Goal: Information Seeking & Learning: Find contact information

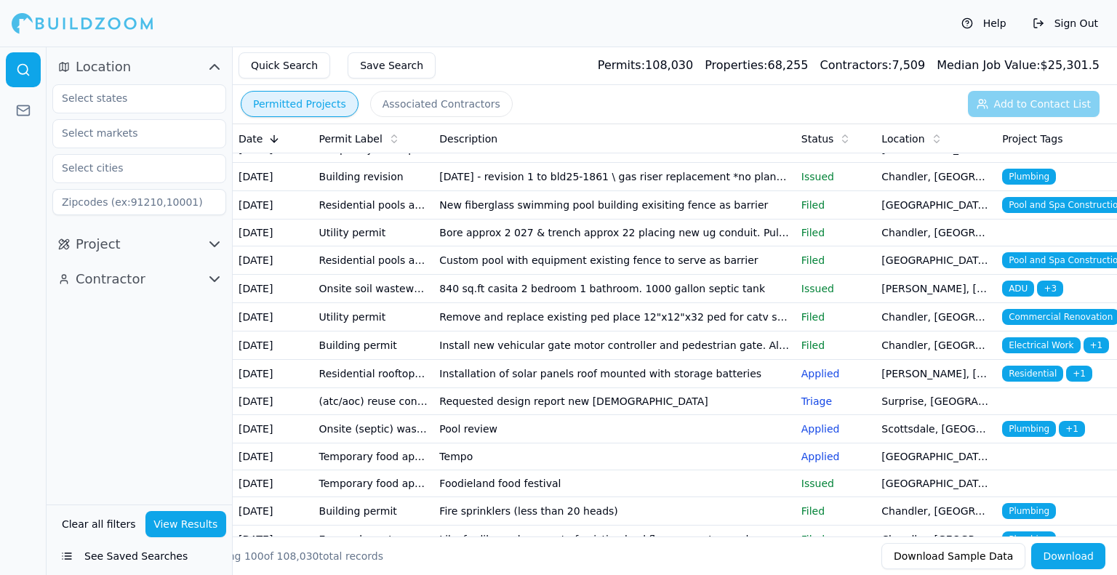
scroll to position [145, 0]
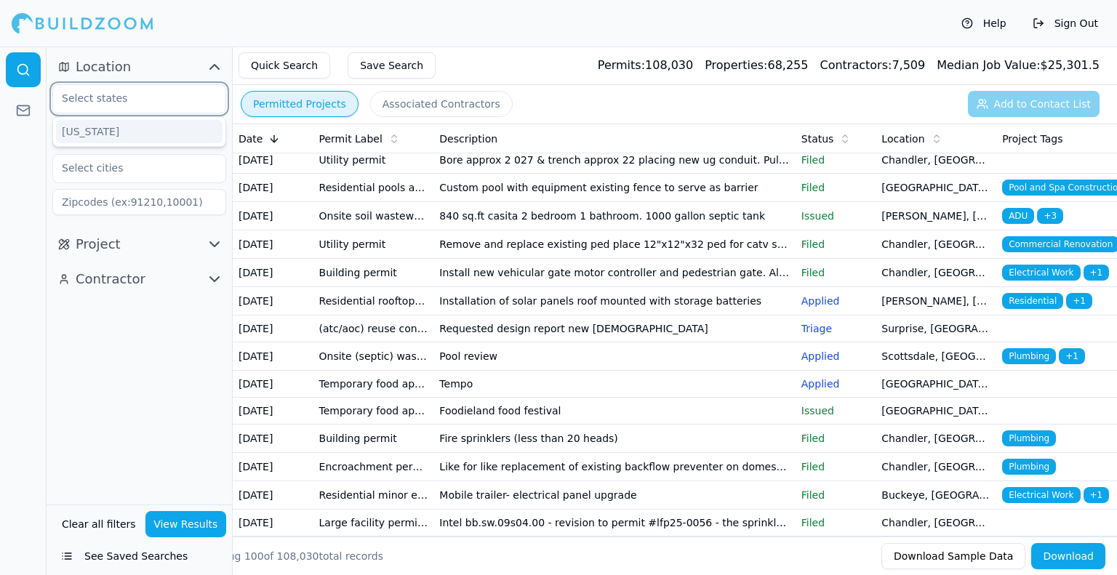
click at [175, 92] on input "text" at bounding box center [130, 98] width 154 height 26
click at [158, 135] on div "[US_STATE]" at bounding box center [139, 131] width 166 height 23
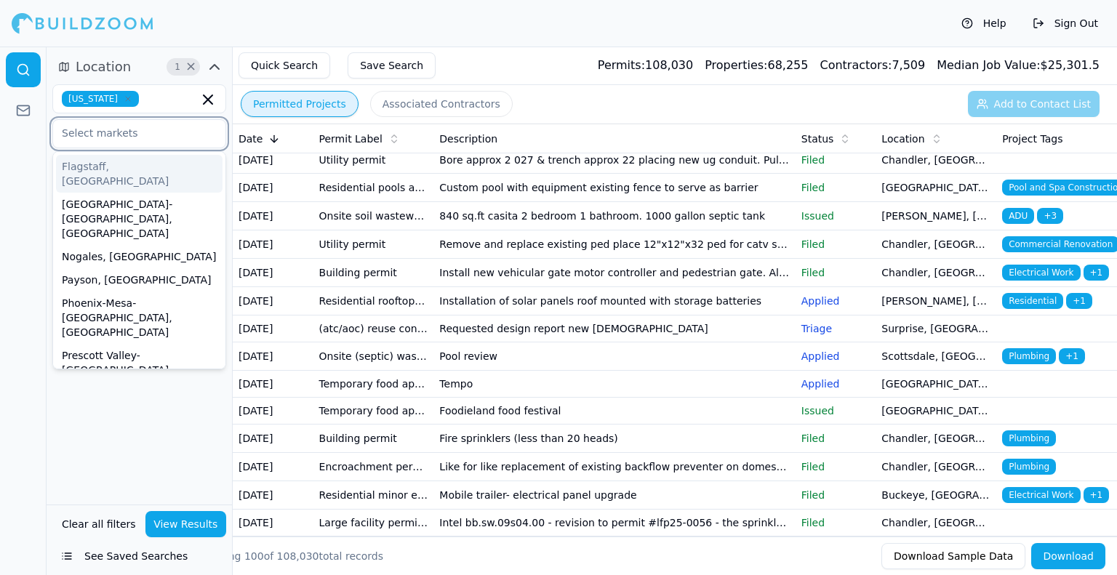
click at [158, 135] on input "text" at bounding box center [130, 133] width 154 height 26
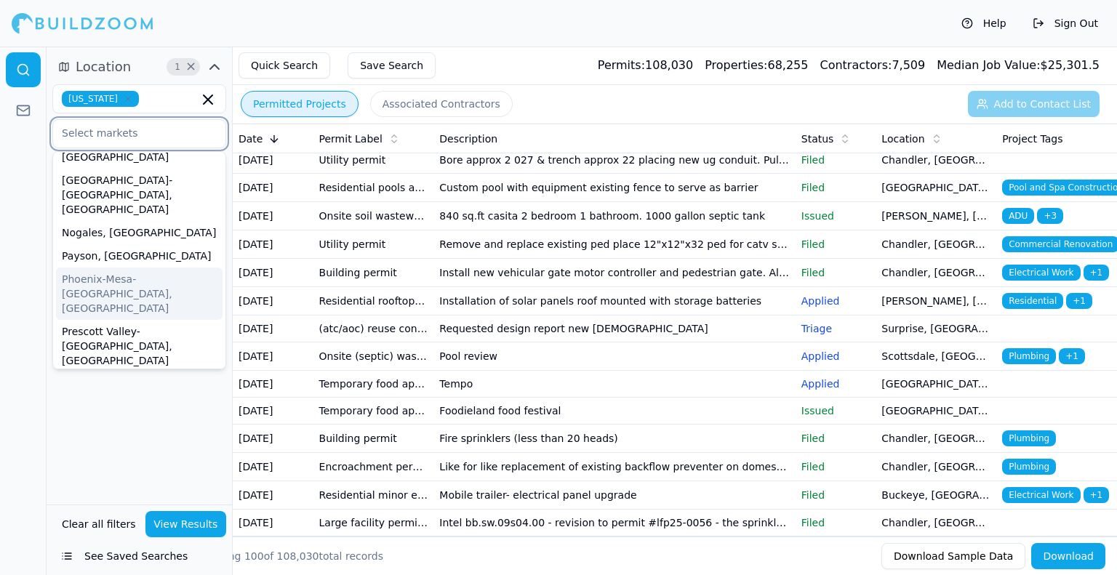
scroll to position [44, 0]
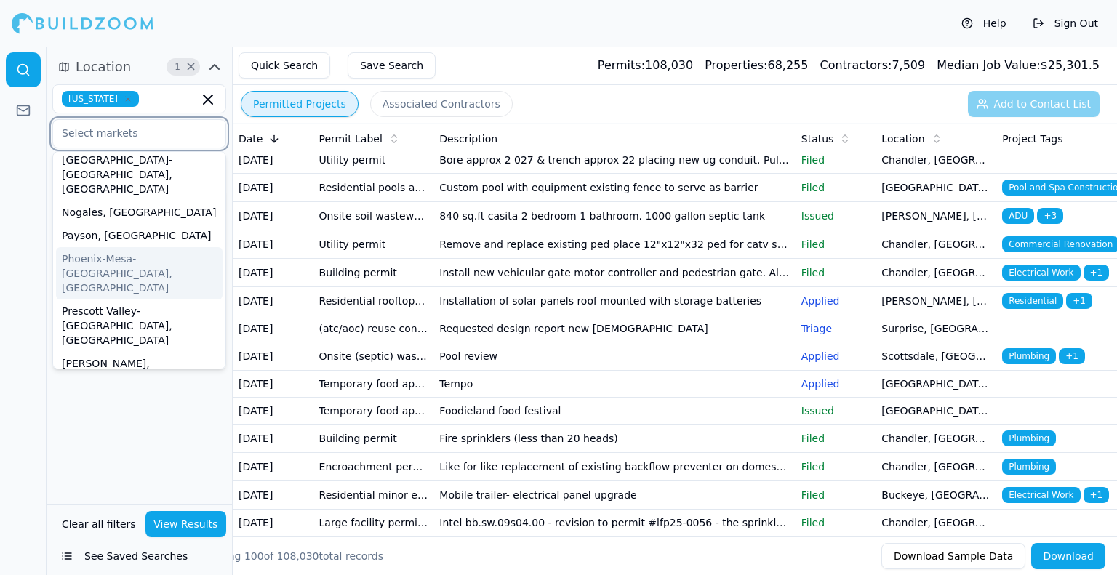
click at [167, 247] on div "Phoenix-Mesa-[GEOGRAPHIC_DATA], [GEOGRAPHIC_DATA]" at bounding box center [139, 273] width 166 height 52
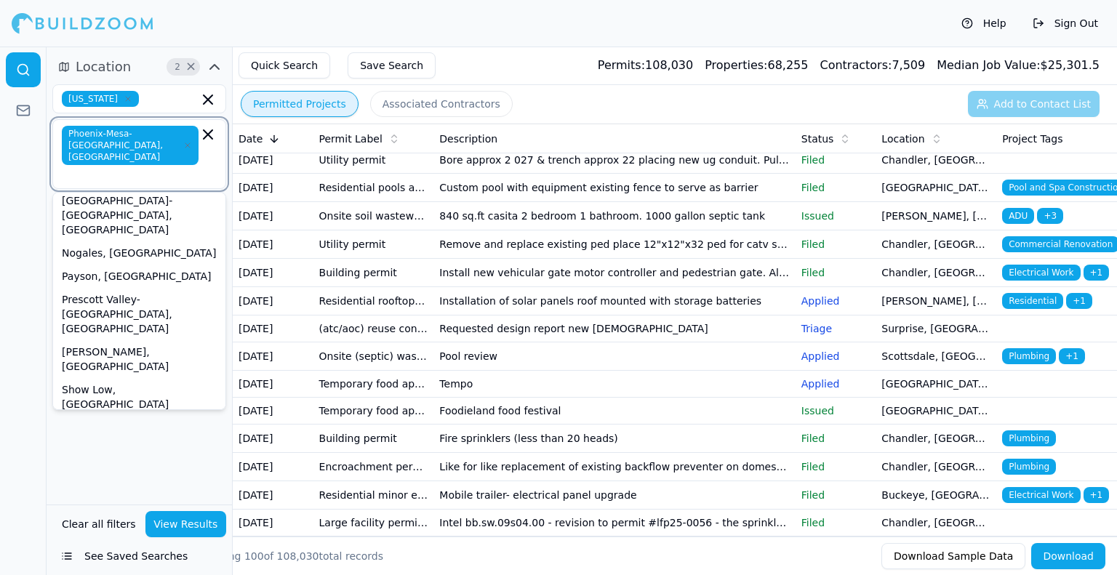
scroll to position [21, 0]
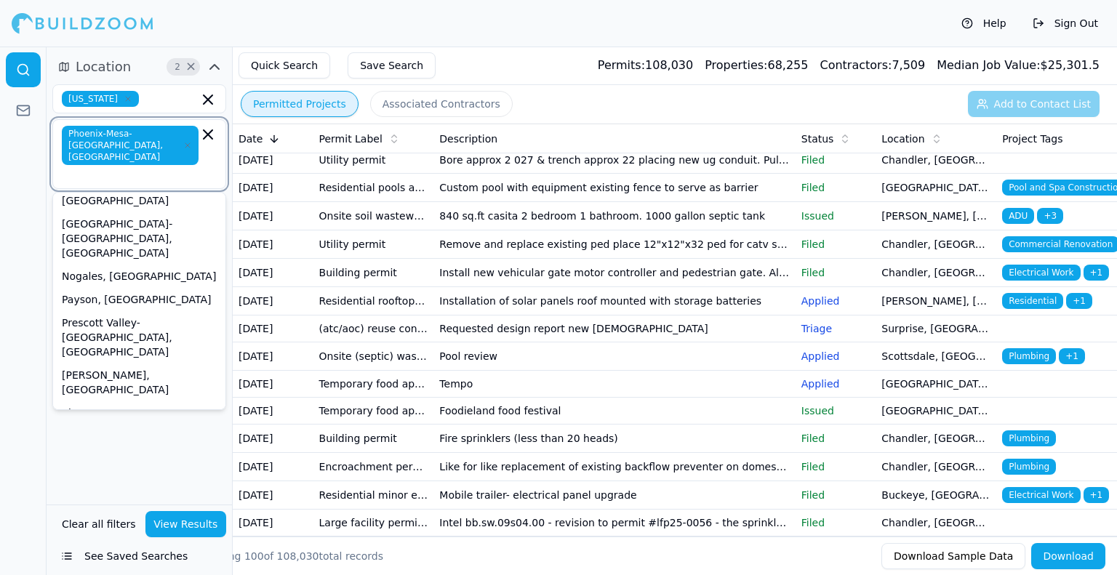
click at [122, 491] on div "[GEOGRAPHIC_DATA], [GEOGRAPHIC_DATA]" at bounding box center [139, 510] width 166 height 38
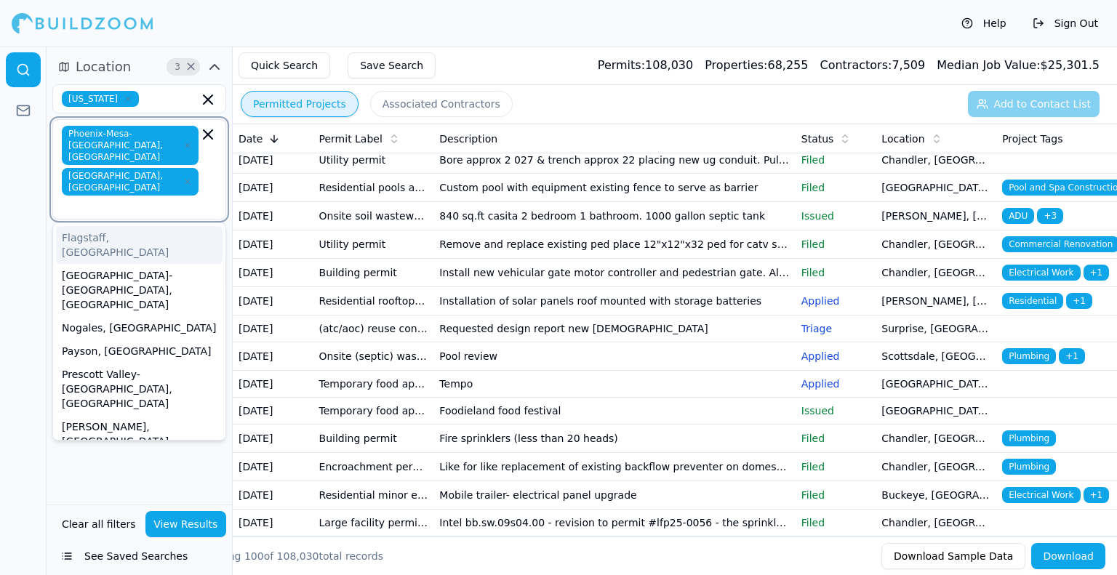
click at [185, 180] on icon "button" at bounding box center [187, 182] width 4 height 4
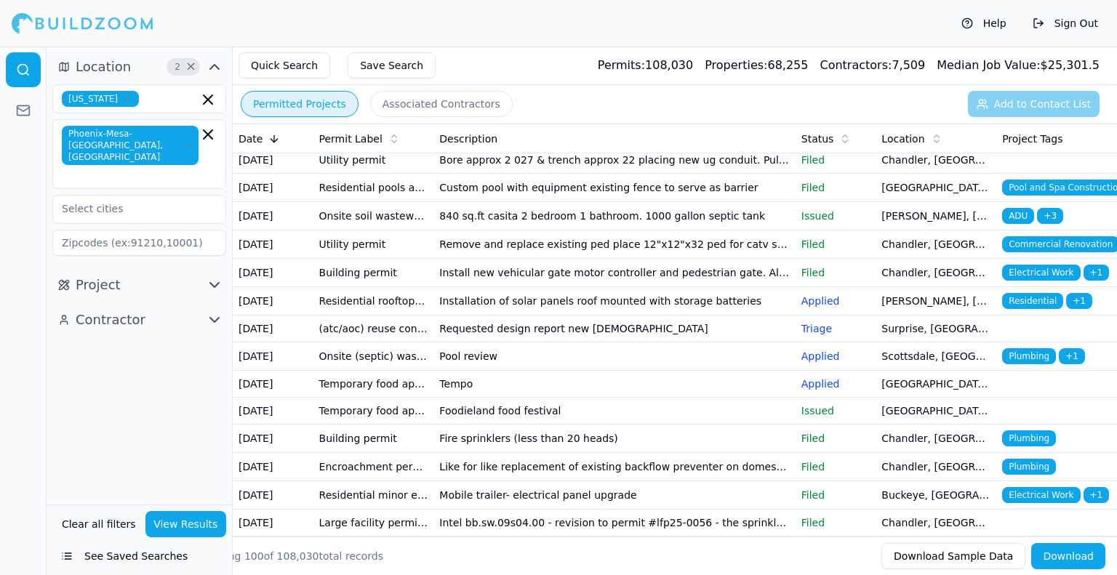
click at [155, 443] on div "Location 2 × [US_STATE] [GEOGRAPHIC_DATA]-[GEOGRAPHIC_DATA]-[GEOGRAPHIC_DATA], …" at bounding box center [139, 276] width 185 height 458
click at [174, 197] on input "text" at bounding box center [130, 209] width 154 height 26
click at [158, 421] on div "Location 2 × [US_STATE] [GEOGRAPHIC_DATA]-[GEOGRAPHIC_DATA]-[GEOGRAPHIC_DATA], …" at bounding box center [139, 276] width 185 height 458
click at [170, 231] on input at bounding box center [139, 243] width 174 height 26
click at [217, 276] on icon "button" at bounding box center [214, 284] width 17 height 17
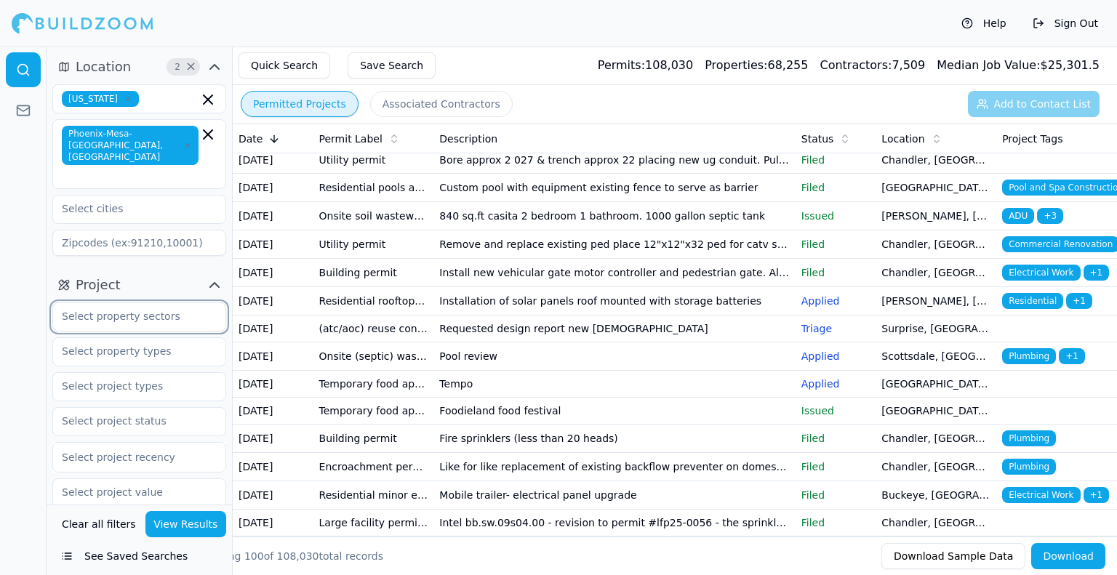
click at [165, 315] on input "text" at bounding box center [130, 316] width 154 height 26
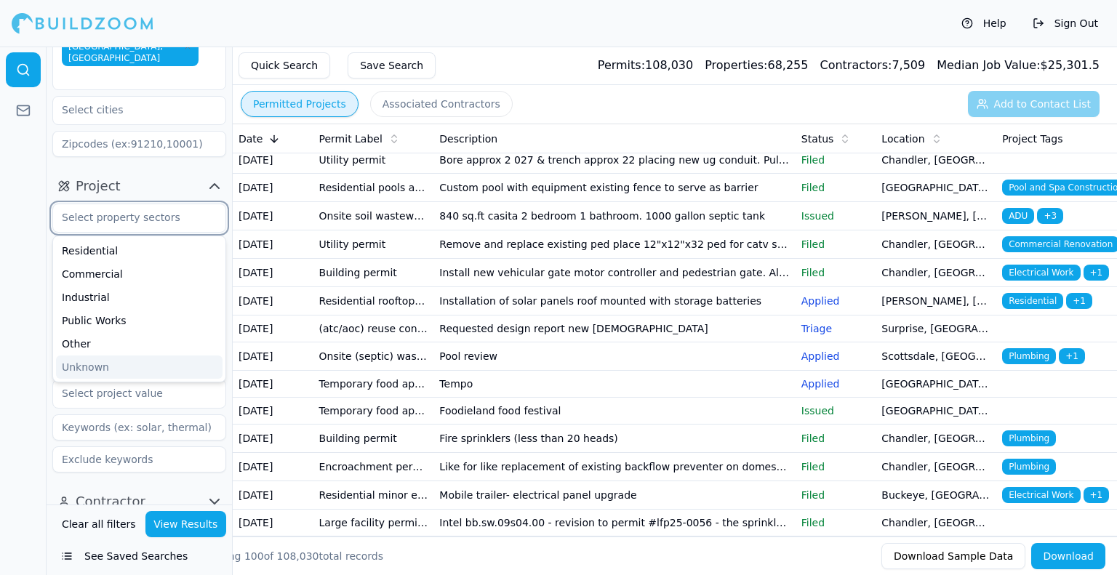
scroll to position [100, 0]
click at [132, 238] on div "Residential" at bounding box center [139, 249] width 166 height 23
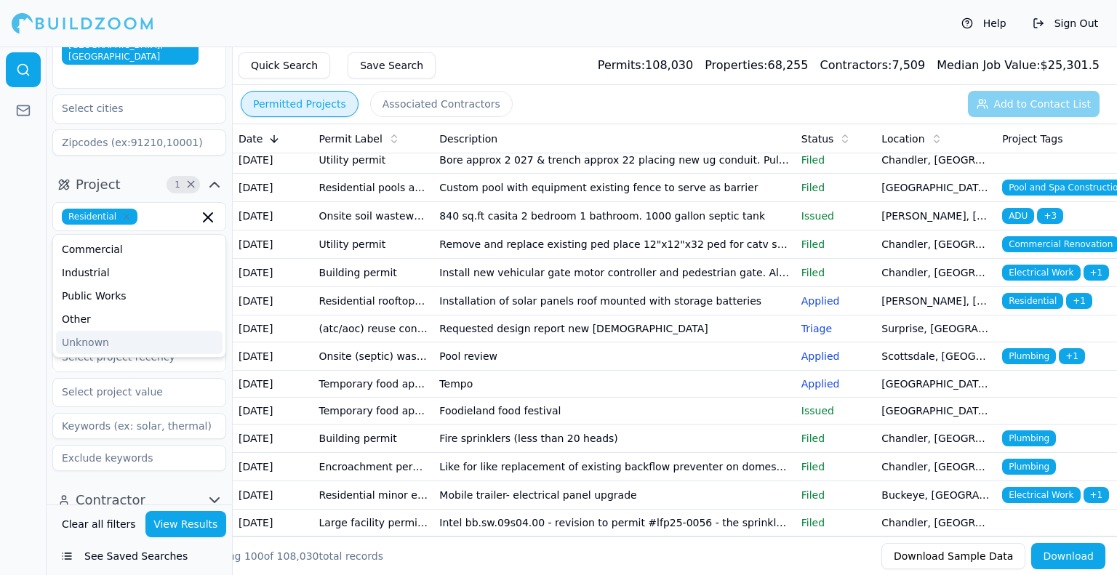
click at [30, 345] on div at bounding box center [23, 311] width 47 height 529
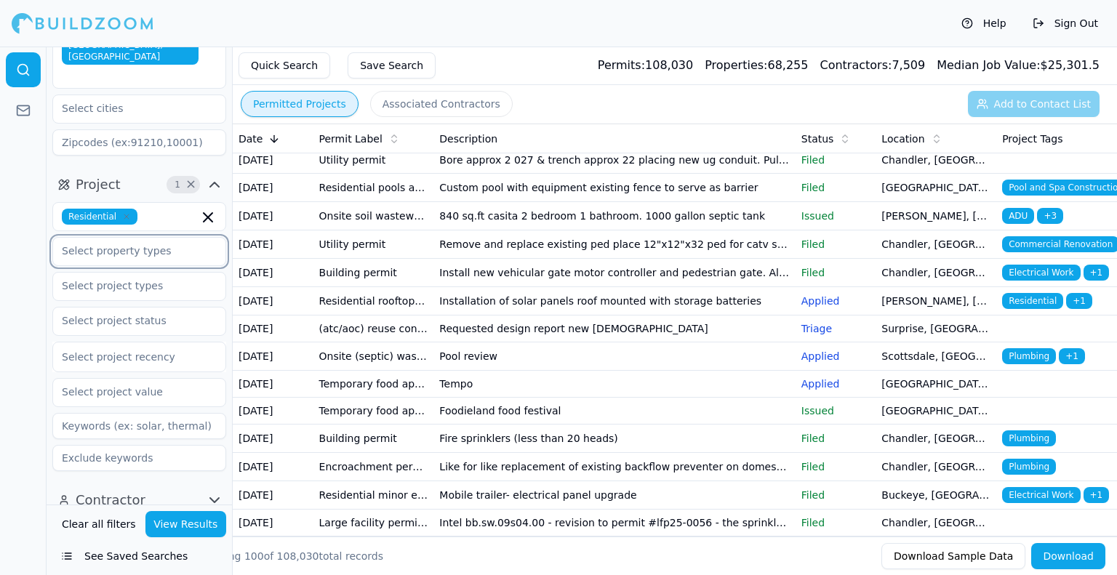
click at [140, 246] on input "text" at bounding box center [130, 251] width 154 height 26
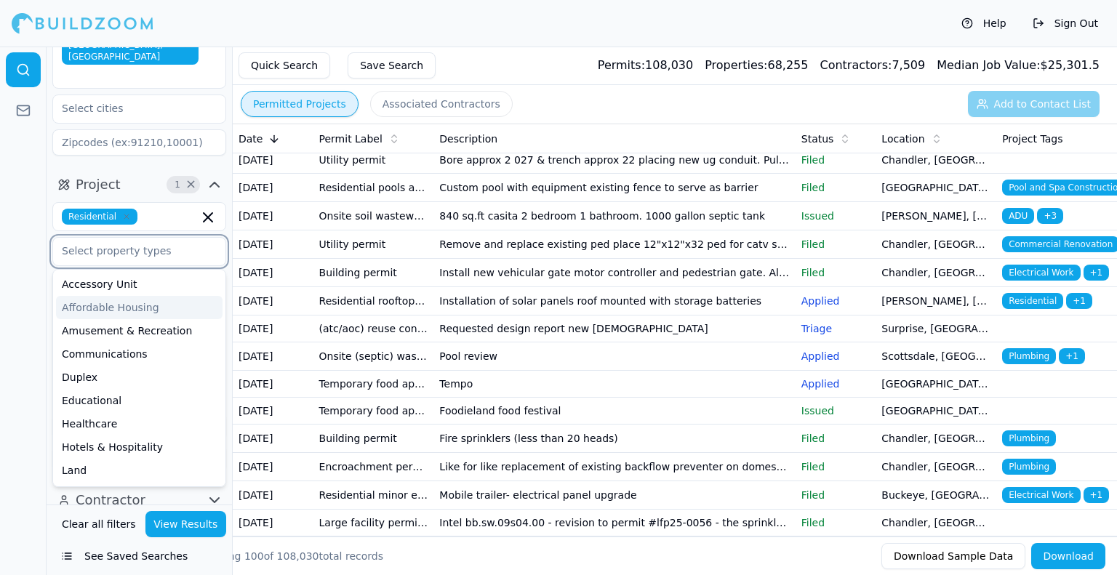
click at [174, 297] on div "Affordable Housing" at bounding box center [139, 307] width 166 height 23
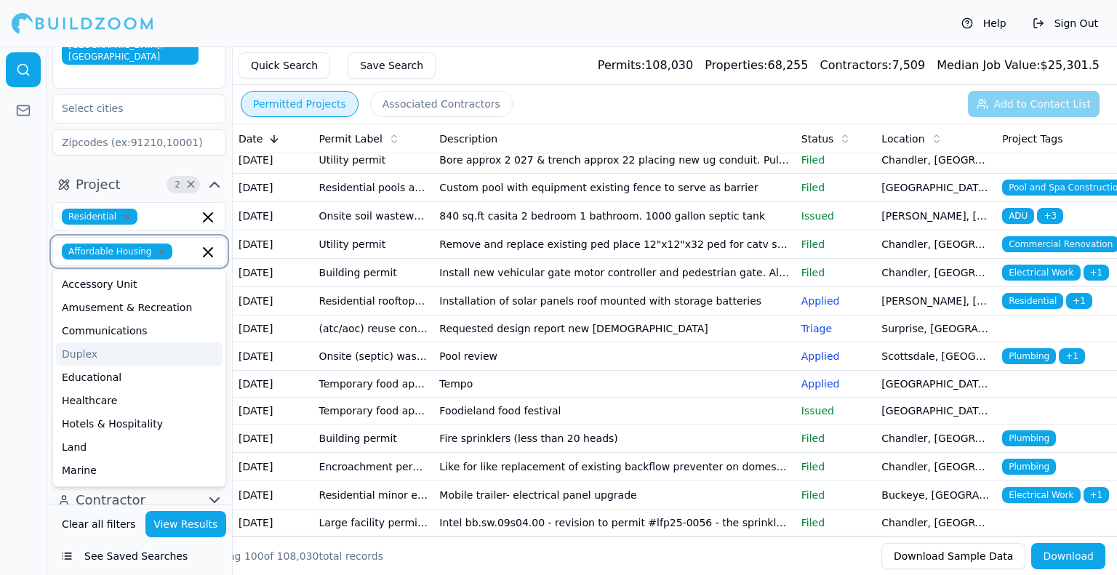
click at [119, 342] on div "Duplex" at bounding box center [139, 353] width 166 height 23
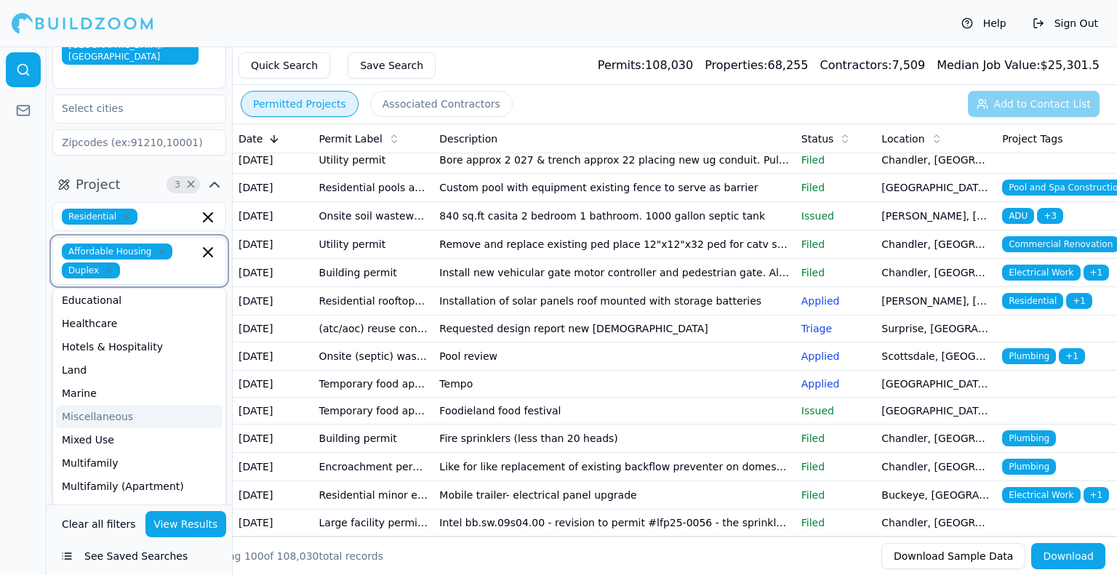
scroll to position [145, 0]
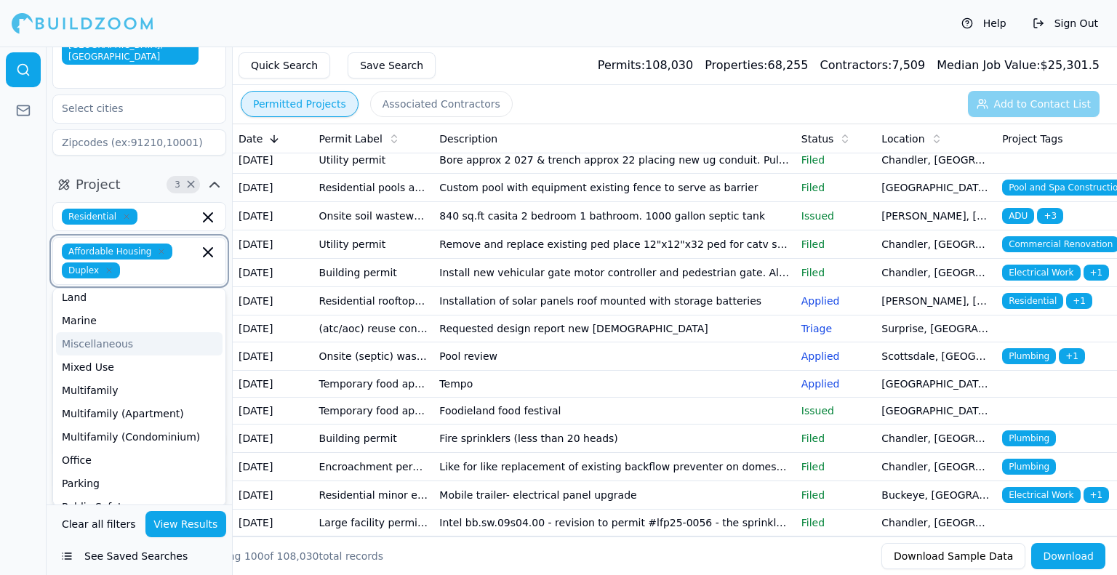
click at [124, 332] on div "Miscellaneous" at bounding box center [139, 343] width 166 height 23
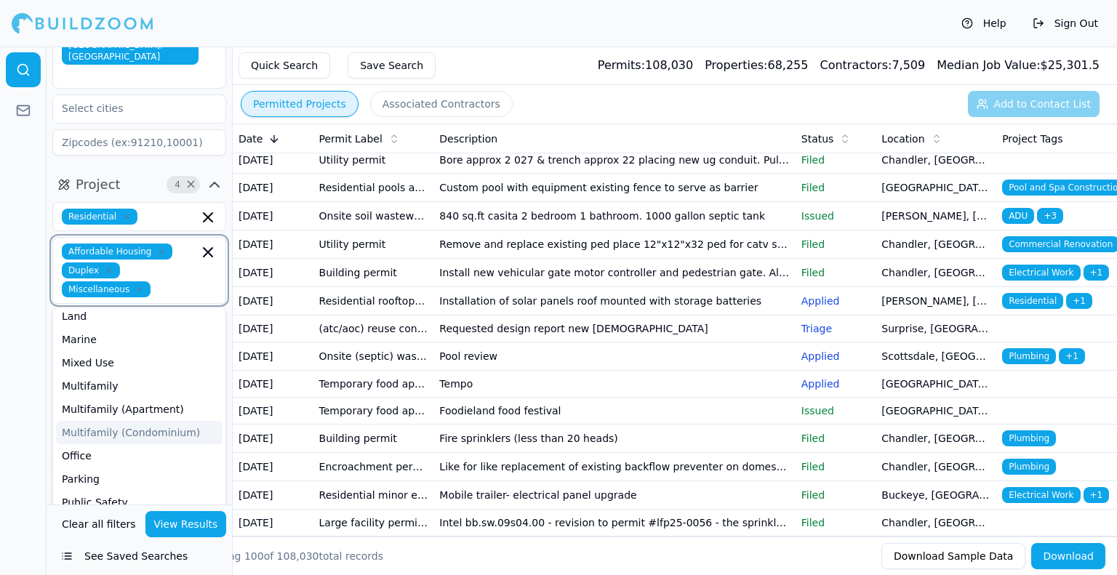
click at [193, 421] on div "Multifamily (Condominium)" at bounding box center [139, 432] width 166 height 23
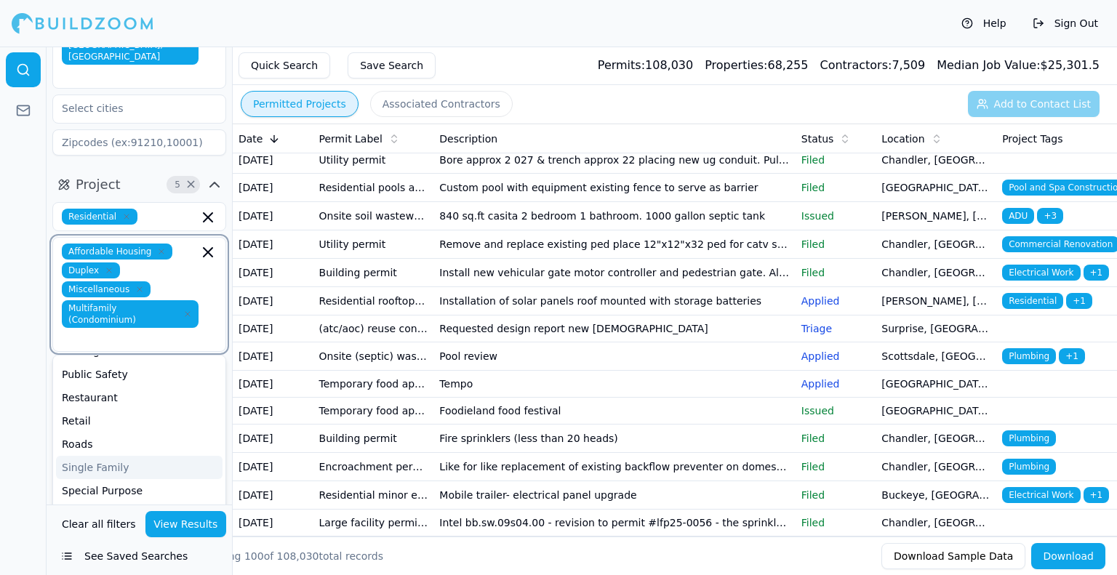
scroll to position [300, 0]
click at [129, 454] on div "Single Family" at bounding box center [139, 465] width 166 height 23
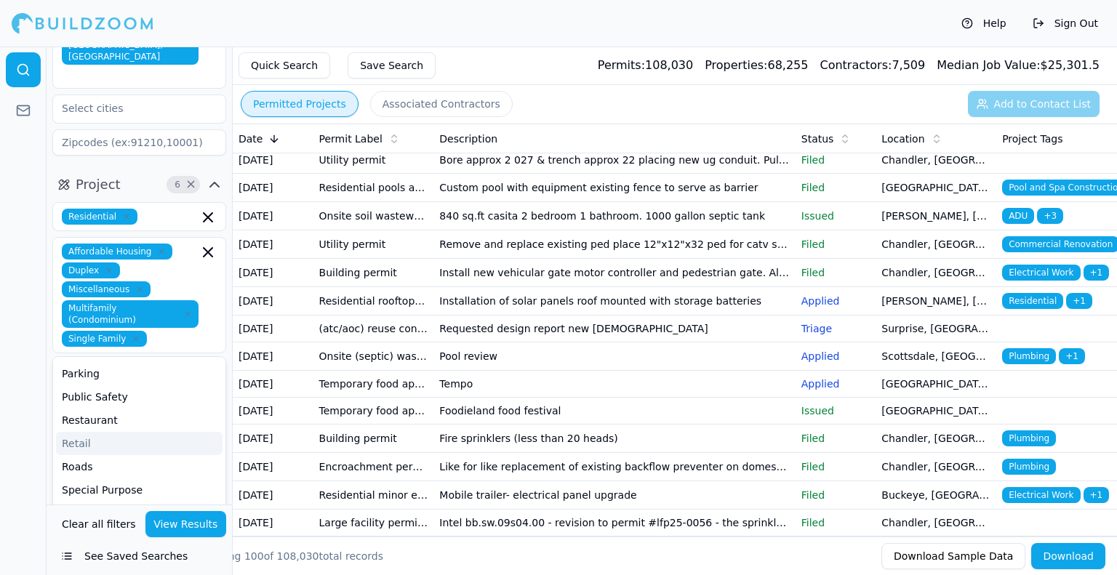
click at [23, 392] on div at bounding box center [23, 311] width 47 height 529
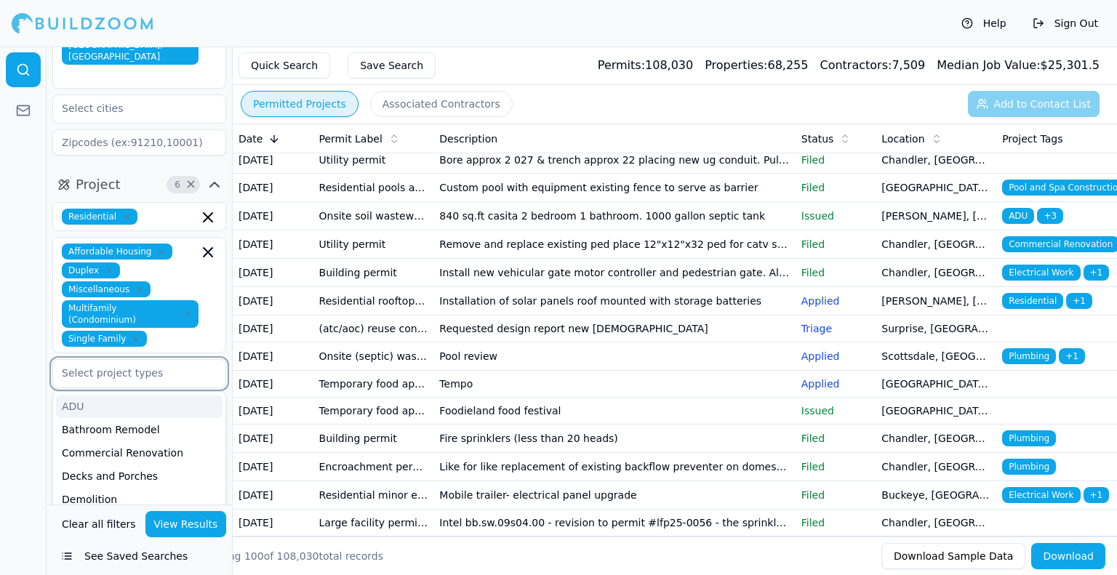
click at [147, 360] on input "text" at bounding box center [130, 373] width 154 height 26
click at [153, 418] on div "Bathroom Remodel" at bounding box center [139, 429] width 166 height 23
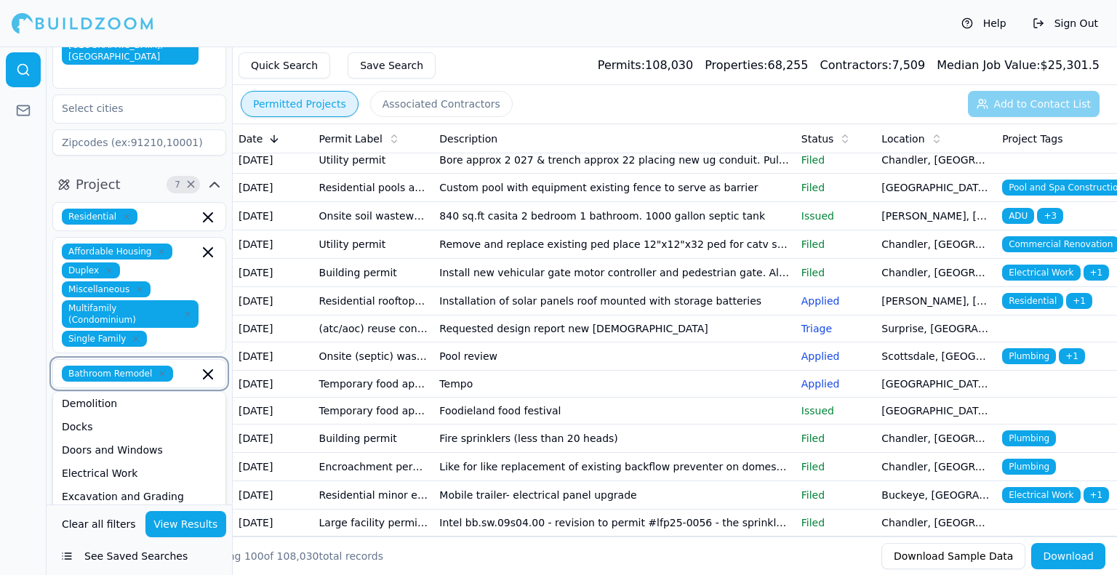
scroll to position [145, 0]
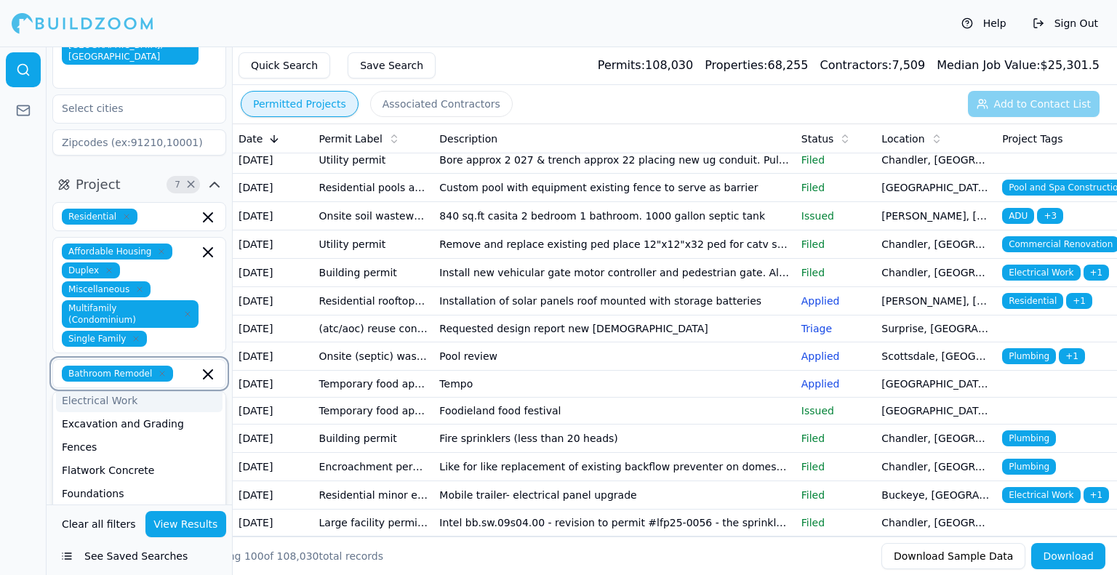
click at [119, 389] on div "Electrical Work" at bounding box center [139, 400] width 166 height 23
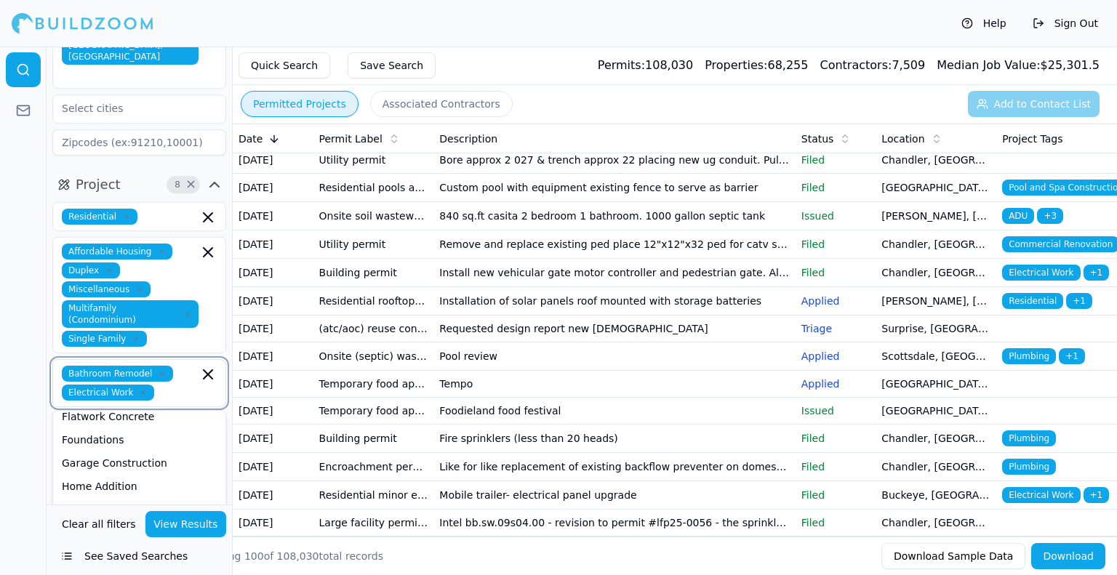
scroll to position [268, 0]
click at [132, 402] on div "Home Addition" at bounding box center [139, 413] width 166 height 23
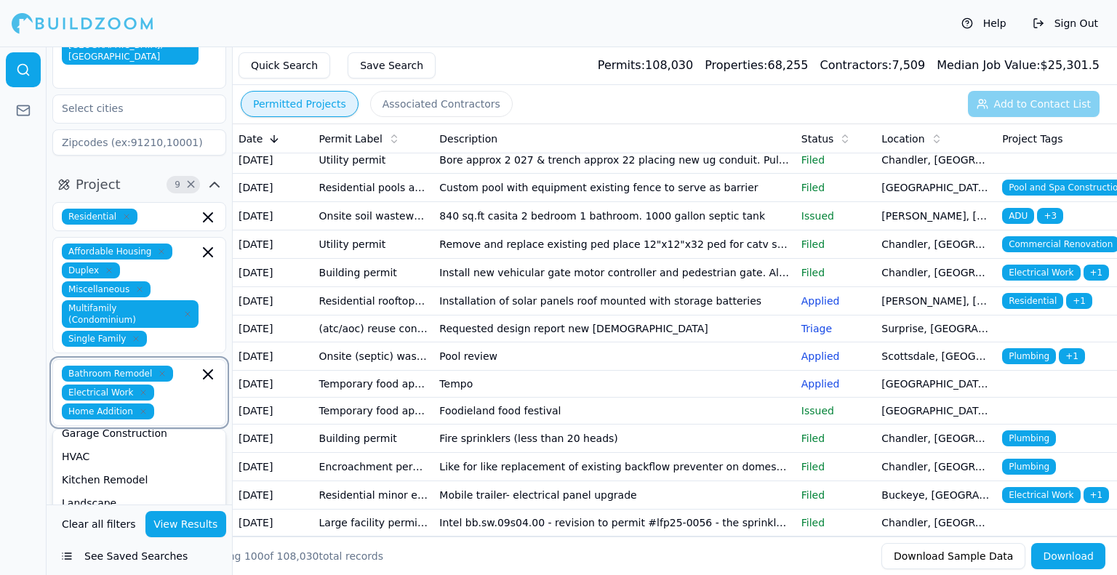
scroll to position [244, 0]
click at [133, 467] on div "Kitchen Remodel" at bounding box center [139, 478] width 166 height 23
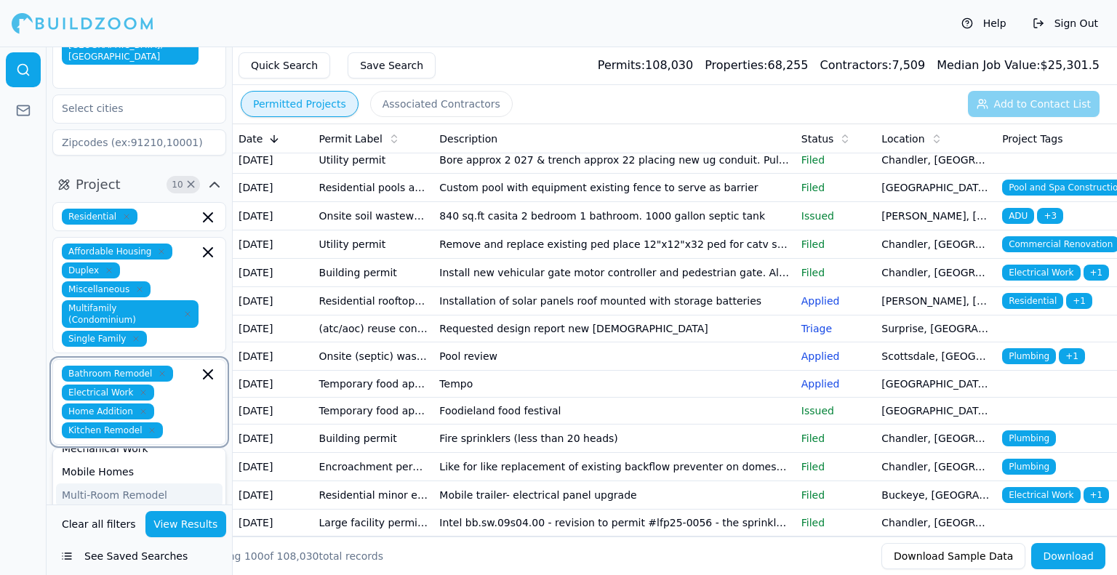
click at [153, 483] on div "Multi-Room Remodel" at bounding box center [139, 494] width 166 height 23
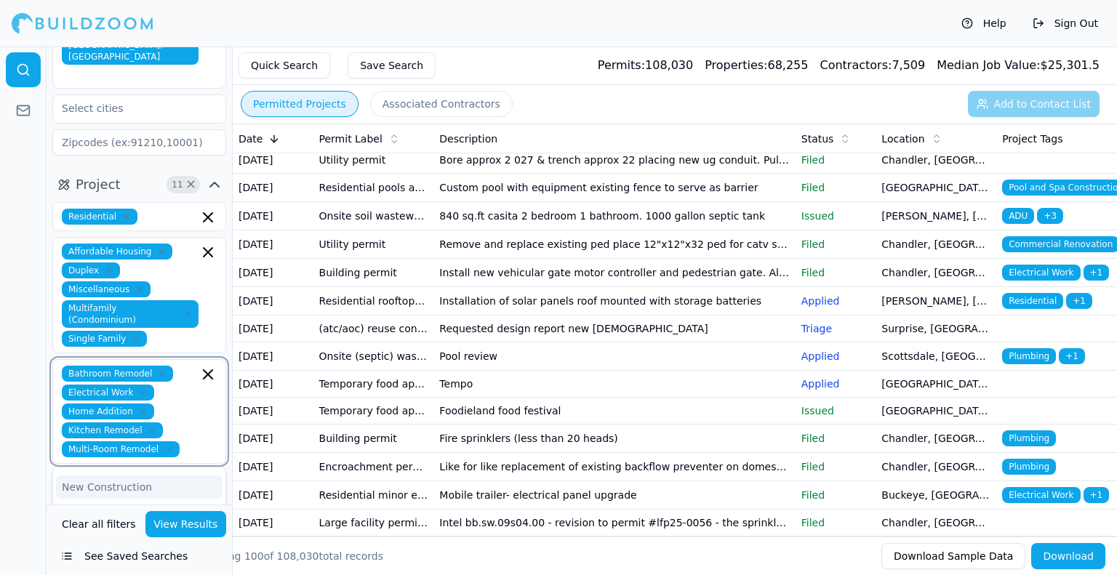
click at [132, 475] on div "New Construction" at bounding box center [139, 486] width 166 height 23
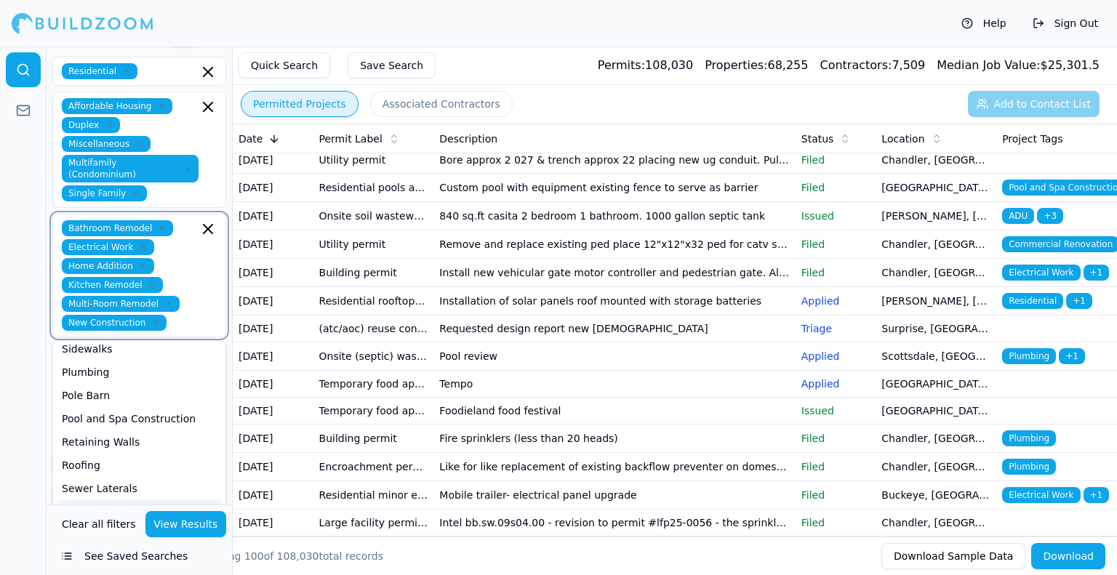
scroll to position [271, 0]
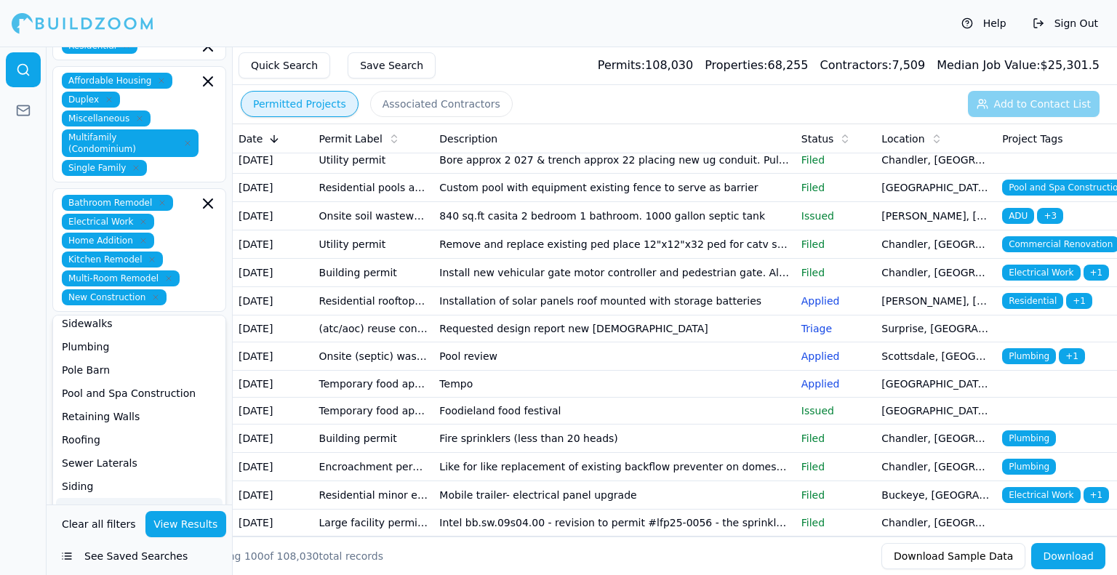
click at [22, 421] on div at bounding box center [23, 311] width 47 height 529
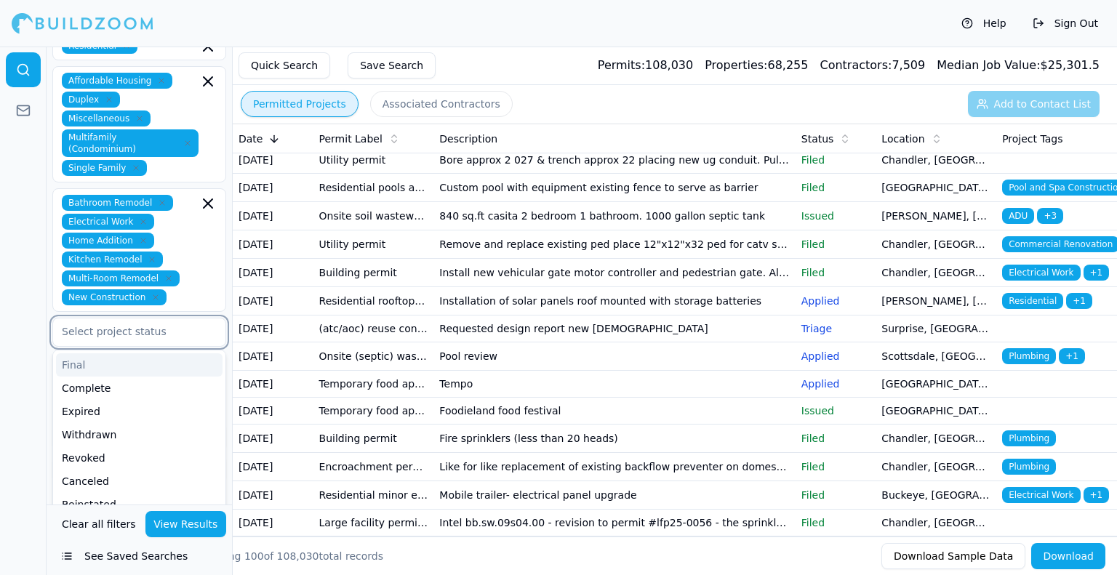
click at [156, 318] on input "text" at bounding box center [130, 331] width 154 height 26
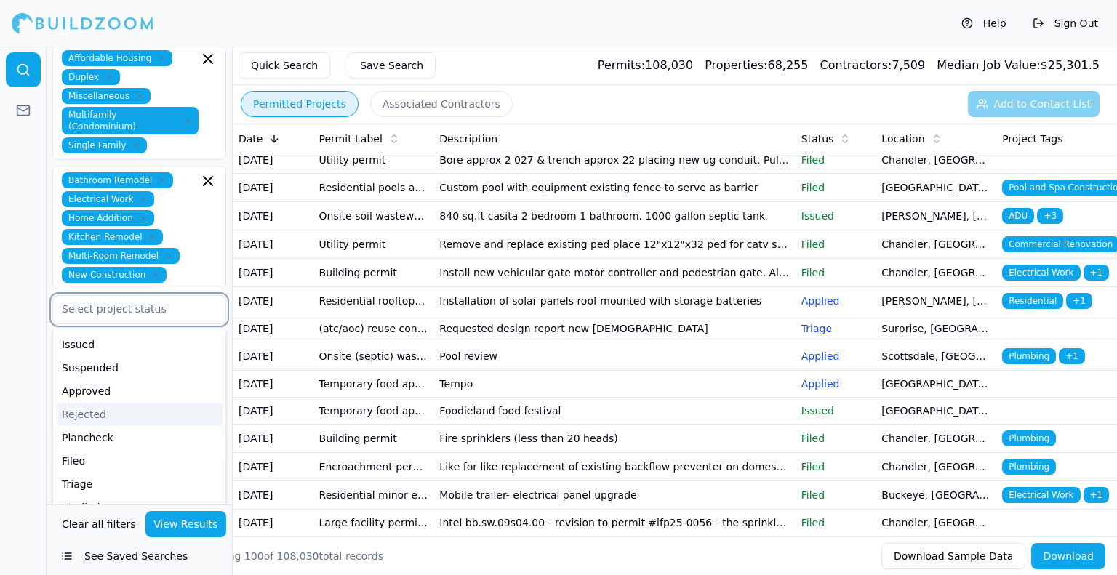
scroll to position [306, 0]
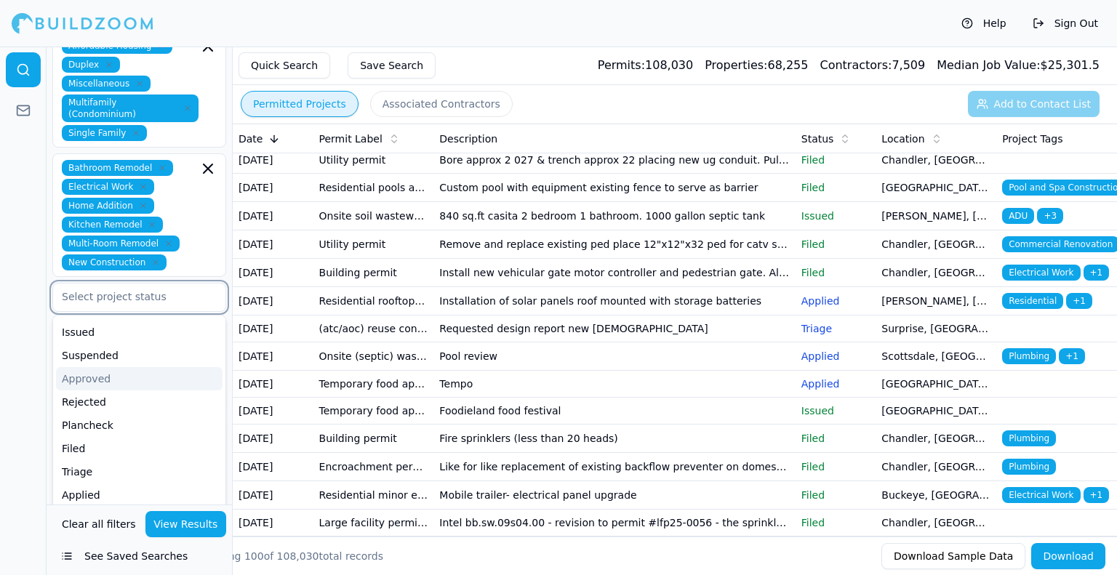
click at [135, 367] on div "Approved" at bounding box center [139, 378] width 166 height 23
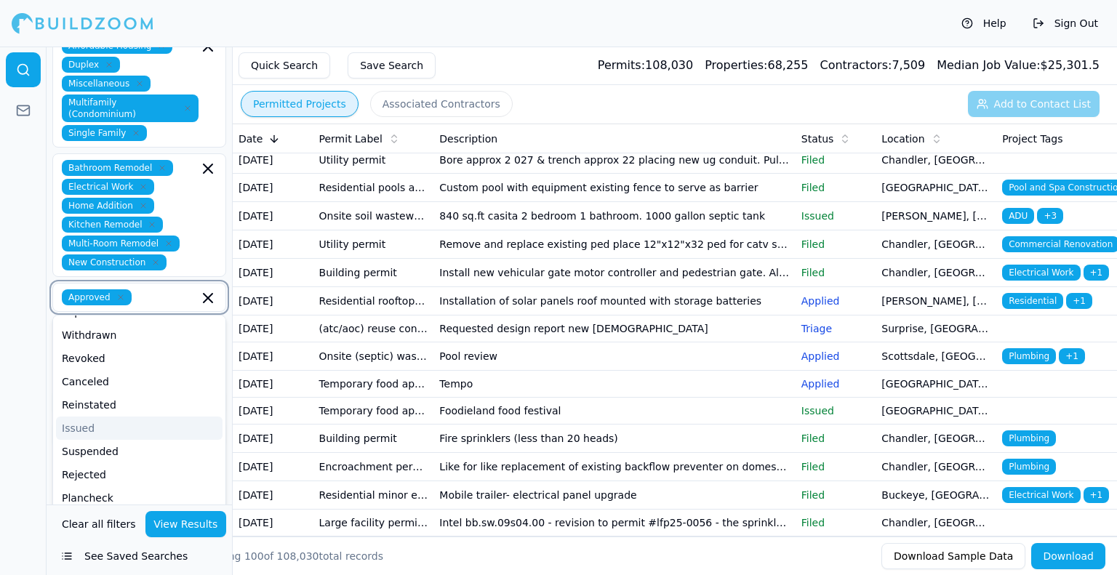
click at [120, 417] on div "Issued" at bounding box center [139, 428] width 166 height 23
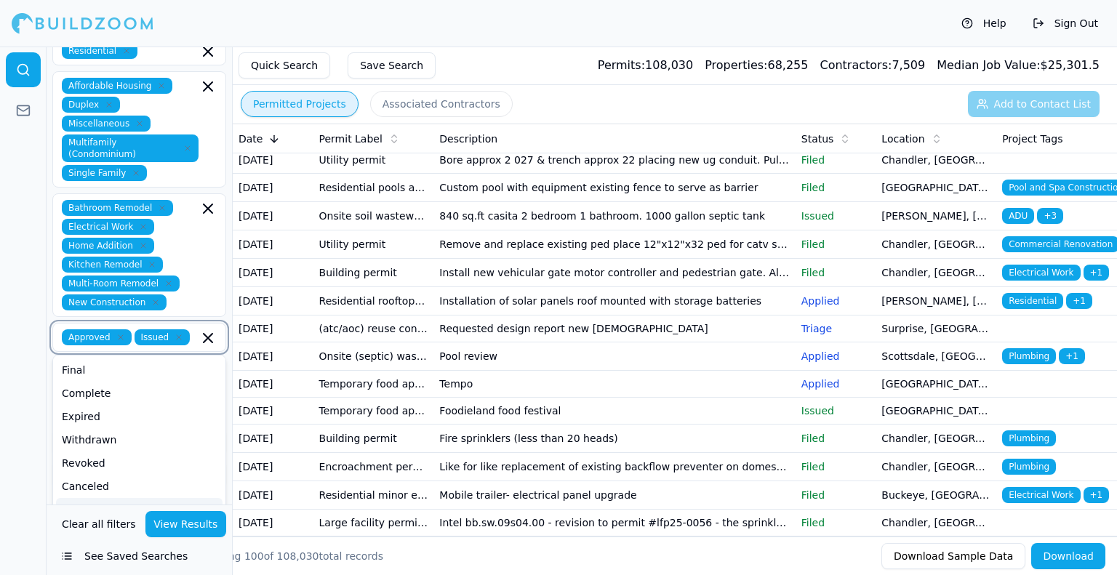
scroll to position [233, 0]
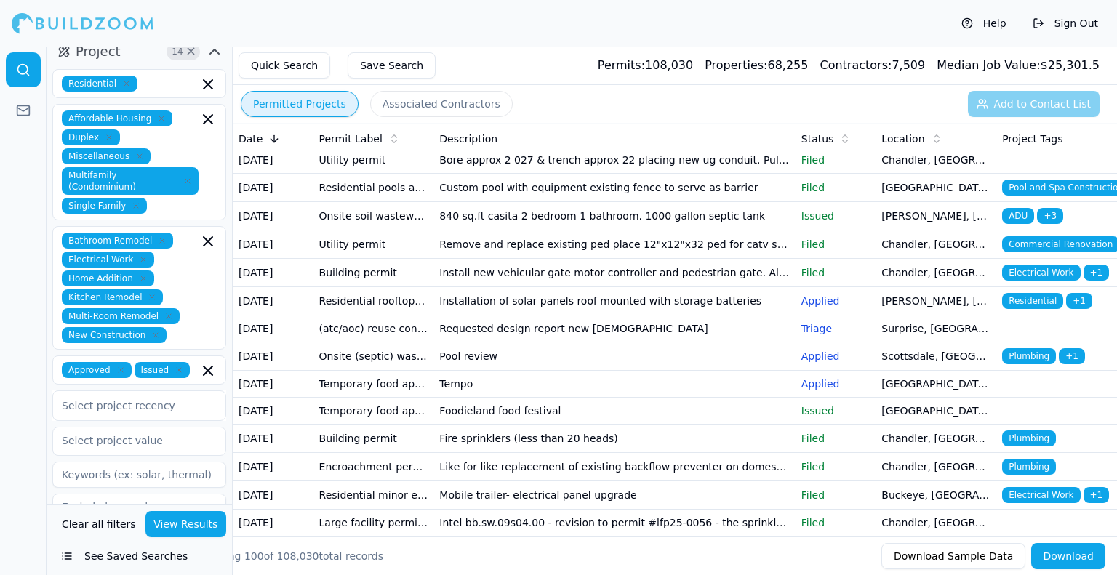
click at [34, 393] on div at bounding box center [23, 311] width 47 height 529
click at [150, 398] on div at bounding box center [139, 405] width 155 height 15
click at [121, 454] on div "Last 30 Days" at bounding box center [139, 465] width 172 height 23
click at [145, 430] on input "text" at bounding box center [130, 443] width 154 height 26
click at [29, 363] on div at bounding box center [23, 311] width 47 height 529
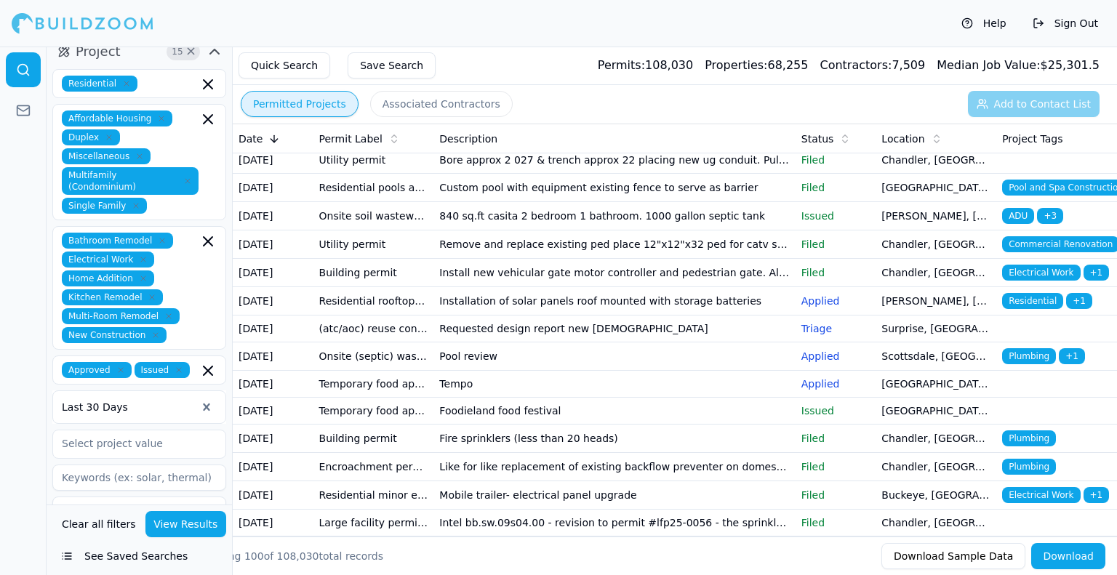
click at [206, 528] on button "View Results" at bounding box center [185, 524] width 81 height 26
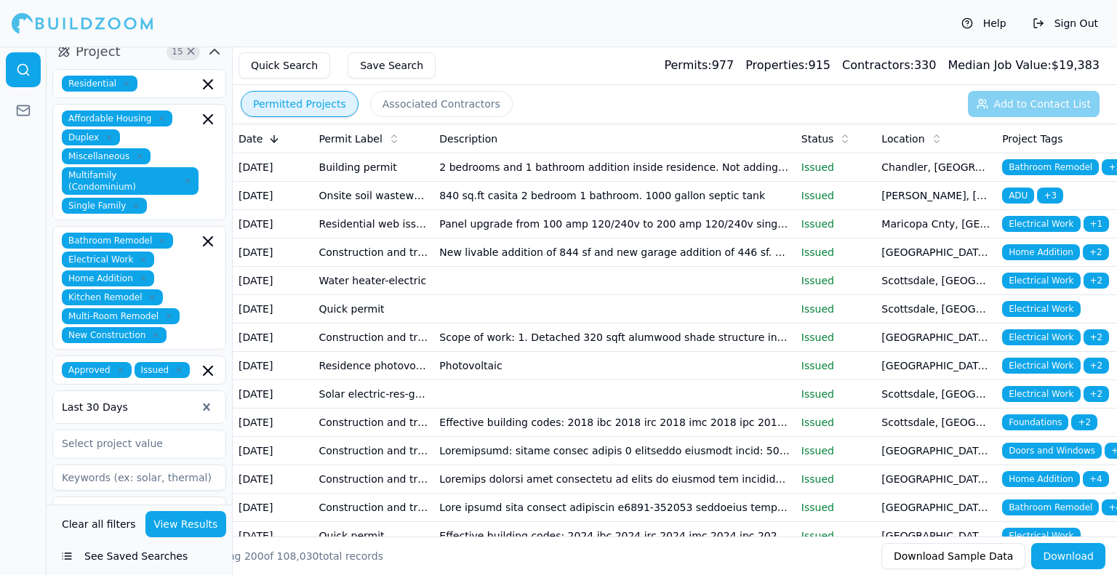
click at [393, 66] on button "Save Search" at bounding box center [391, 65] width 88 height 26
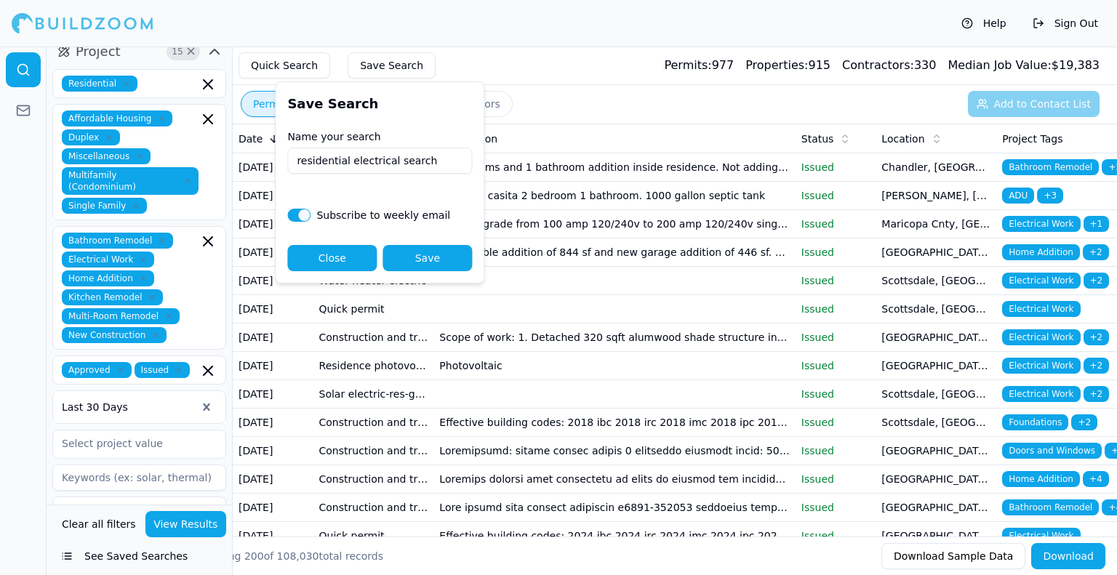
type input "residential electrical search"
click at [422, 262] on button "Save" at bounding box center [426, 258] width 89 height 26
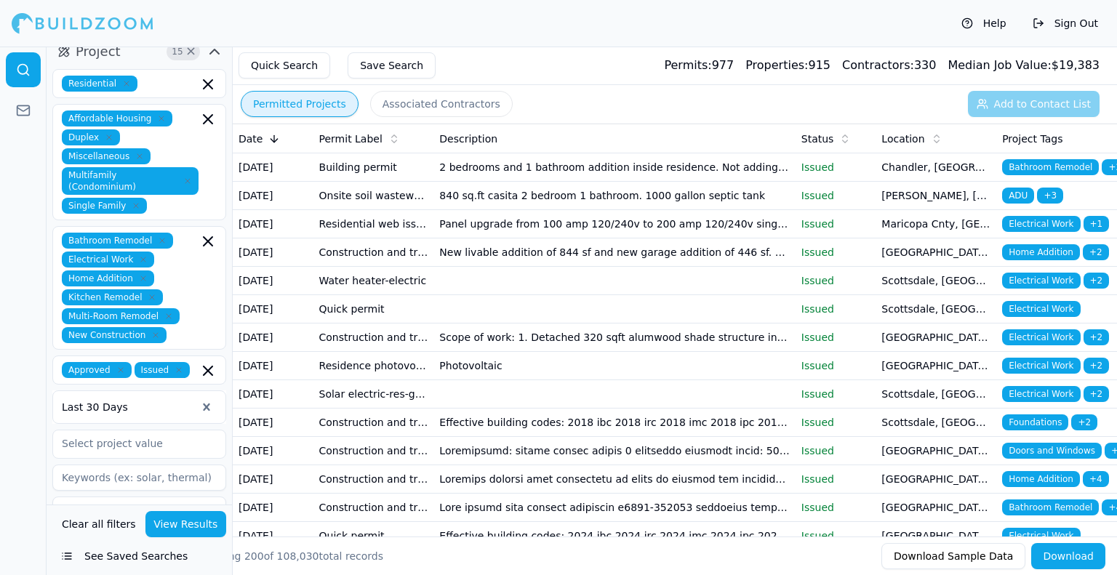
click at [826, 174] on p "Issued" at bounding box center [835, 167] width 69 height 15
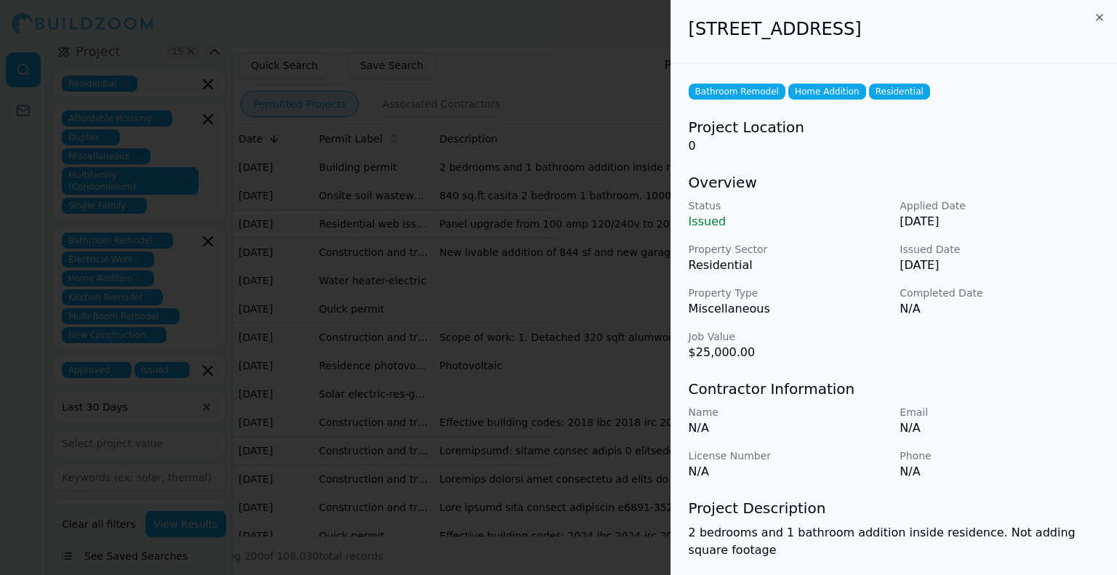
click at [1102, 19] on icon "button" at bounding box center [1099, 18] width 12 height 12
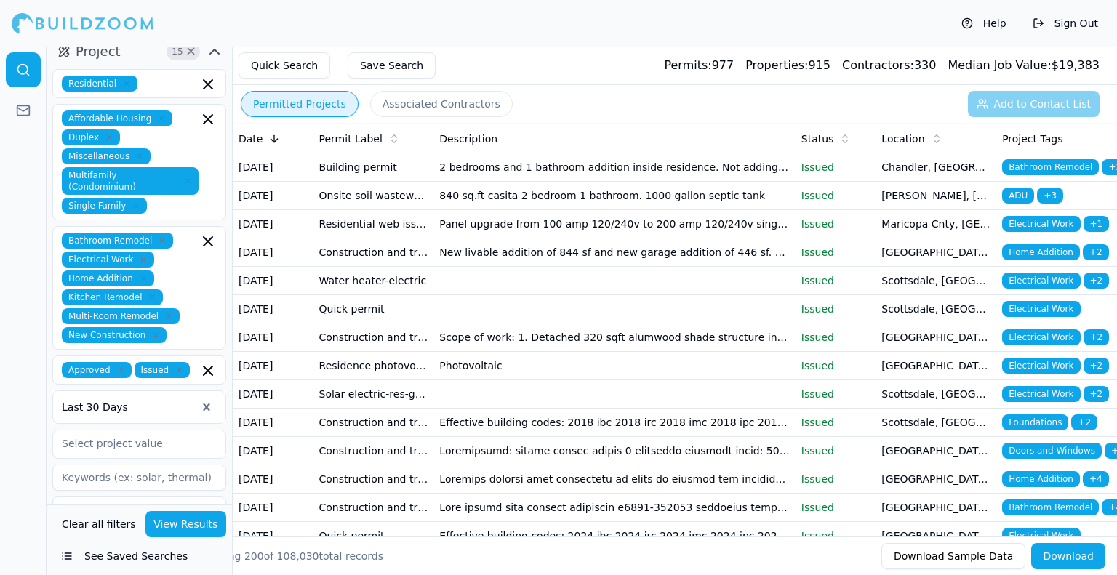
click at [651, 267] on td "New livable addition of 844 sf and new garage addition of 446 sf. Remodel of ex…" at bounding box center [613, 252] width 361 height 28
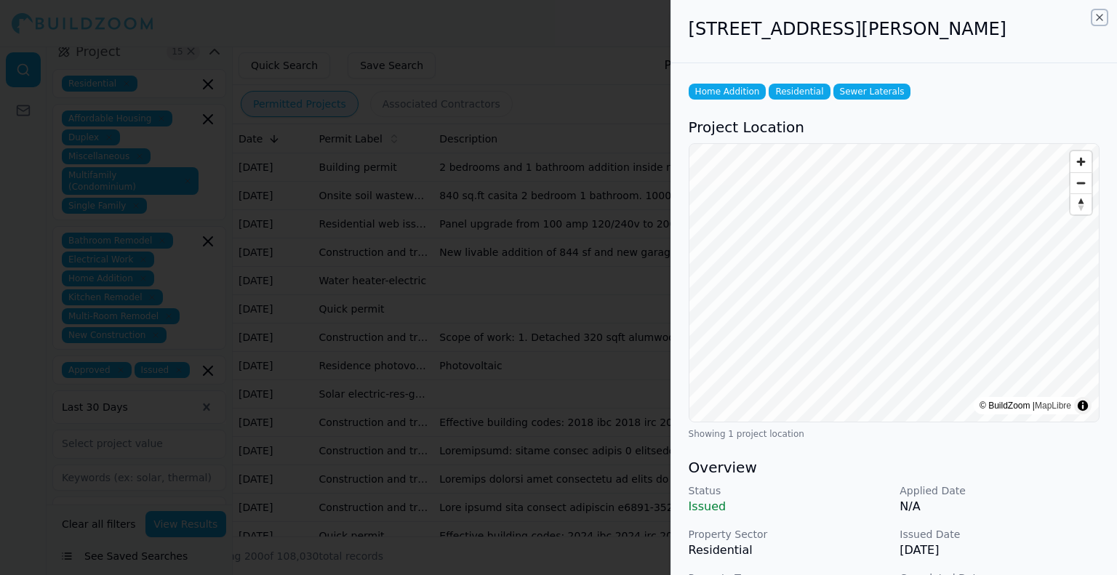
click at [1100, 20] on icon "button" at bounding box center [1099, 18] width 12 height 12
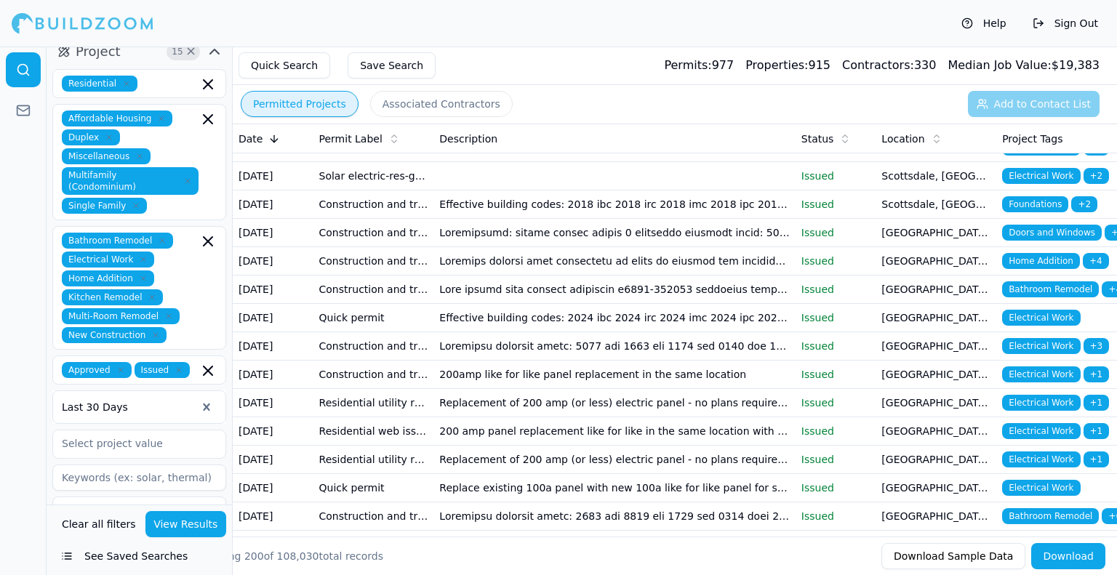
scroll to position [291, 0]
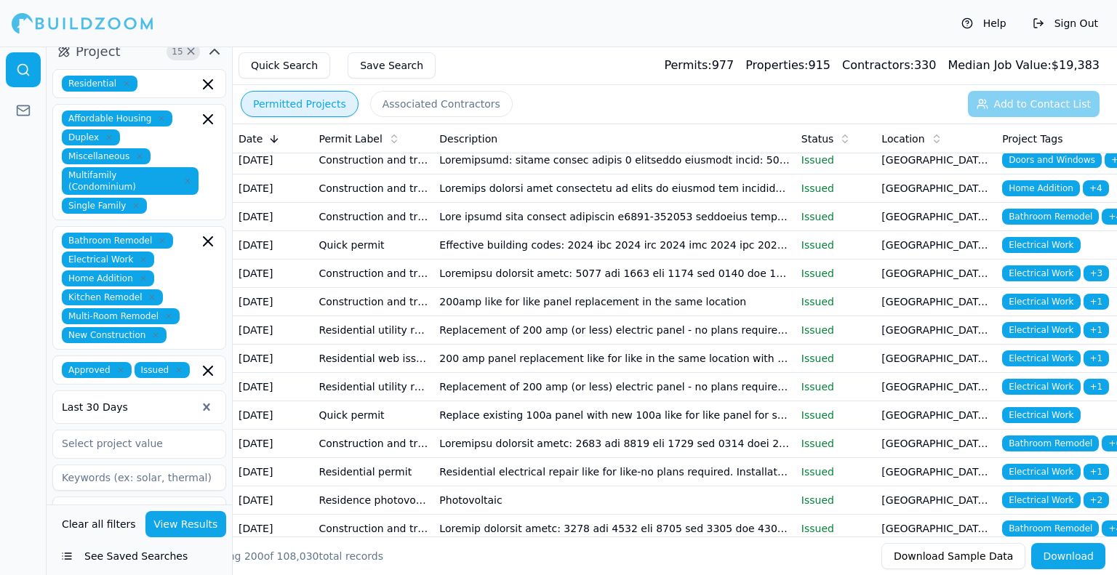
click at [720, 174] on td at bounding box center [613, 160] width 361 height 28
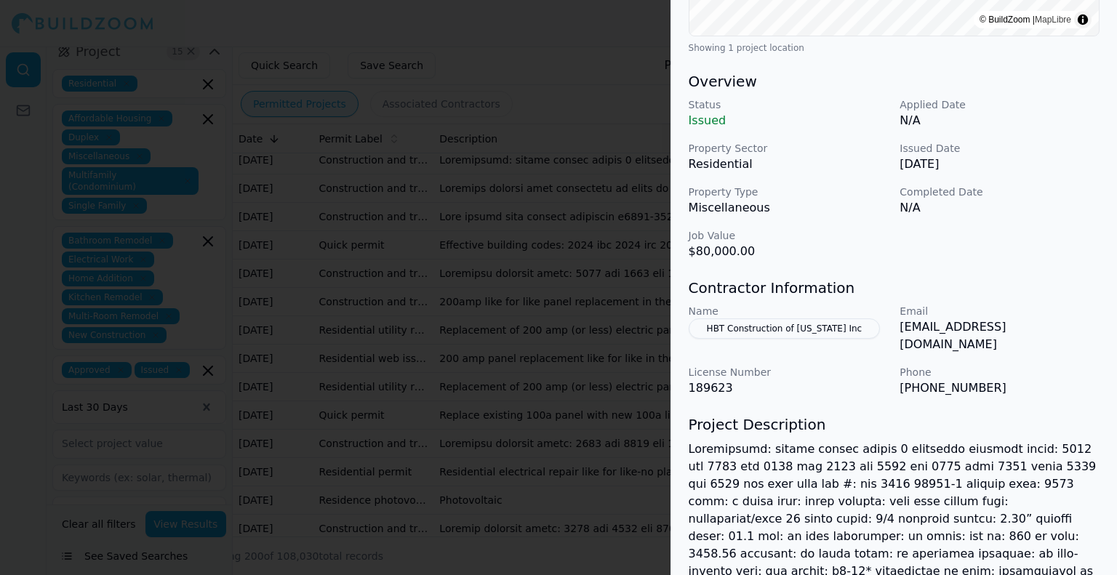
scroll to position [393, 0]
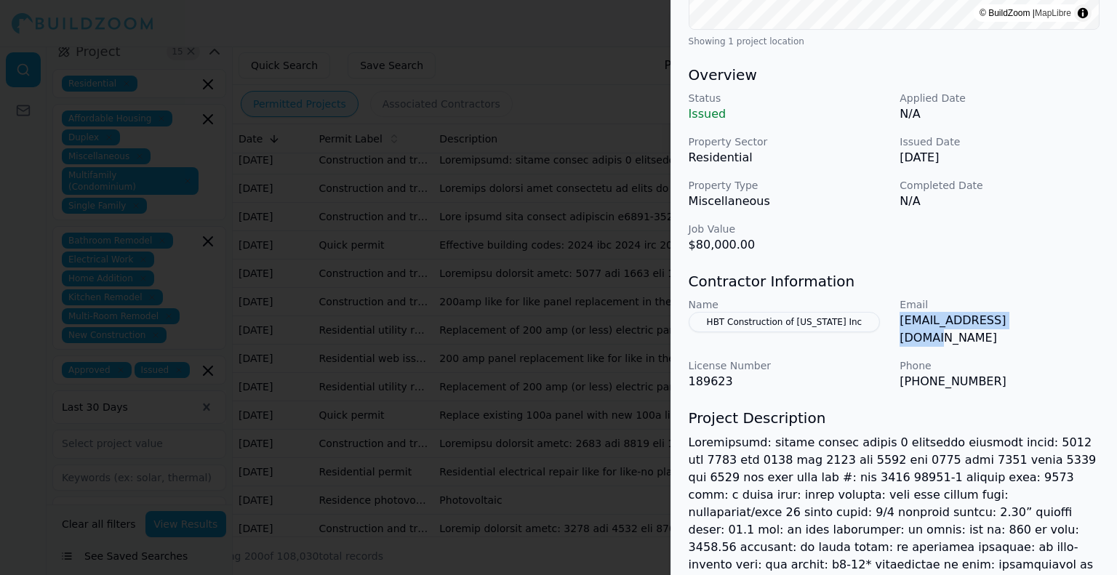
drag, startPoint x: 1022, startPoint y: 321, endPoint x: 899, endPoint y: 323, distance: 123.6
click at [899, 323] on div "Name HBT Construction of [US_STATE] Inc Email [EMAIL_ADDRESS][DOMAIN_NAME] Lice…" at bounding box center [893, 343] width 411 height 93
copy p "[EMAIL_ADDRESS][DOMAIN_NAME]"
click at [622, 97] on div at bounding box center [558, 287] width 1117 height 575
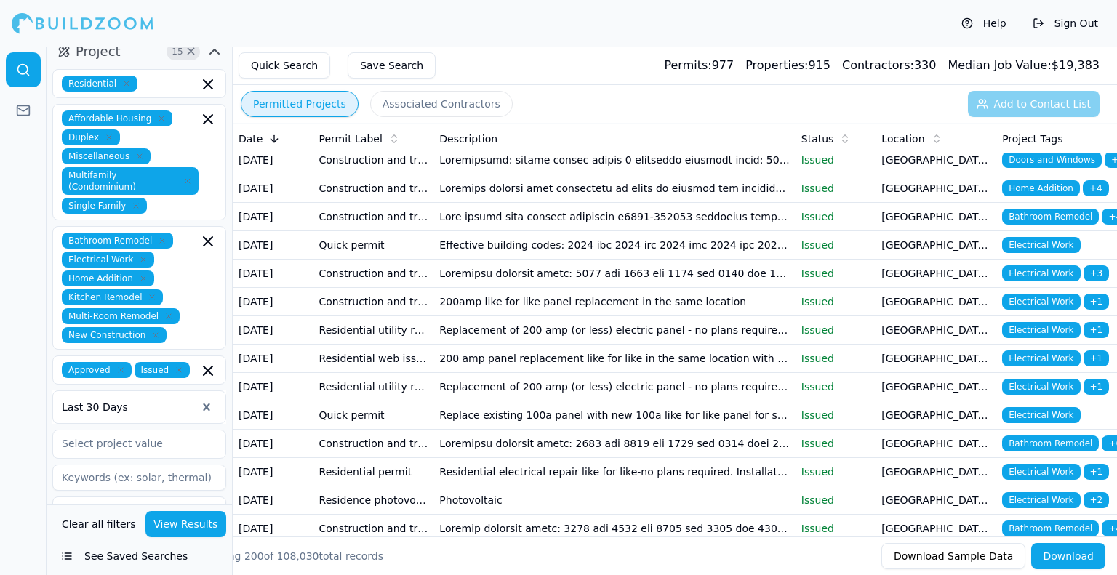
click at [689, 203] on td at bounding box center [613, 188] width 361 height 28
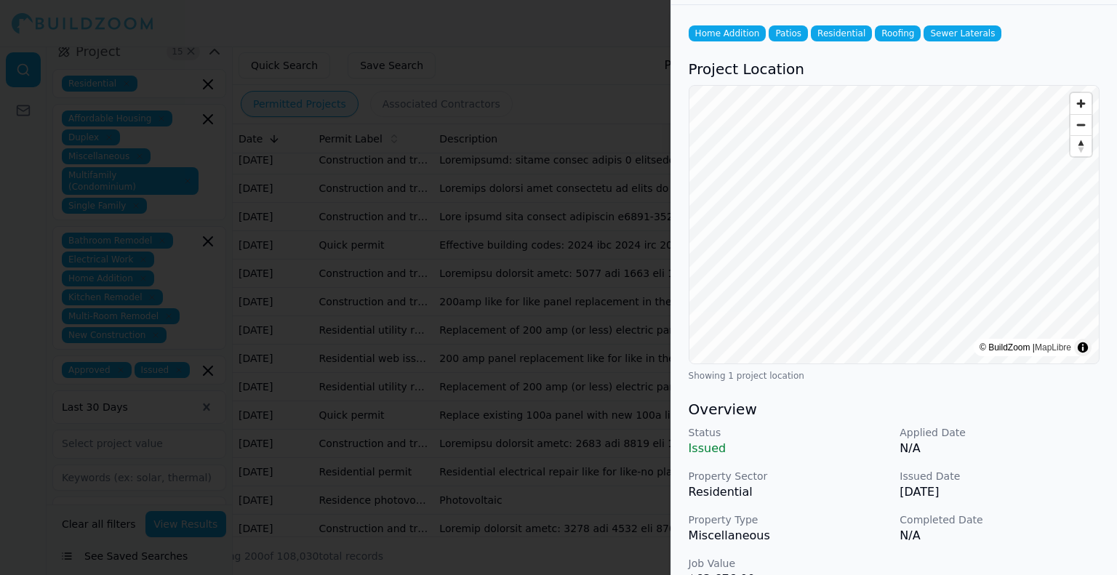
scroll to position [0, 0]
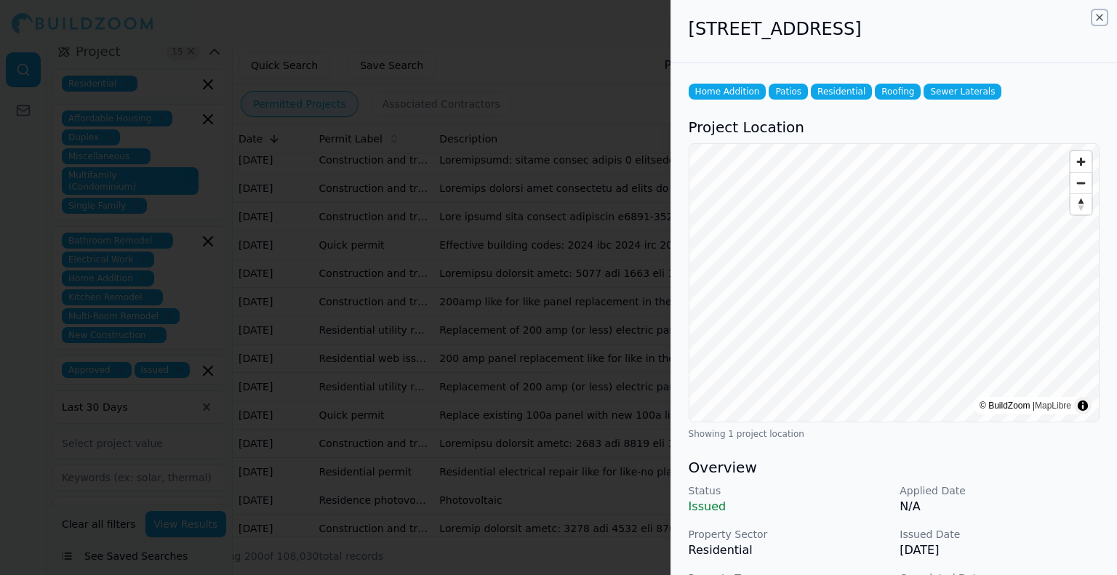
click at [1097, 18] on icon "button" at bounding box center [1099, 18] width 12 height 12
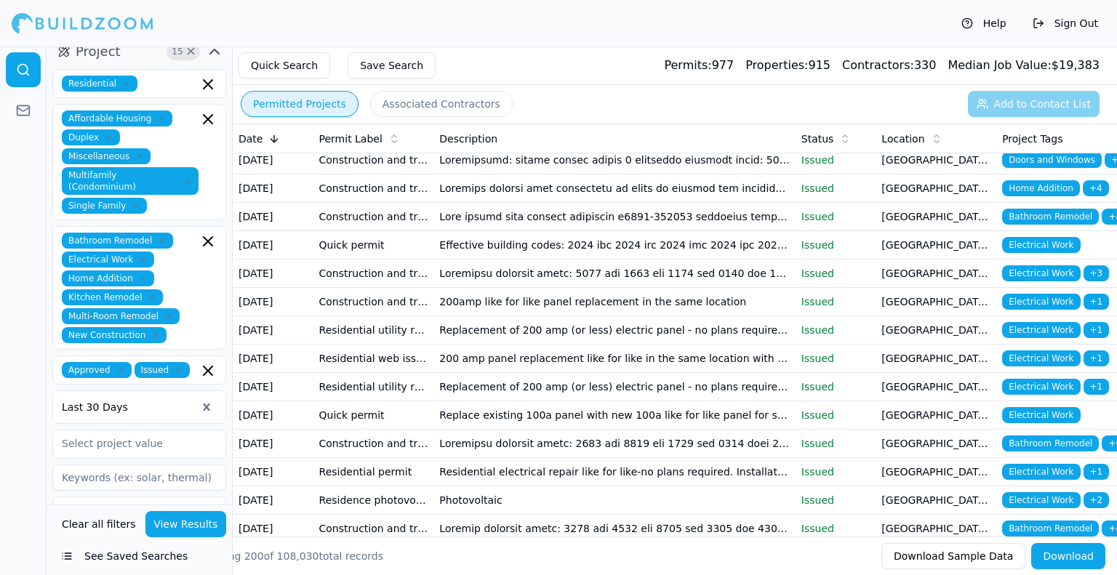
click at [526, 231] on td at bounding box center [613, 217] width 361 height 28
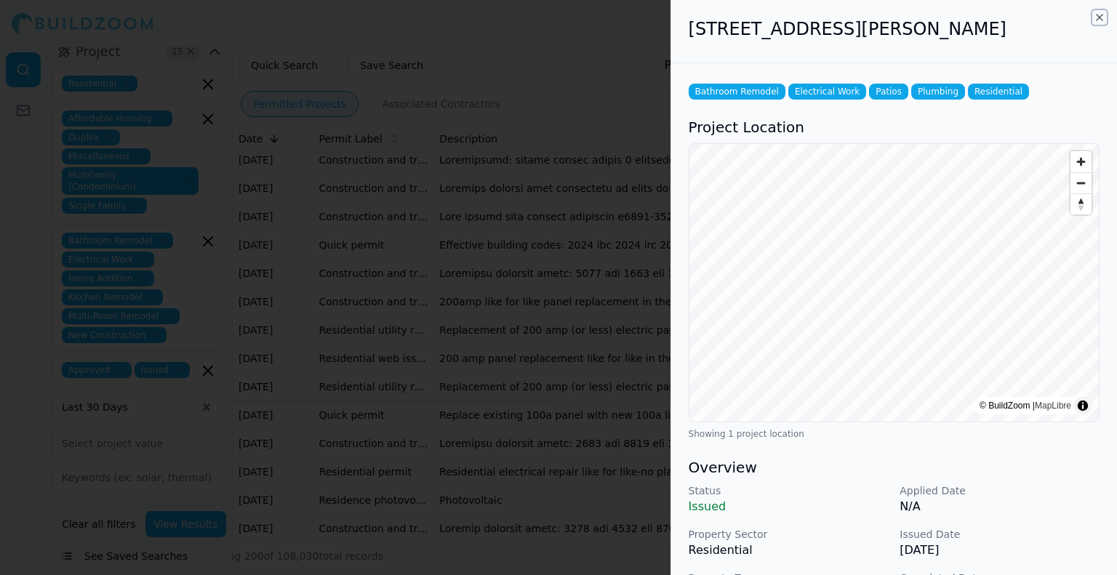
click at [1098, 20] on icon "button" at bounding box center [1099, 18] width 12 height 12
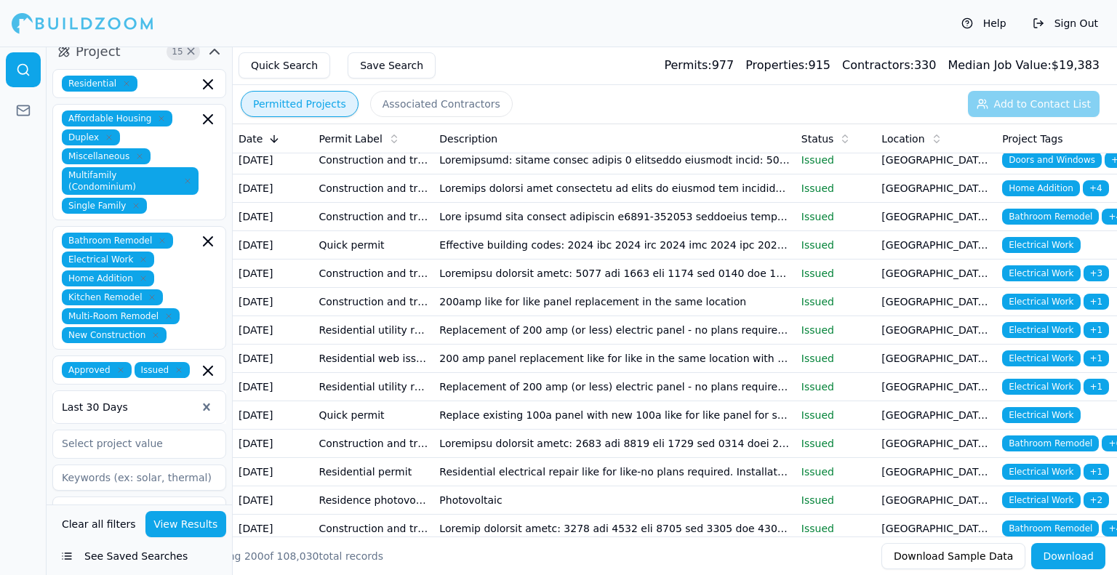
click at [579, 288] on td at bounding box center [613, 274] width 361 height 28
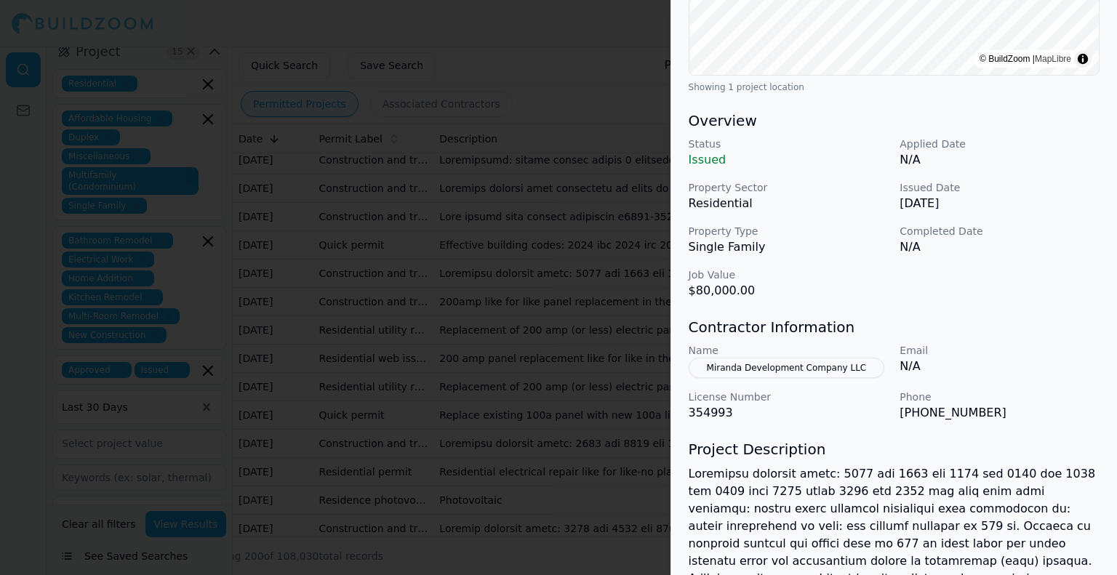
scroll to position [363, 0]
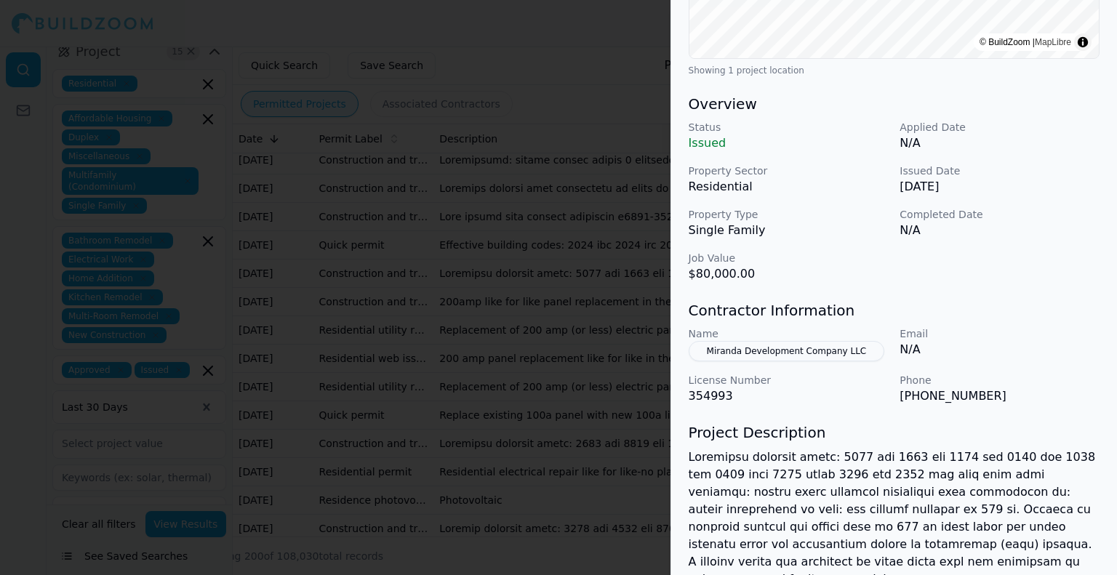
click at [822, 351] on button "Miranda Development Company LLC" at bounding box center [786, 351] width 196 height 20
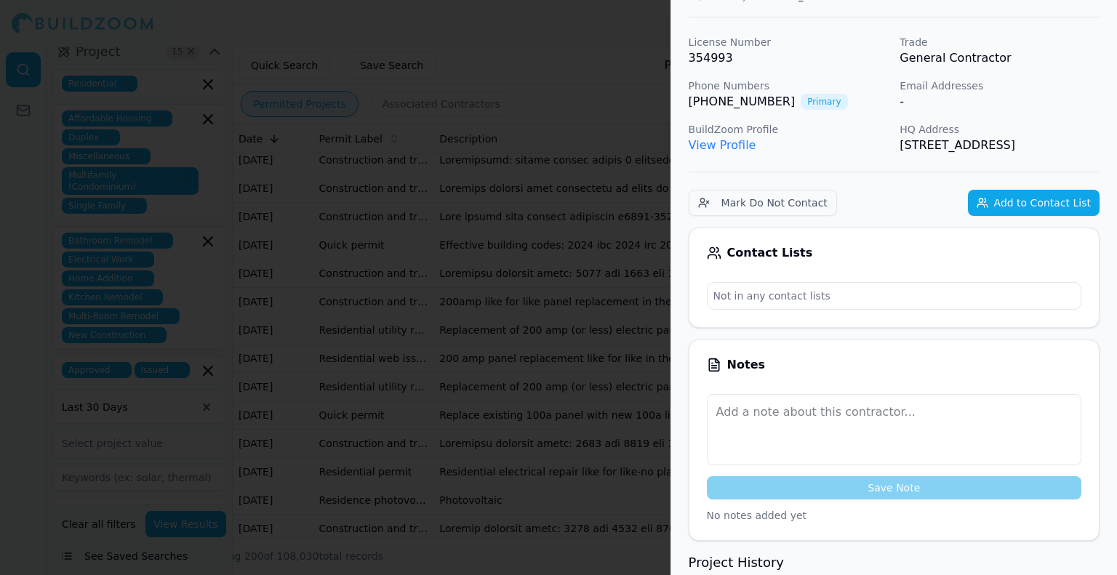
scroll to position [0, 0]
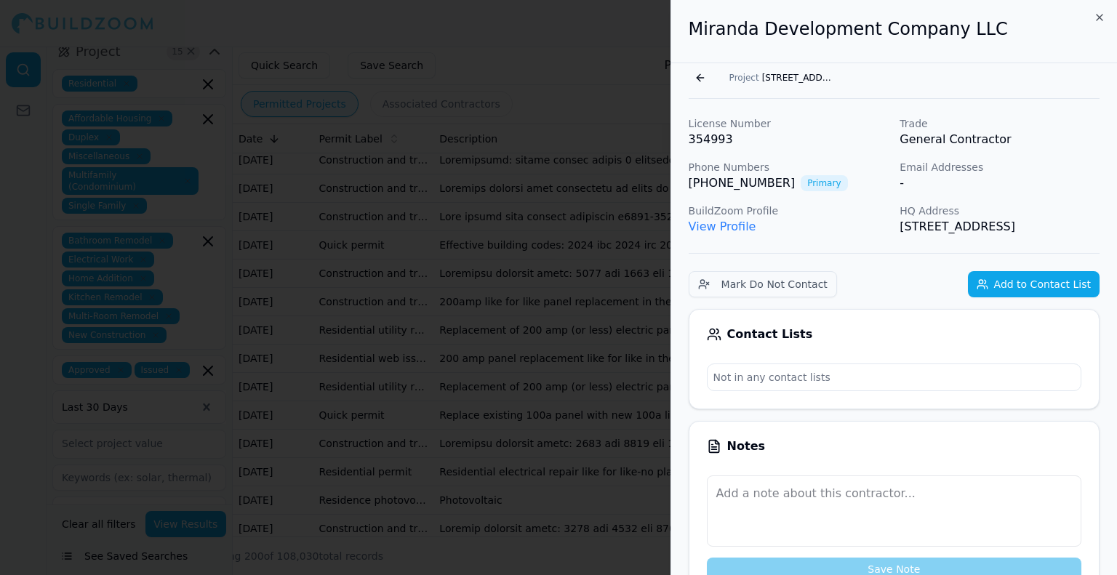
click at [730, 228] on link "View Profile" at bounding box center [722, 227] width 68 height 14
click at [1104, 15] on icon "button" at bounding box center [1099, 18] width 12 height 12
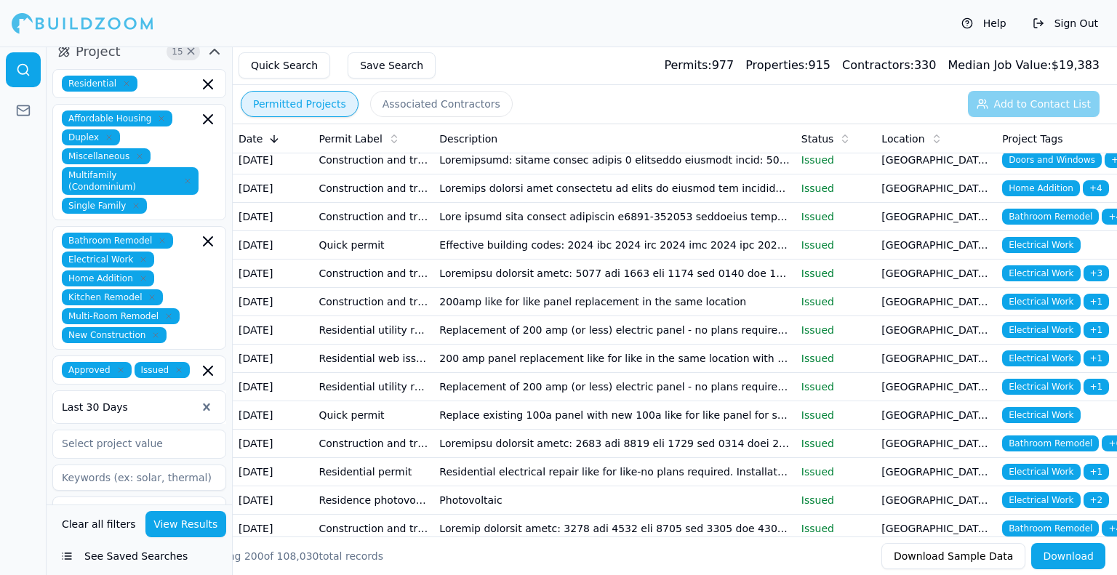
click at [550, 316] on td "200amp like for like panel replacement in the same location" at bounding box center [613, 302] width 361 height 28
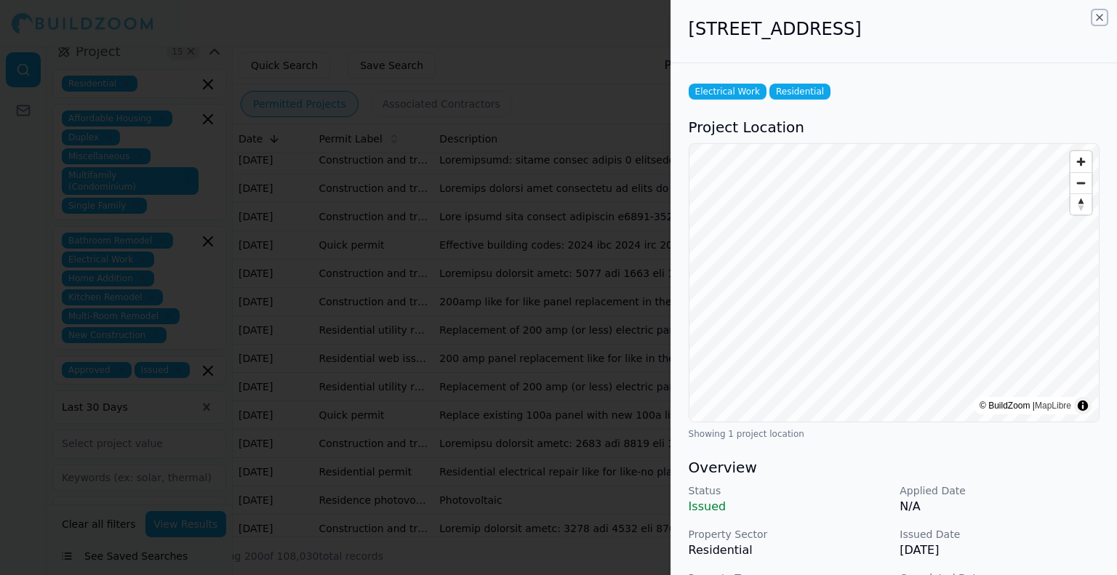
click at [1099, 20] on icon "button" at bounding box center [1099, 18] width 12 height 12
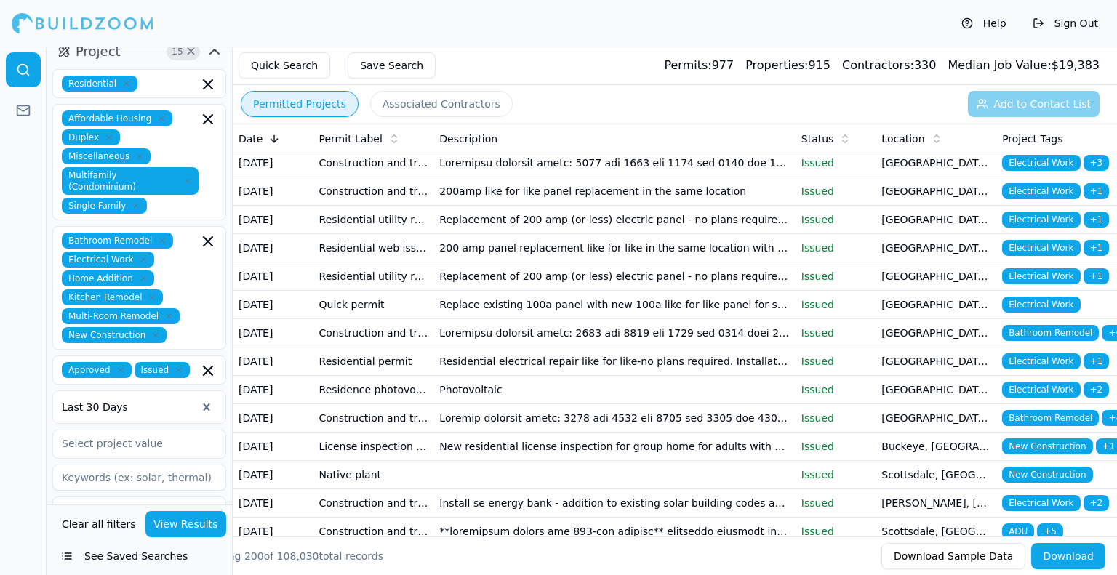
scroll to position [436, 0]
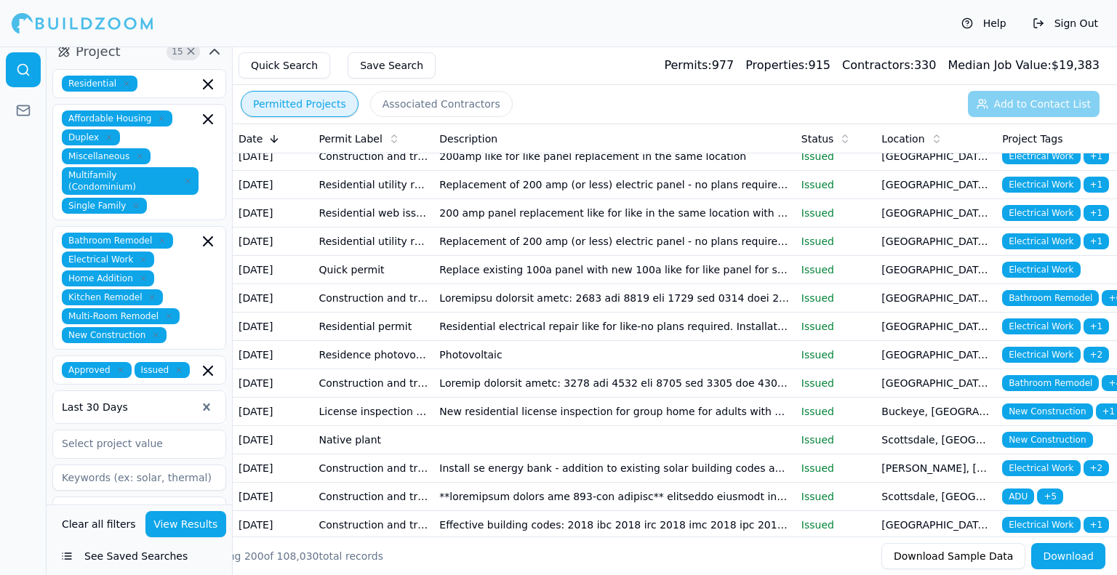
click at [637, 199] on td "Replacement of 200 amp (or less) electric panel - no plans required. Installati…" at bounding box center [613, 185] width 361 height 28
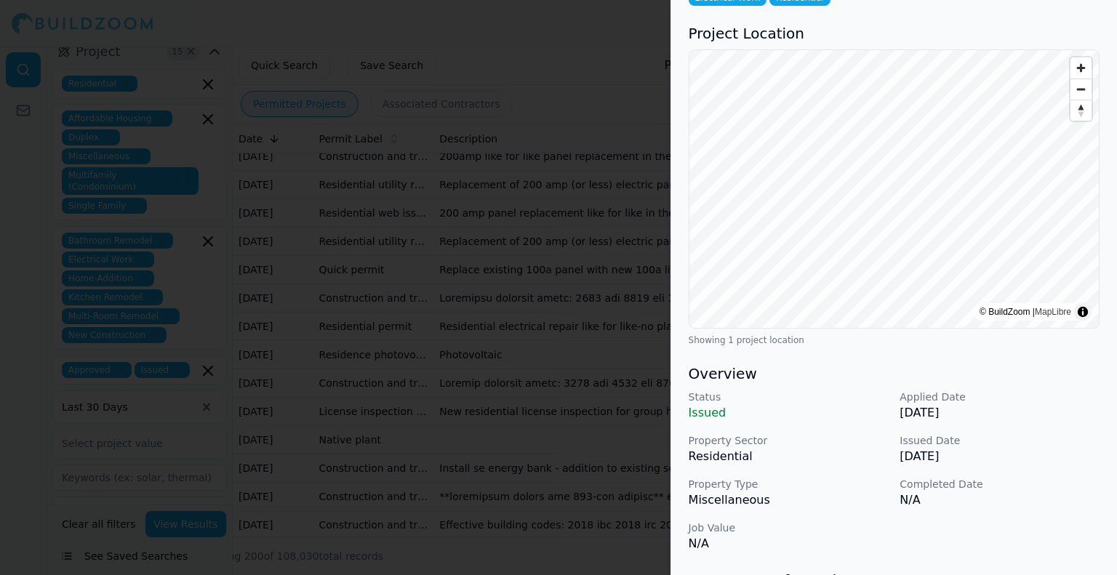
scroll to position [0, 0]
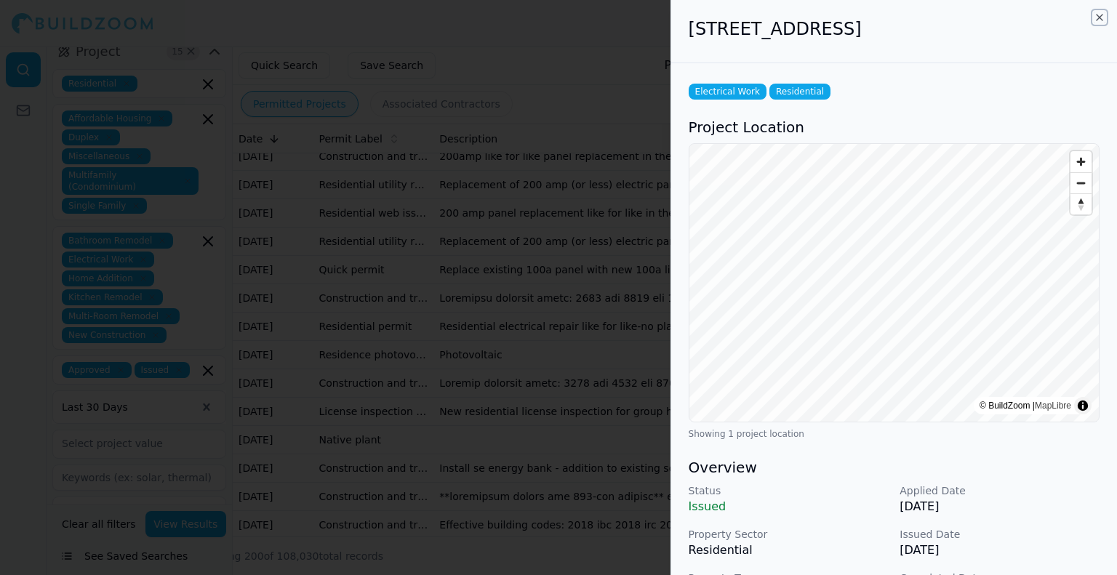
click at [1098, 17] on icon "button" at bounding box center [1099, 18] width 12 height 12
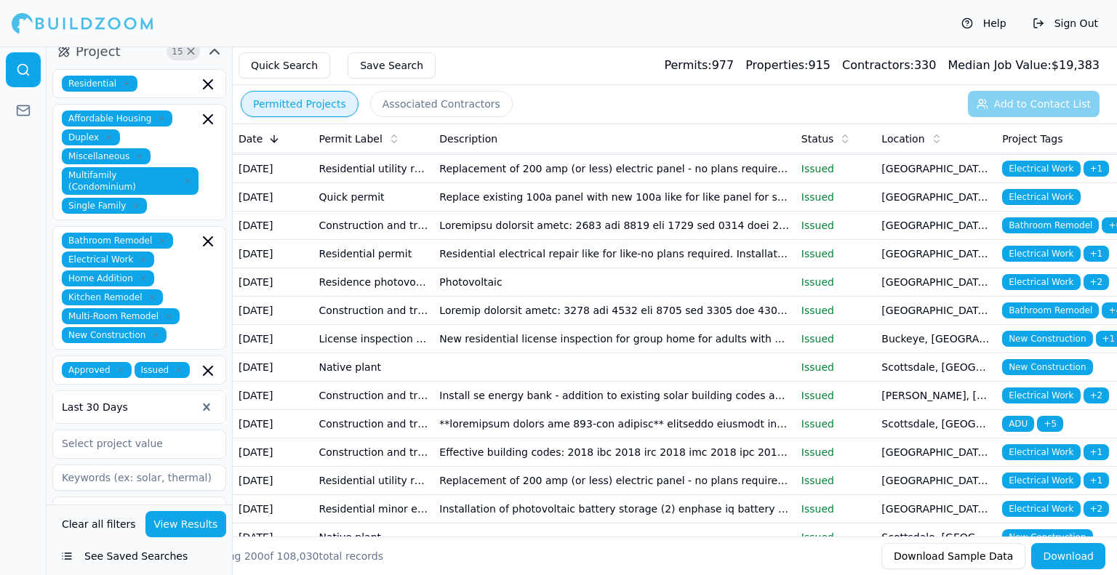
scroll to position [582, 0]
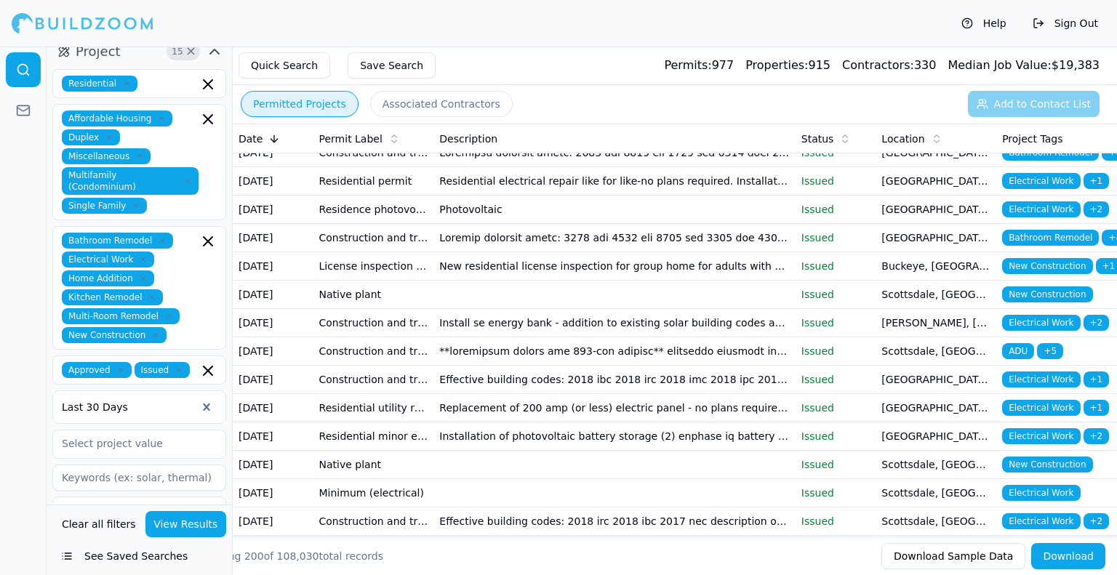
click at [586, 110] on td "Replacement of 200 amp (or less) electric panel - no plans required. Installati…" at bounding box center [613, 96] width 361 height 28
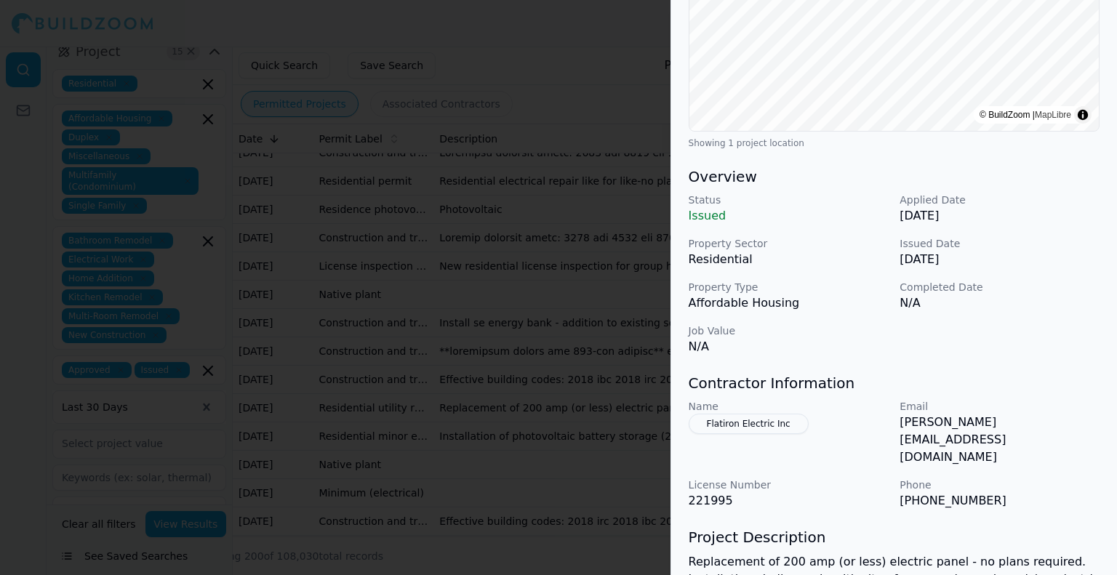
scroll to position [0, 0]
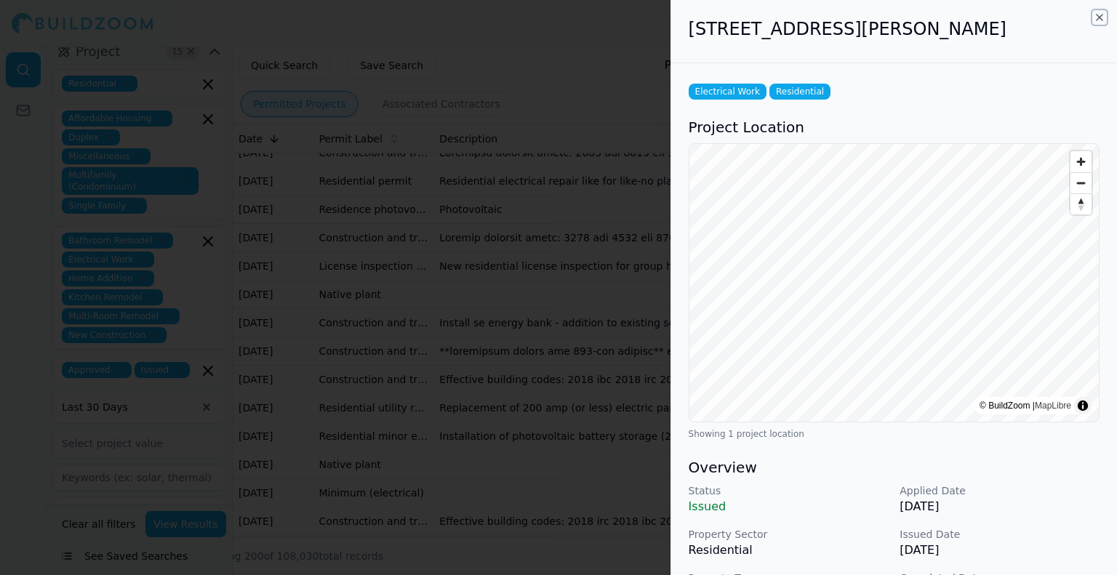
click at [1102, 15] on icon "button" at bounding box center [1099, 18] width 6 height 6
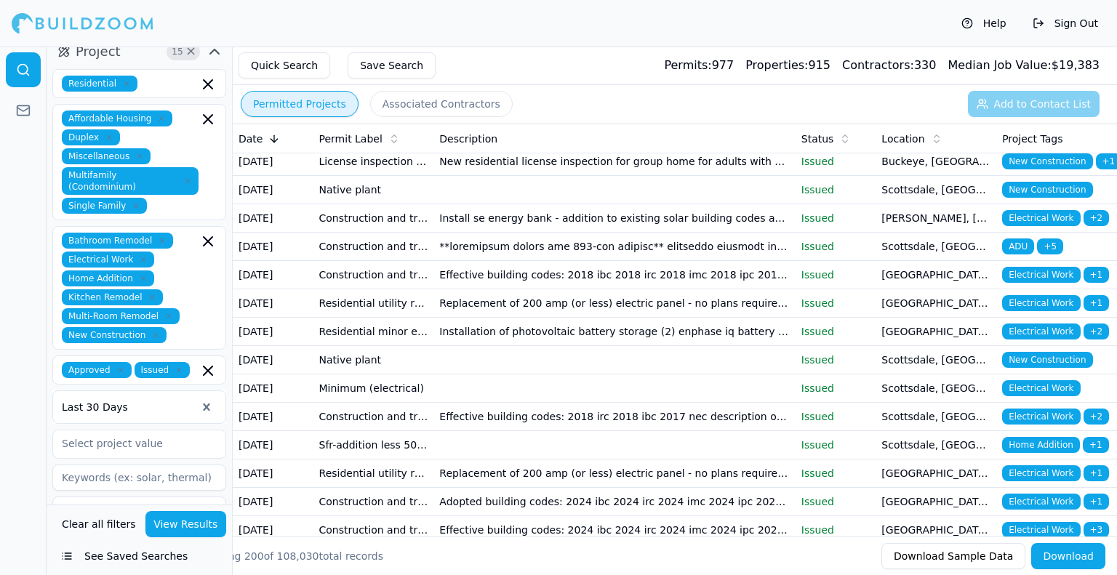
scroll to position [727, 0]
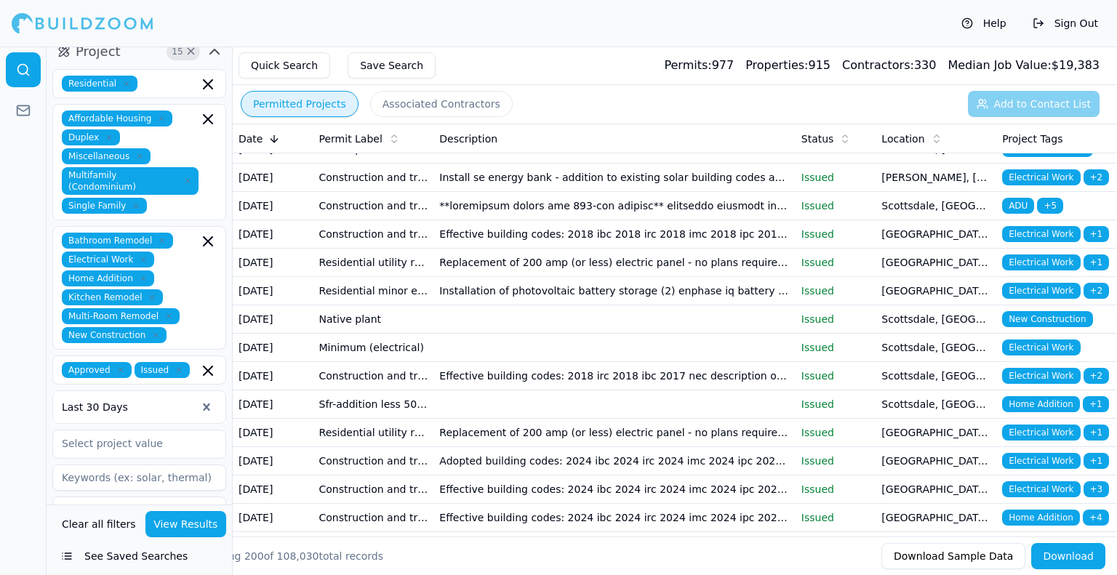
click at [641, 50] on td "Residential electrical repair like for like-no plans required. Installation sha…" at bounding box center [613, 36] width 361 height 28
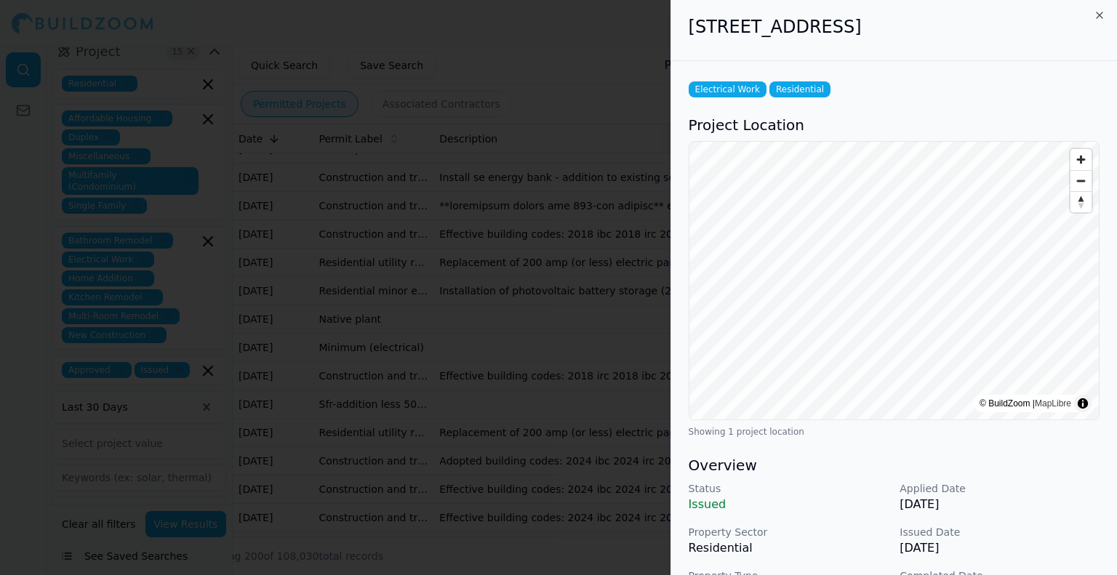
scroll to position [0, 0]
click at [1097, 13] on icon "button" at bounding box center [1099, 18] width 12 height 12
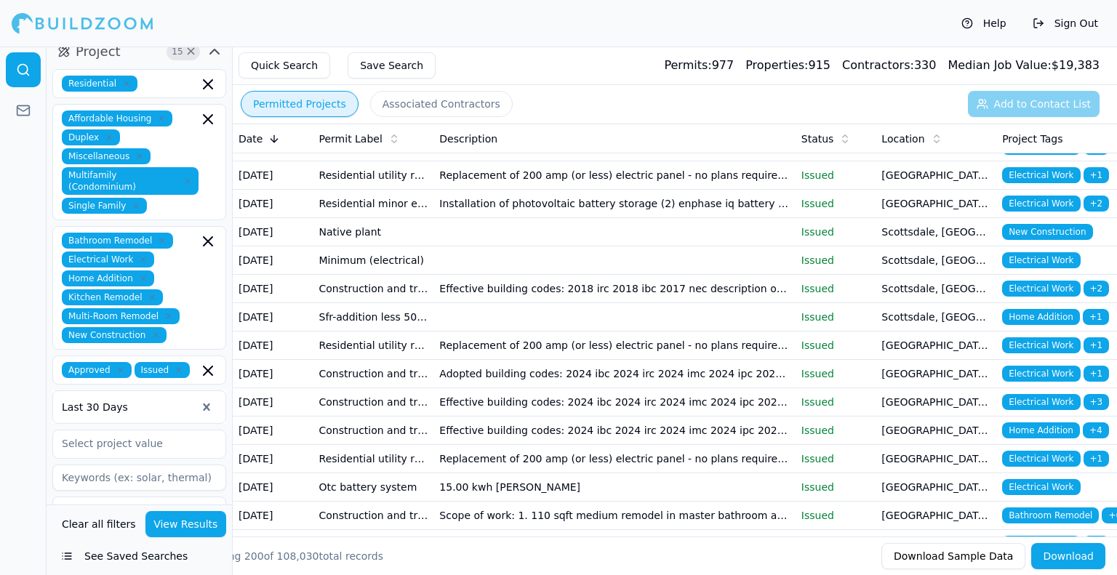
scroll to position [872, 0]
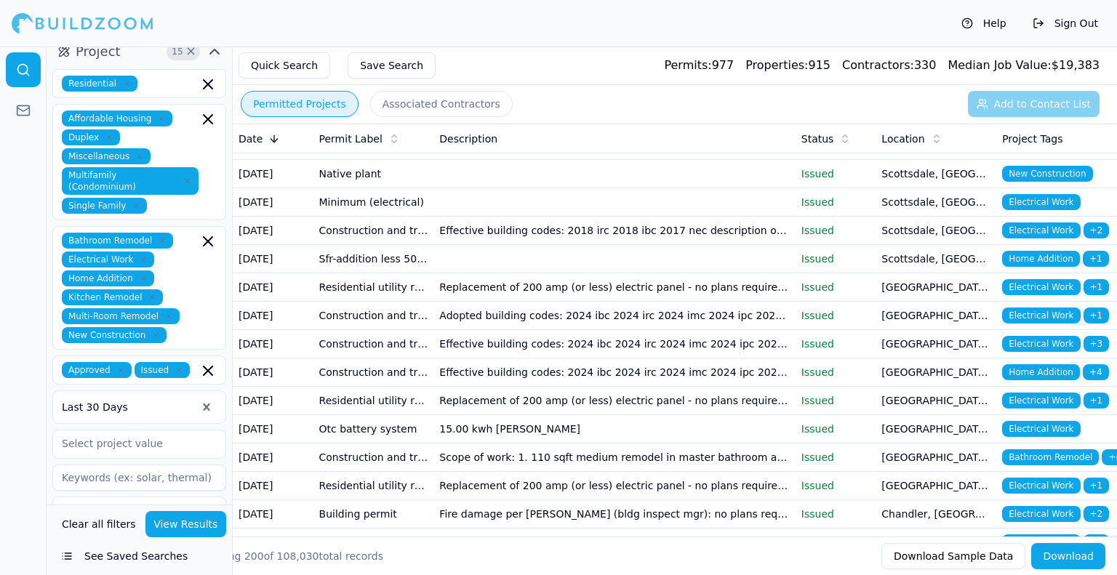
click at [508, 18] on td at bounding box center [613, 4] width 361 height 28
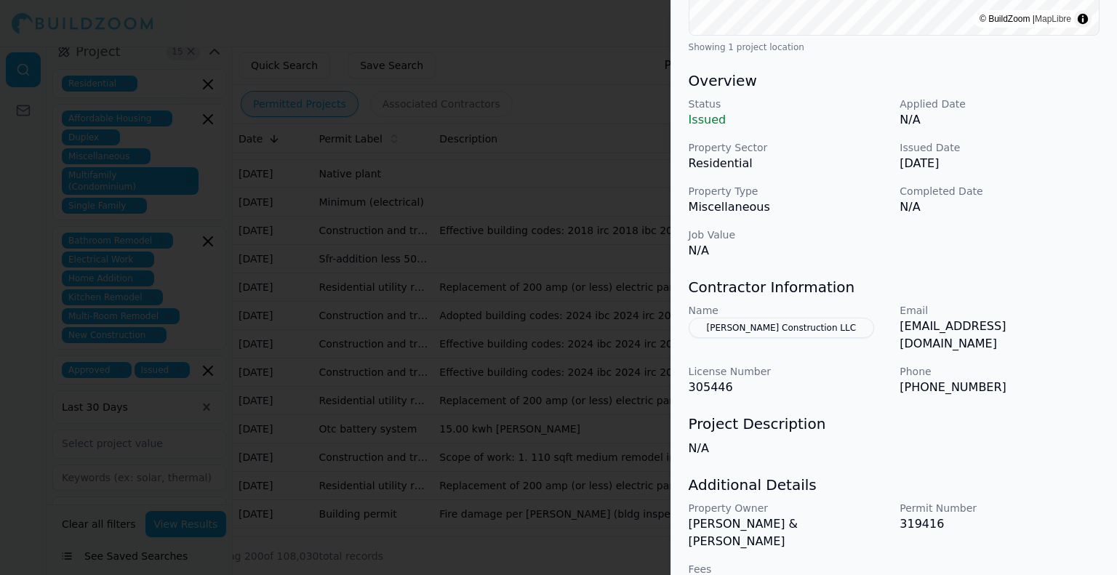
scroll to position [390, 0]
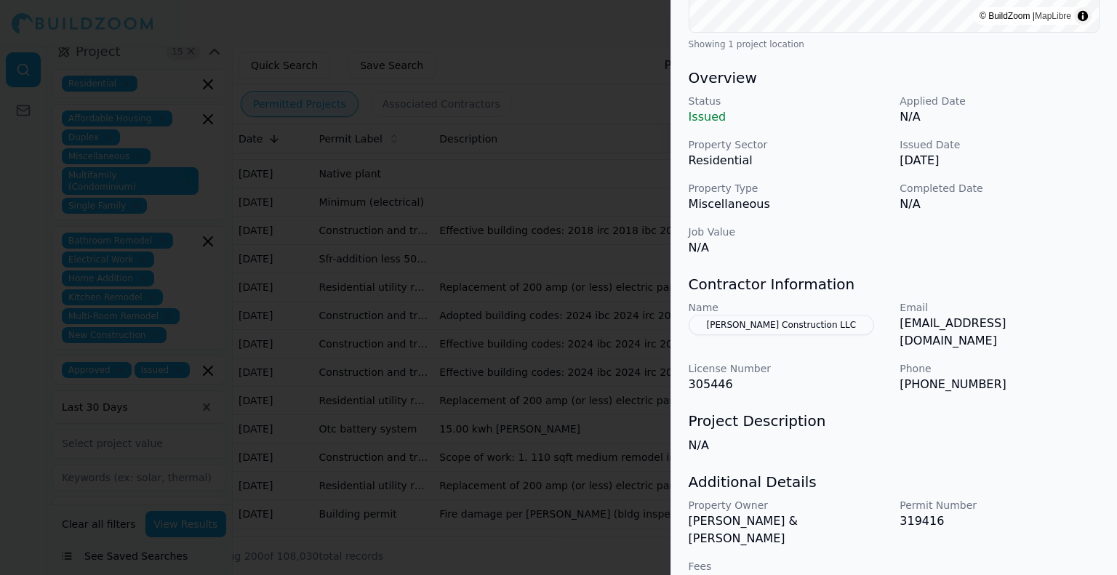
click at [808, 322] on button "[PERSON_NAME] Construction LLC" at bounding box center [780, 325] width 185 height 20
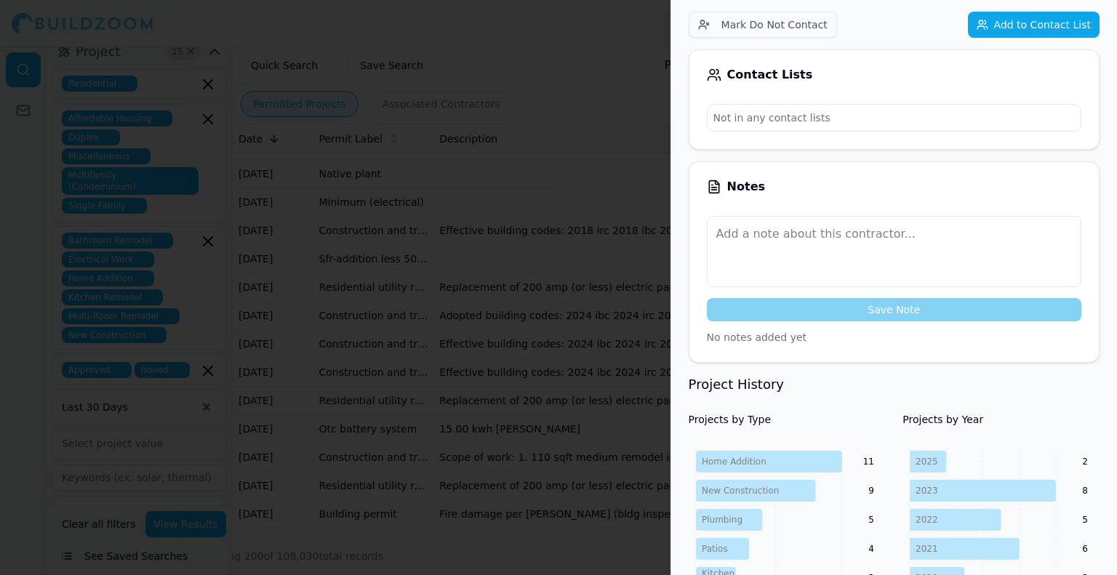
scroll to position [0, 0]
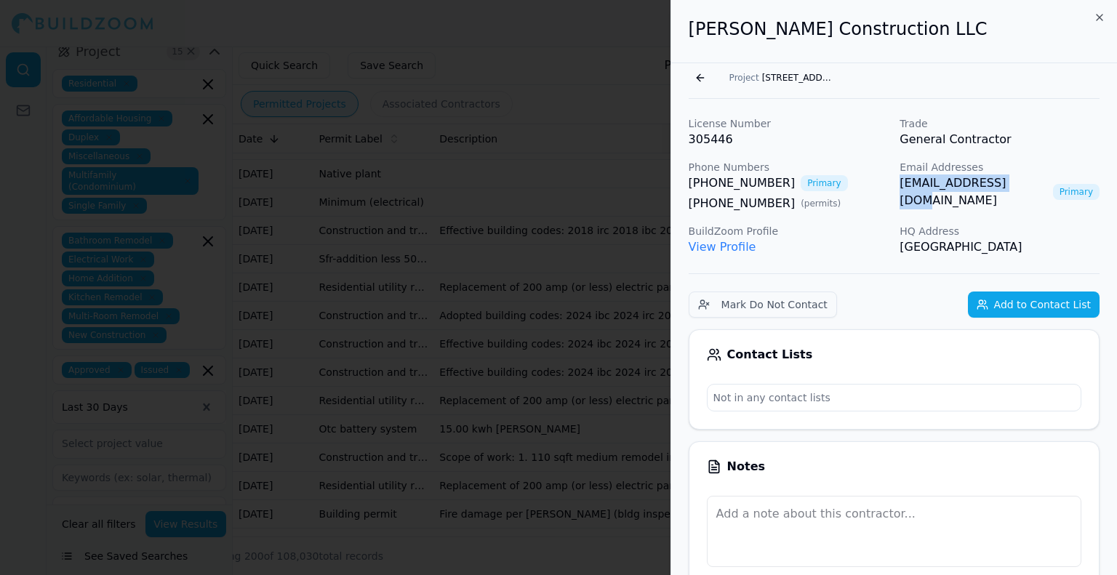
drag, startPoint x: 1023, startPoint y: 182, endPoint x: 900, endPoint y: 195, distance: 123.5
click at [899, 196] on div "Email Addresses [EMAIL_ADDRESS][DOMAIN_NAME] Primary" at bounding box center [999, 186] width 200 height 52
copy link "[EMAIL_ADDRESS][DOMAIN_NAME]"
click at [1102, 19] on icon "button" at bounding box center [1099, 18] width 12 height 12
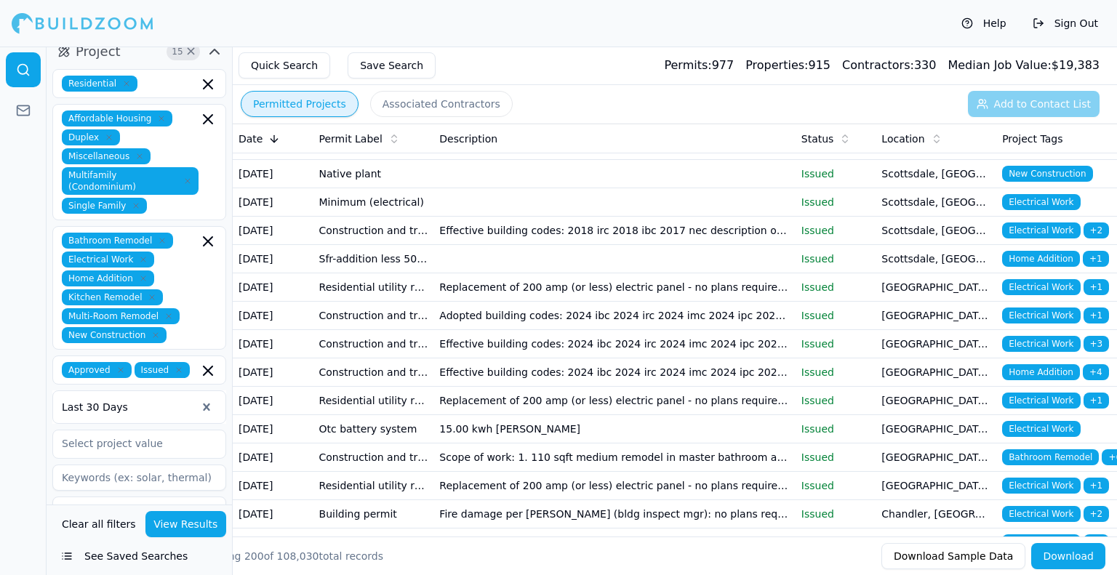
click at [577, 75] on td at bounding box center [613, 61] width 361 height 28
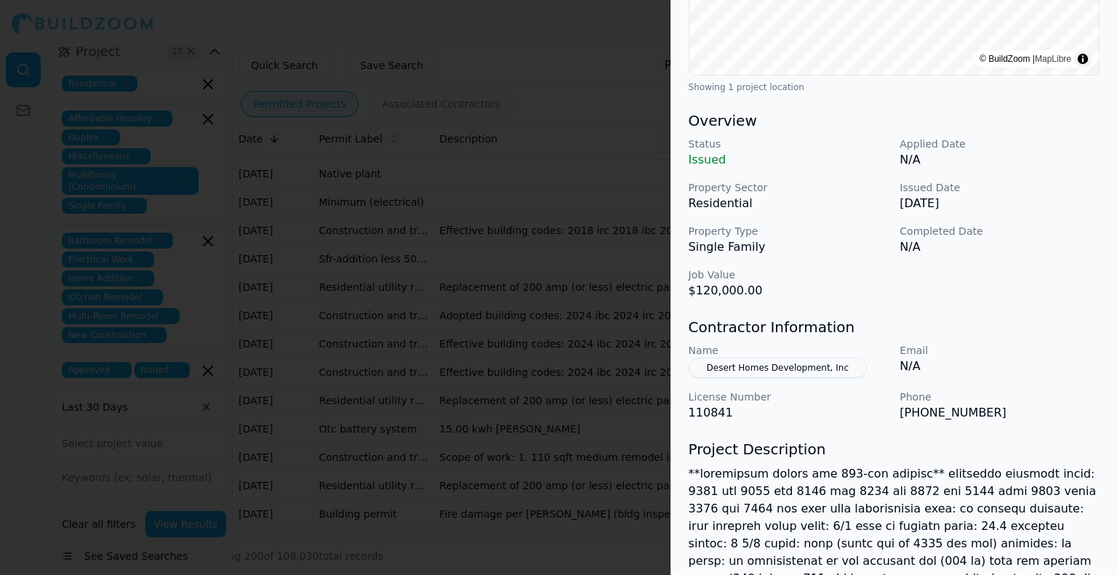
scroll to position [363, 0]
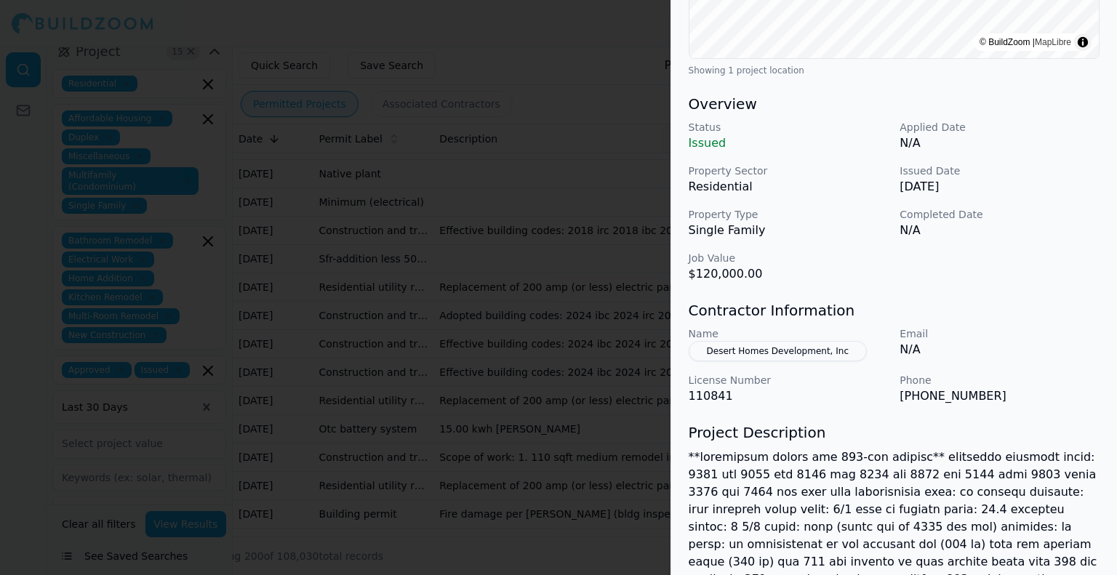
click at [828, 352] on button "Desert Homes Development, Inc" at bounding box center [777, 351] width 178 height 20
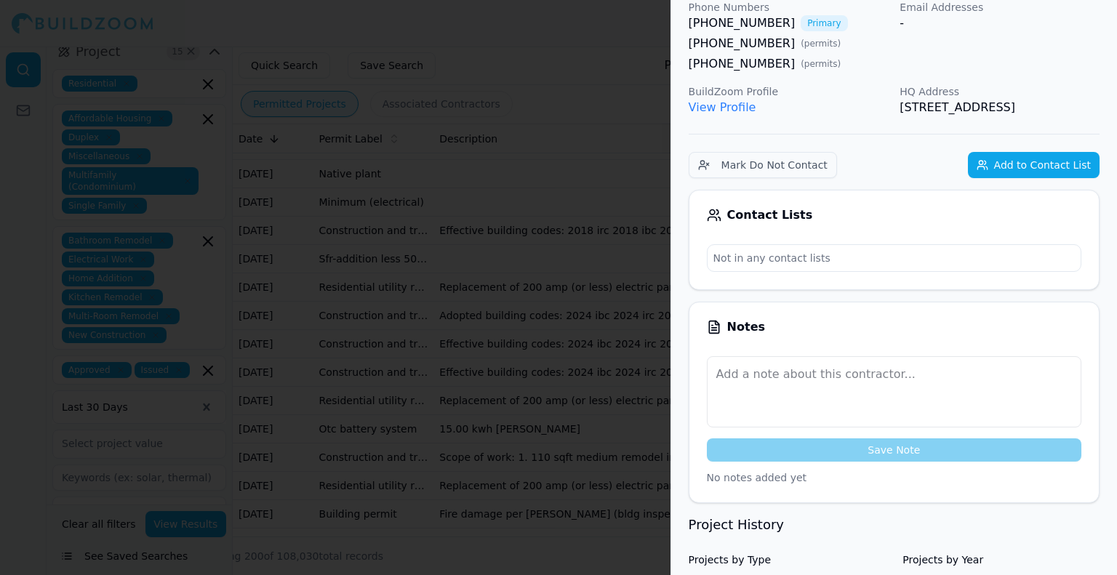
scroll to position [0, 0]
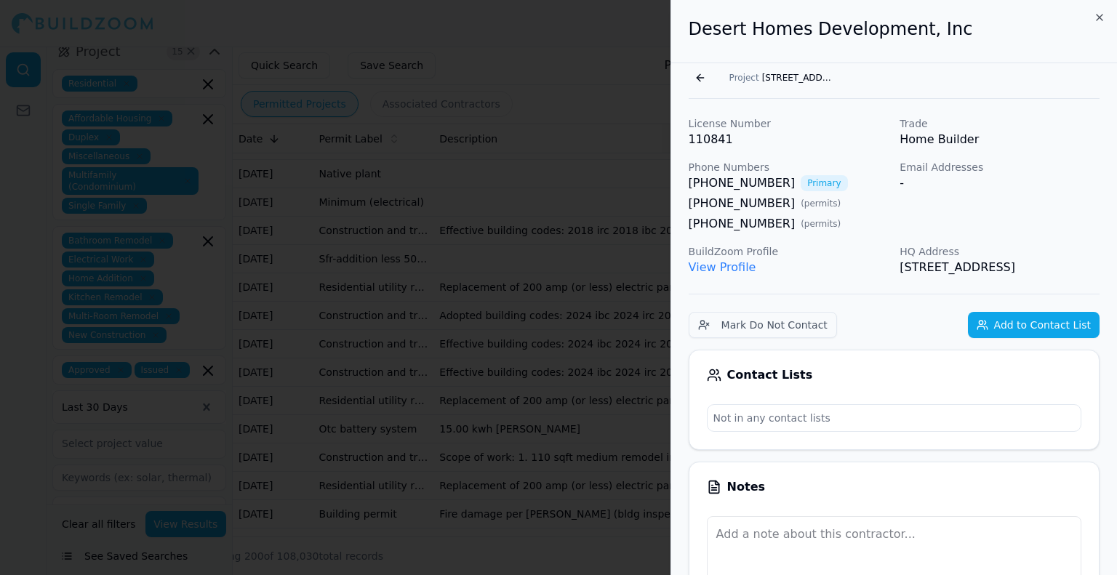
click at [1101, 25] on div "Desert Homes Development, Inc" at bounding box center [894, 31] width 446 height 63
click at [1096, 18] on icon "button" at bounding box center [1099, 18] width 12 height 12
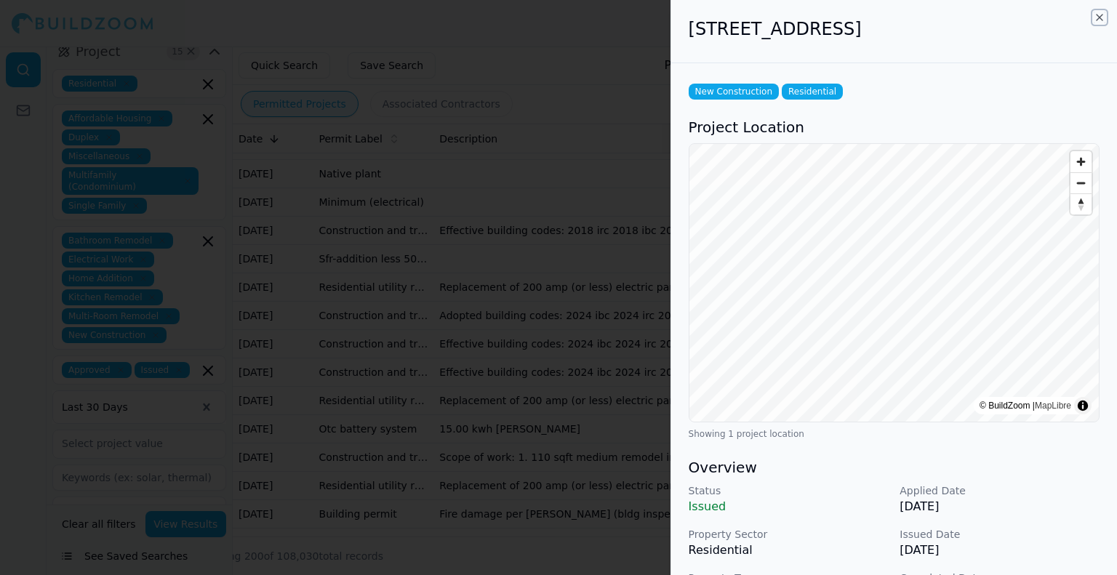
click at [1096, 18] on icon "button" at bounding box center [1099, 18] width 12 height 12
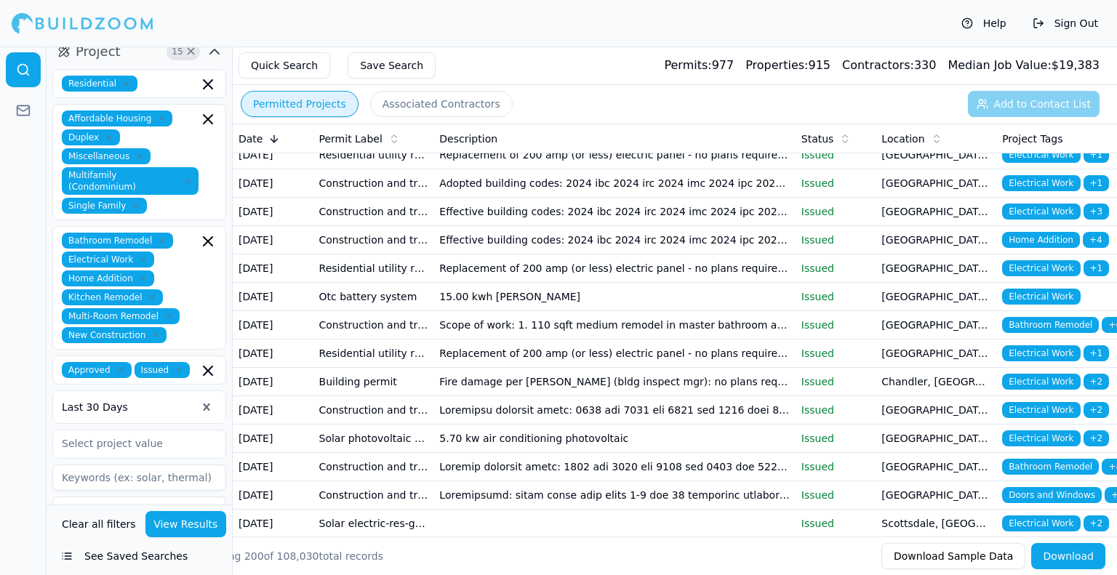
scroll to position [1018, 0]
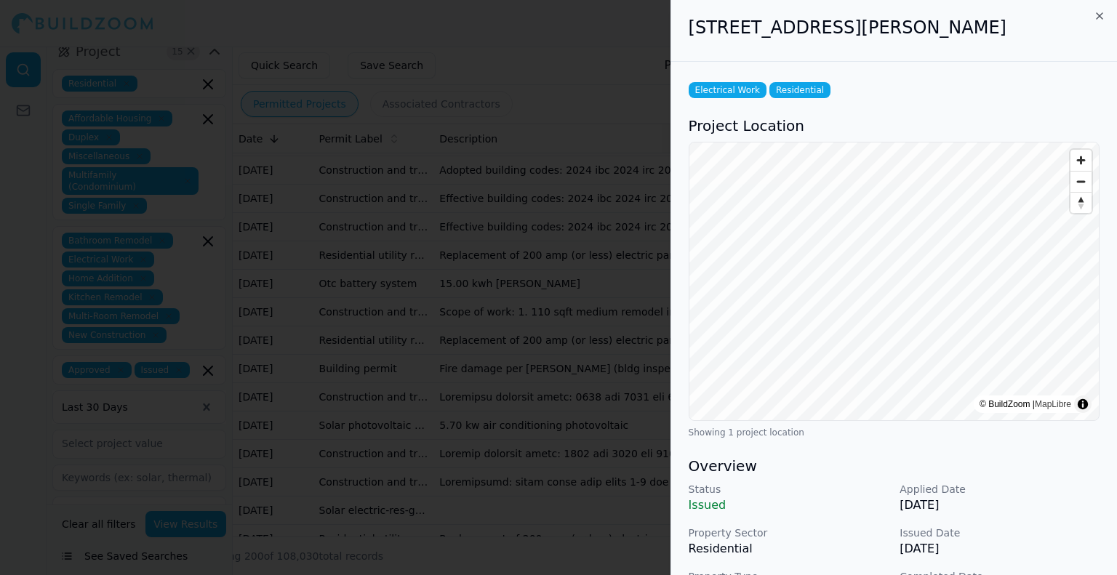
scroll to position [0, 0]
click at [1098, 23] on h2 "[STREET_ADDRESS][PERSON_NAME]" at bounding box center [893, 28] width 411 height 23
click at [1096, 17] on icon "button" at bounding box center [1099, 18] width 12 height 12
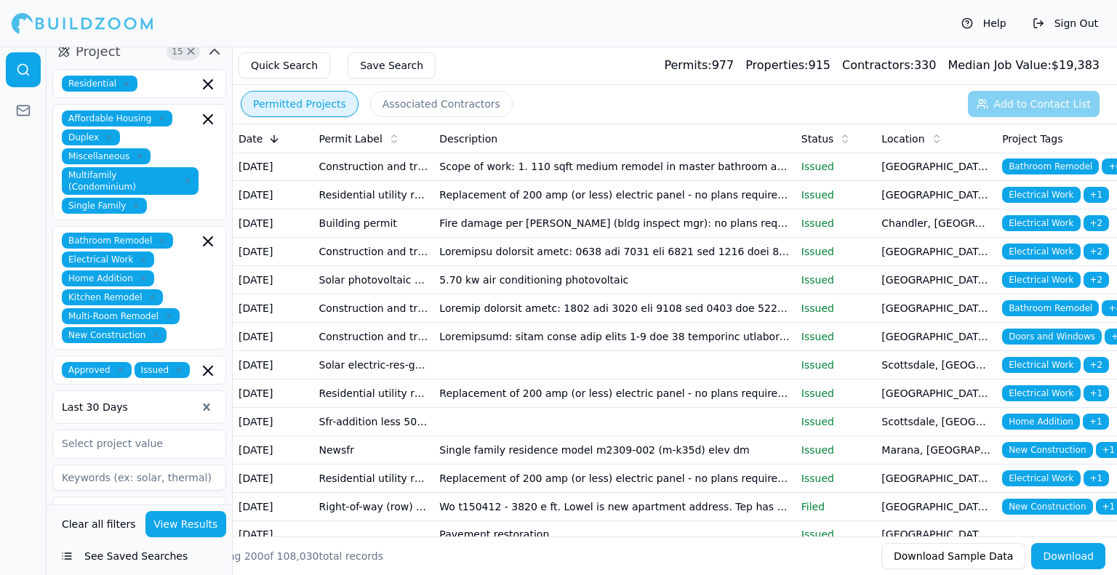
scroll to position [1236, 0]
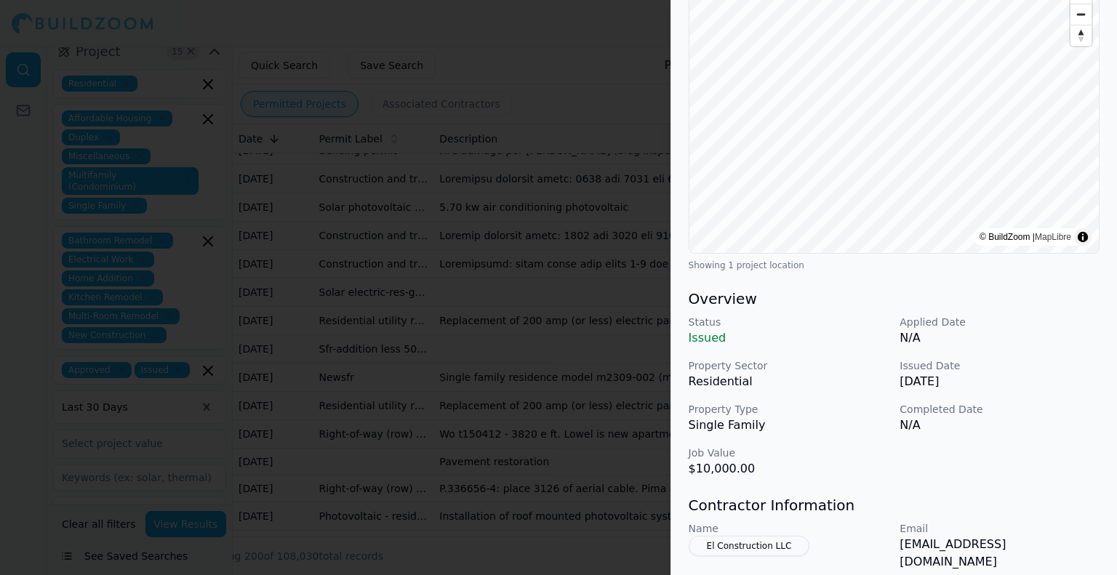
scroll to position [0, 0]
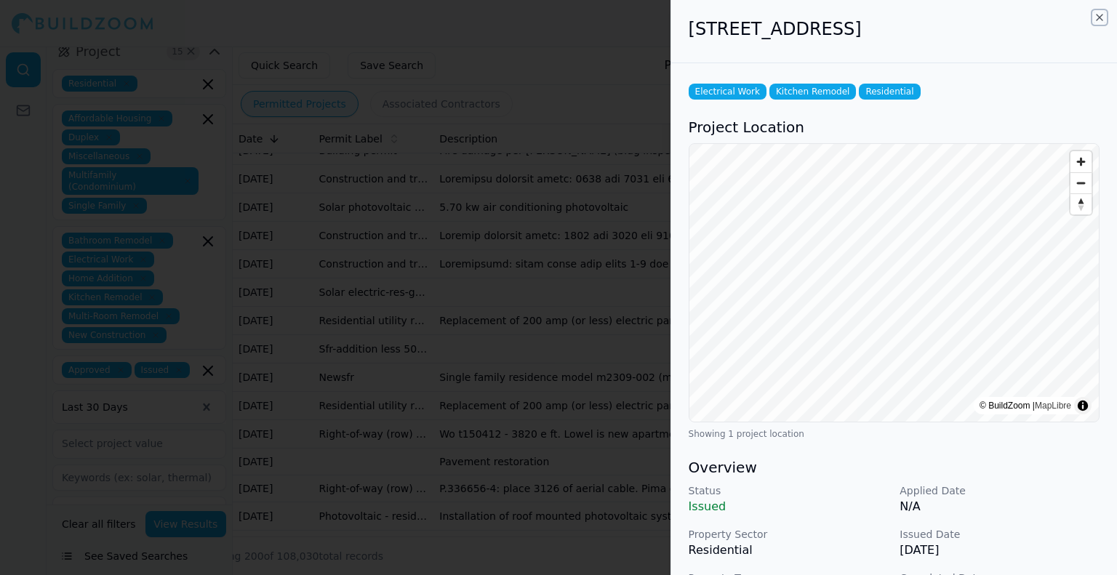
click at [1099, 21] on icon "button" at bounding box center [1099, 18] width 12 height 12
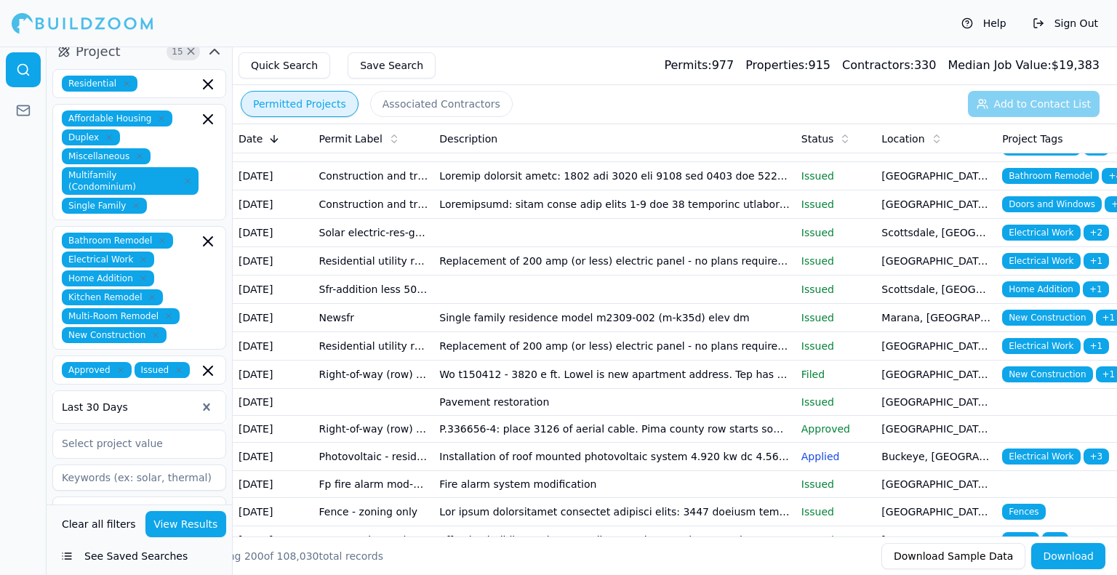
scroll to position [1381, 0]
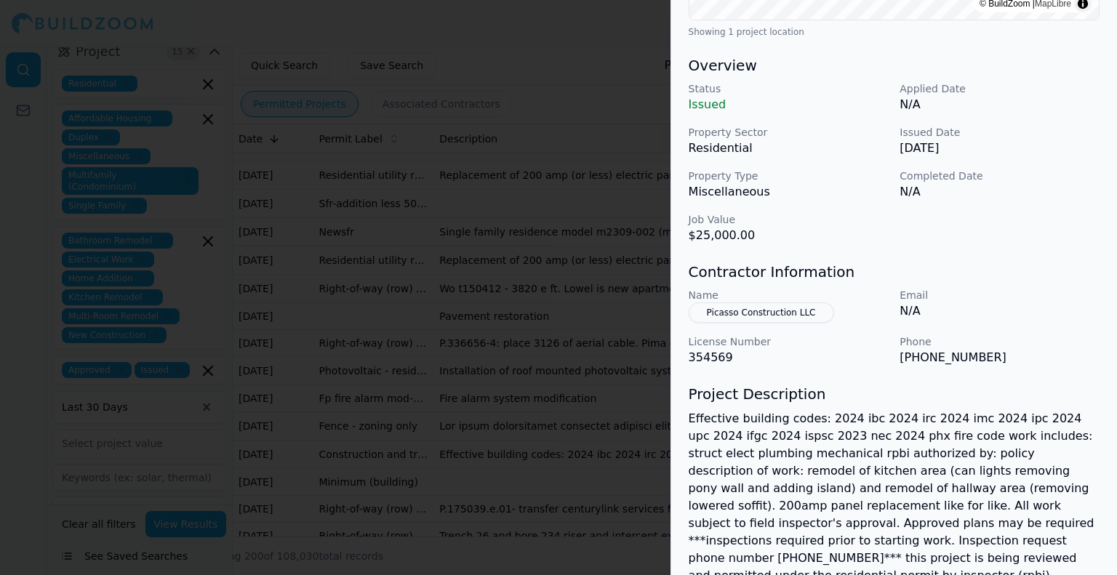
scroll to position [436, 0]
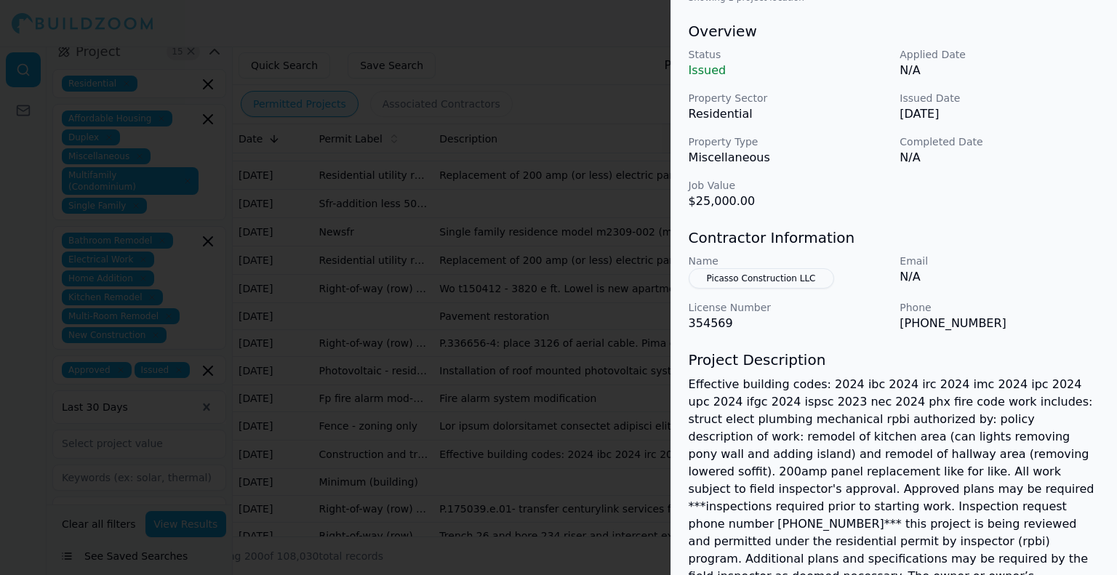
click at [794, 278] on button "Picasso Construction LLC" at bounding box center [760, 278] width 145 height 20
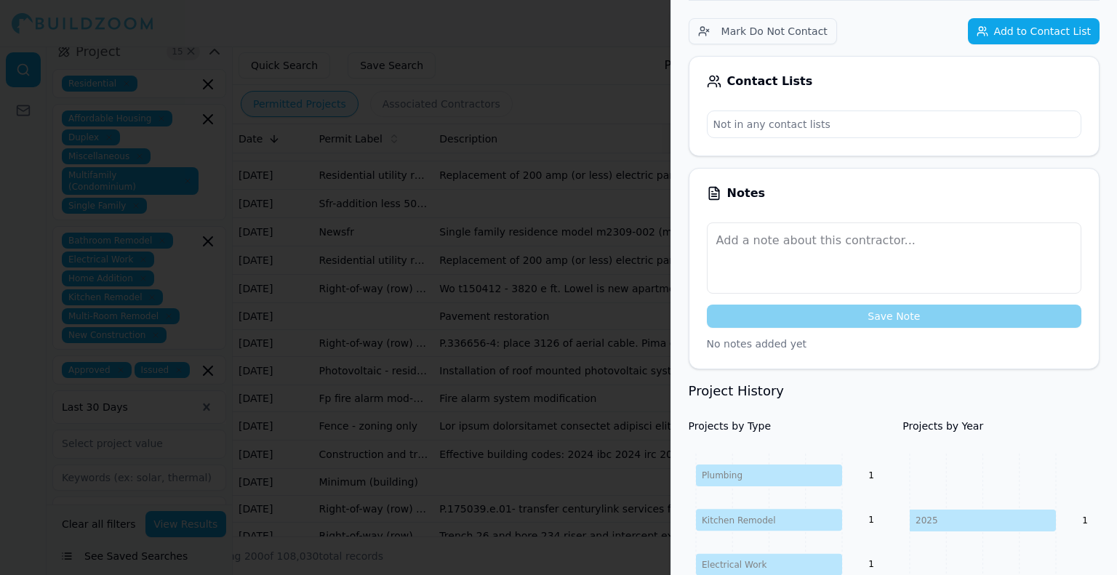
scroll to position [0, 0]
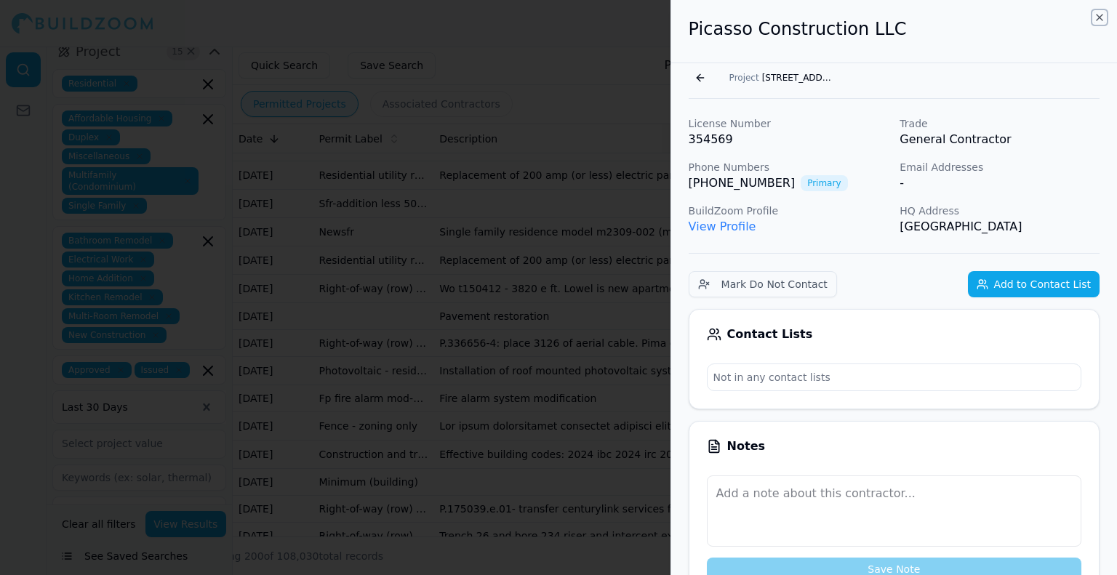
click at [1100, 19] on icon "button" at bounding box center [1099, 18] width 12 height 12
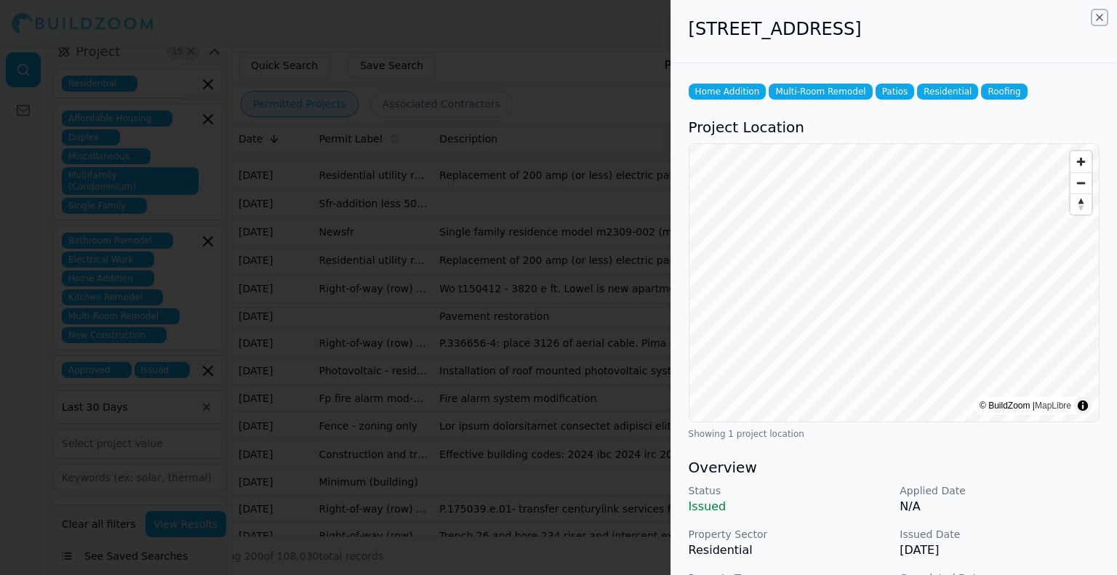
click at [1100, 14] on icon "button" at bounding box center [1099, 18] width 12 height 12
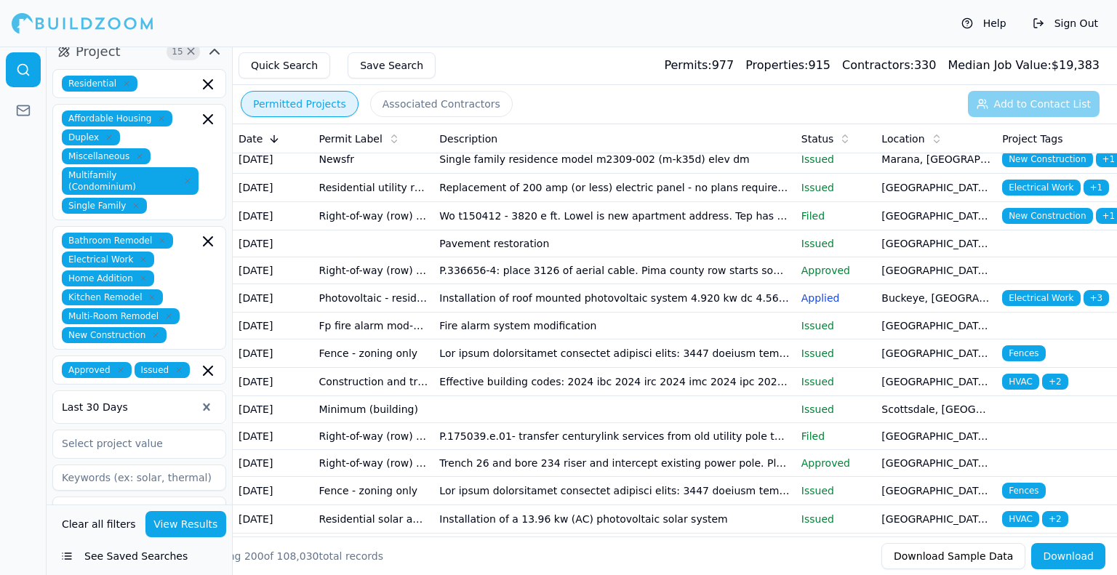
scroll to position [1527, 0]
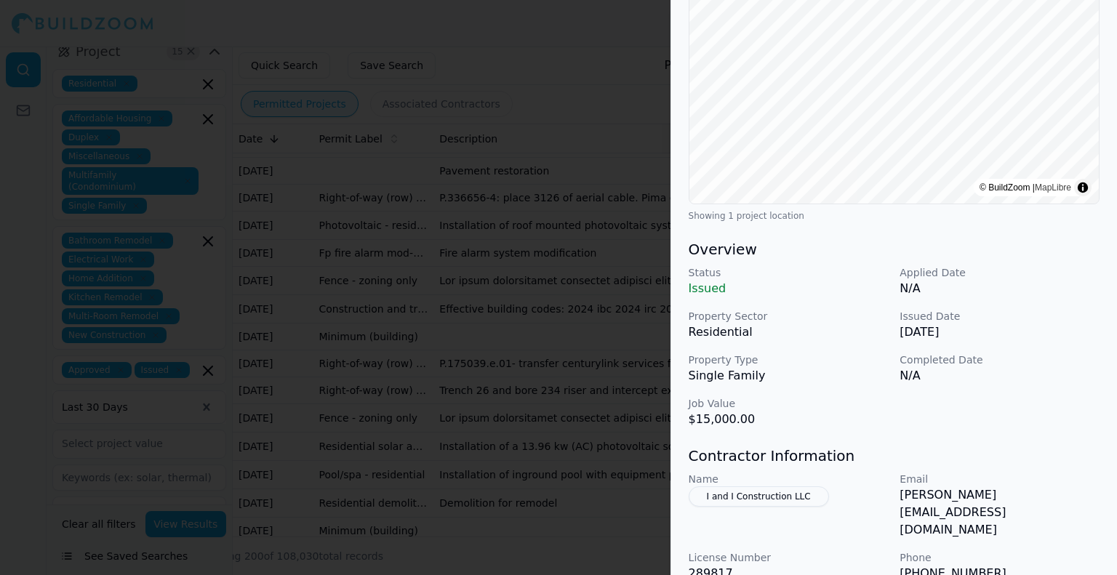
scroll to position [291, 0]
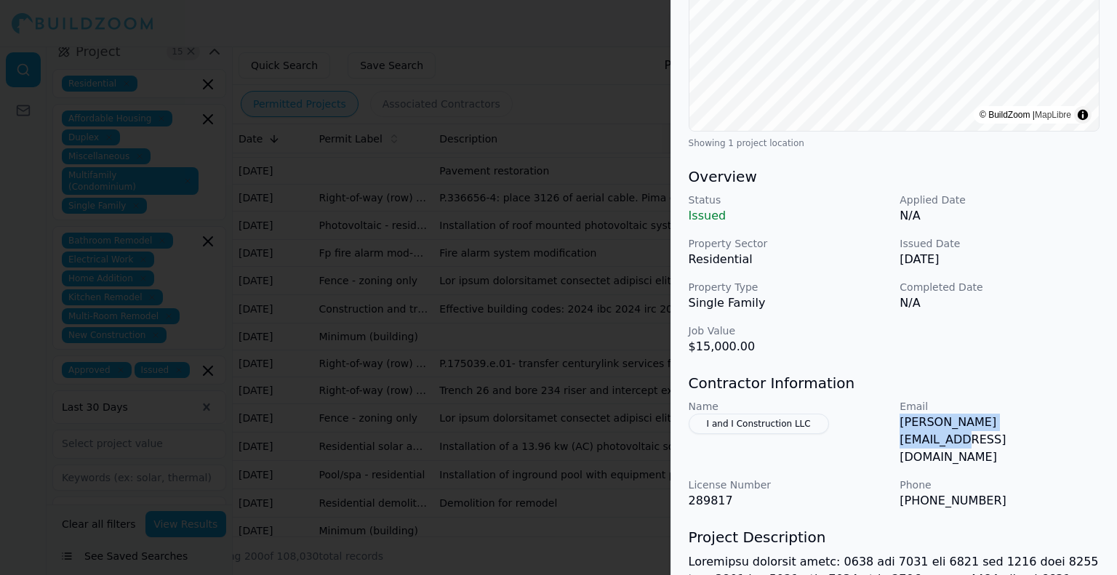
drag, startPoint x: 1029, startPoint y: 423, endPoint x: 894, endPoint y: 432, distance: 134.8
click at [895, 433] on div "Name I and I Construction LLC Email [PERSON_NAME][EMAIL_ADDRESS][DOMAIN_NAME] L…" at bounding box center [893, 454] width 411 height 110
copy p "[PERSON_NAME][EMAIL_ADDRESS][DOMAIN_NAME]"
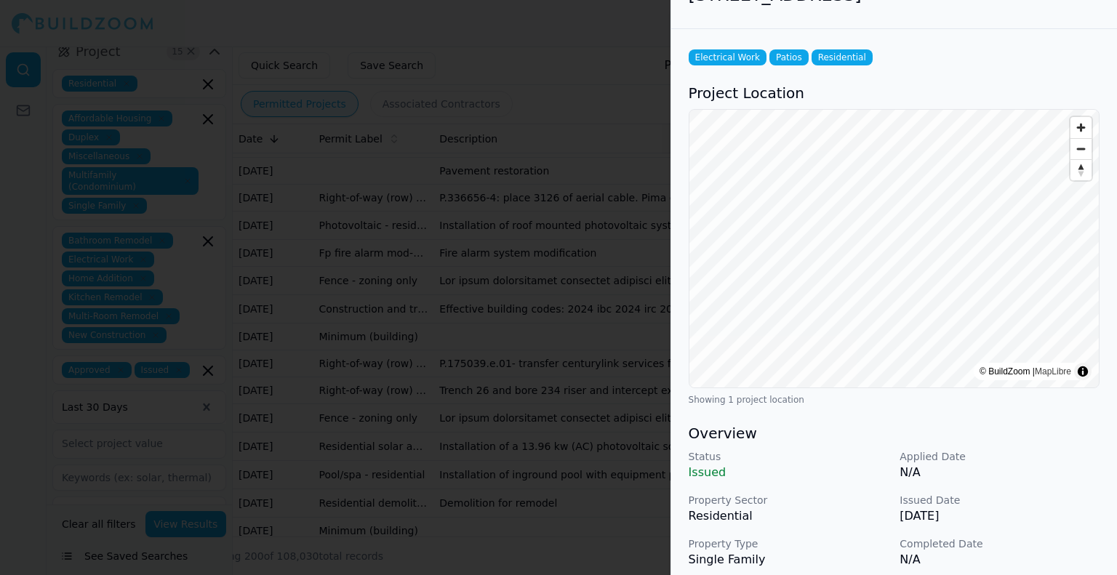
scroll to position [0, 0]
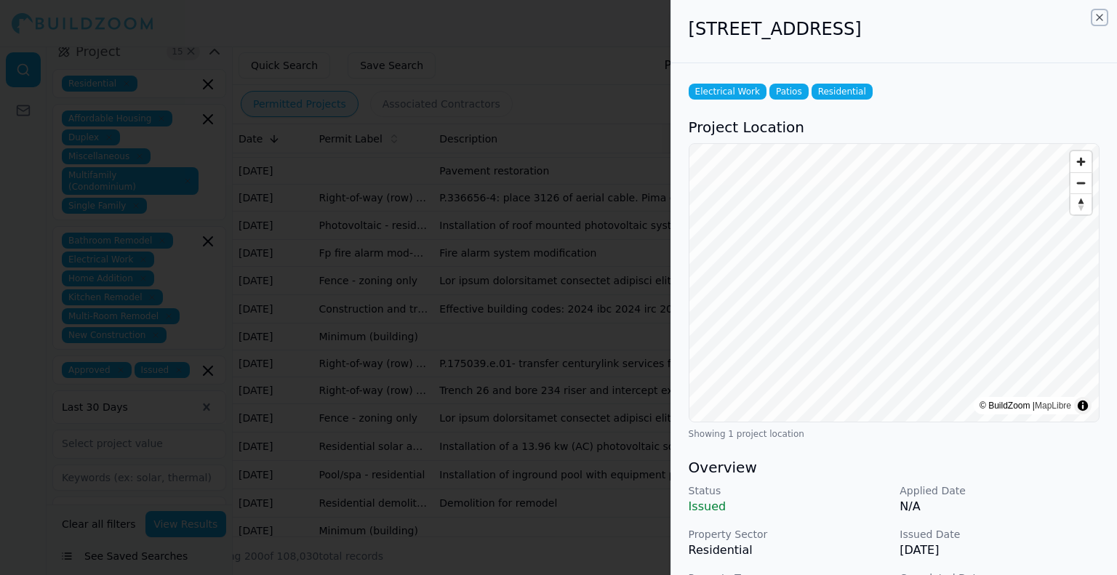
click at [1101, 23] on icon "button" at bounding box center [1099, 18] width 12 height 12
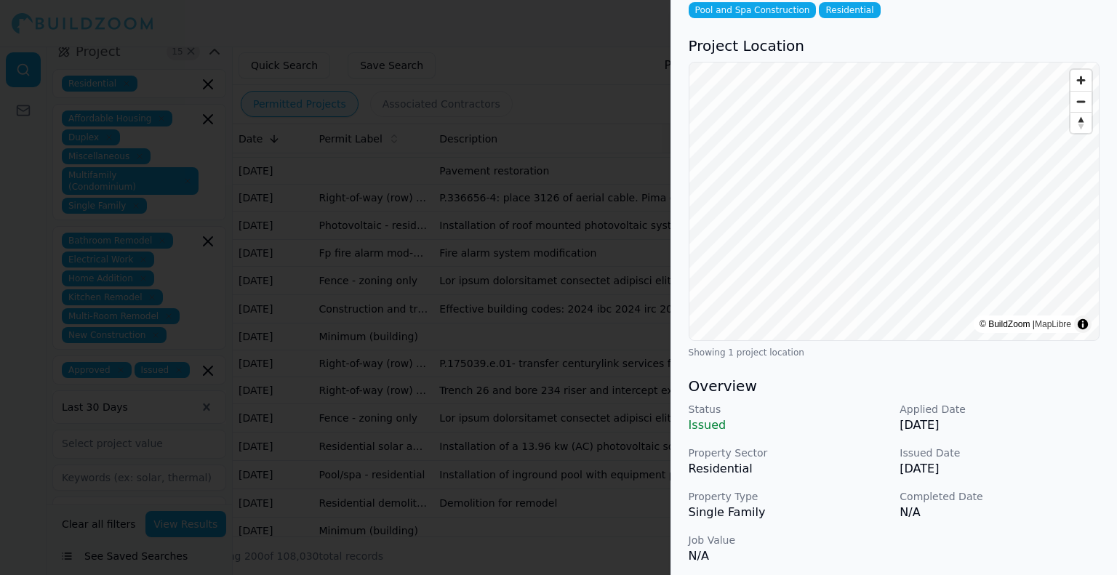
scroll to position [291, 0]
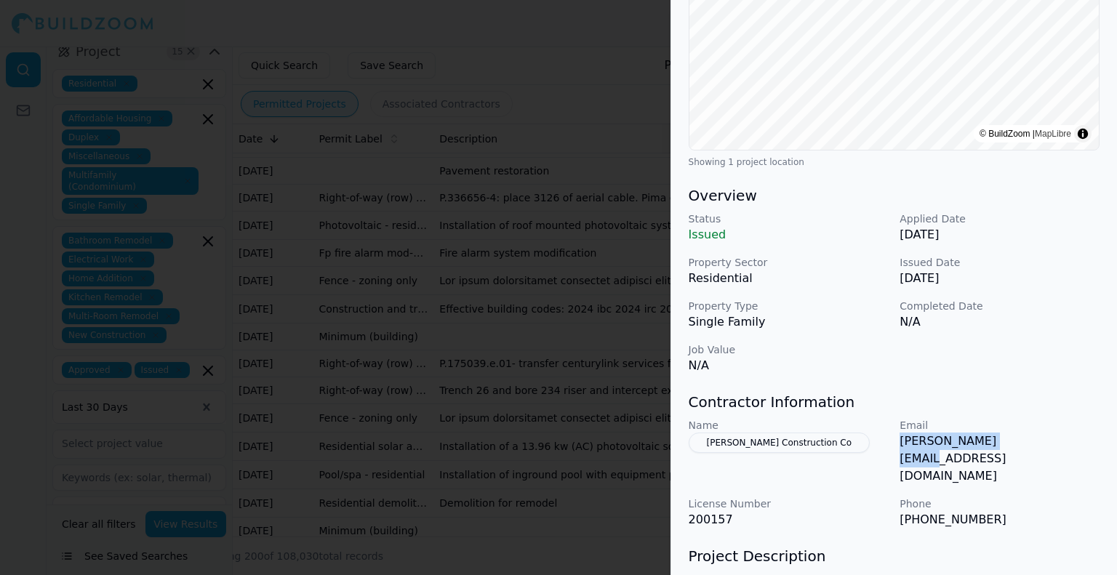
drag, startPoint x: 1009, startPoint y: 443, endPoint x: 900, endPoint y: 447, distance: 109.1
click at [900, 447] on p "[PERSON_NAME][EMAIL_ADDRESS][DOMAIN_NAME]" at bounding box center [999, 459] width 200 height 52
copy p "[PERSON_NAME][EMAIL_ADDRESS][DOMAIN_NAME]"
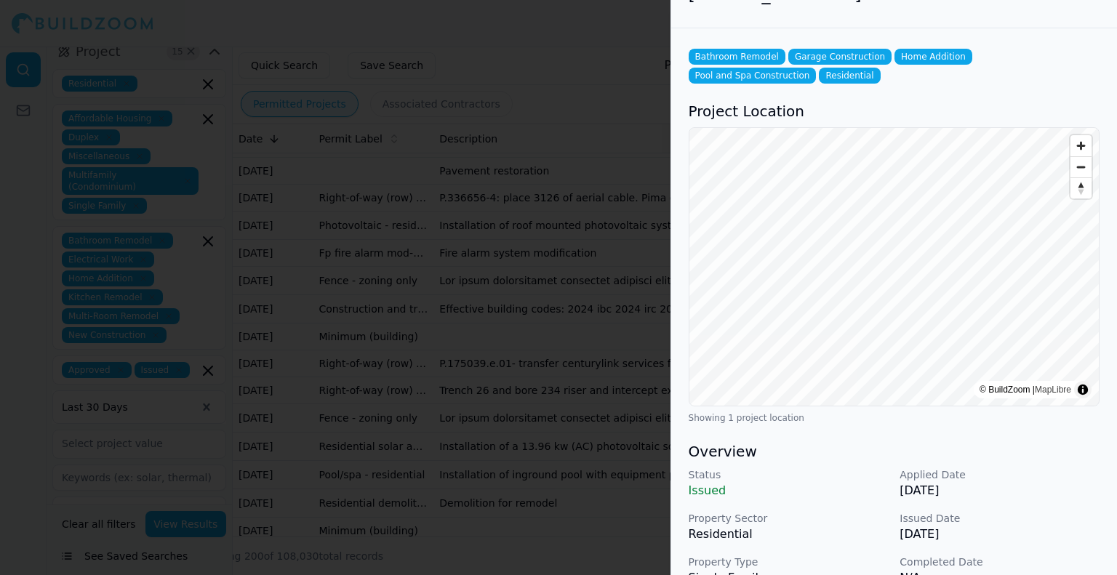
scroll to position [0, 0]
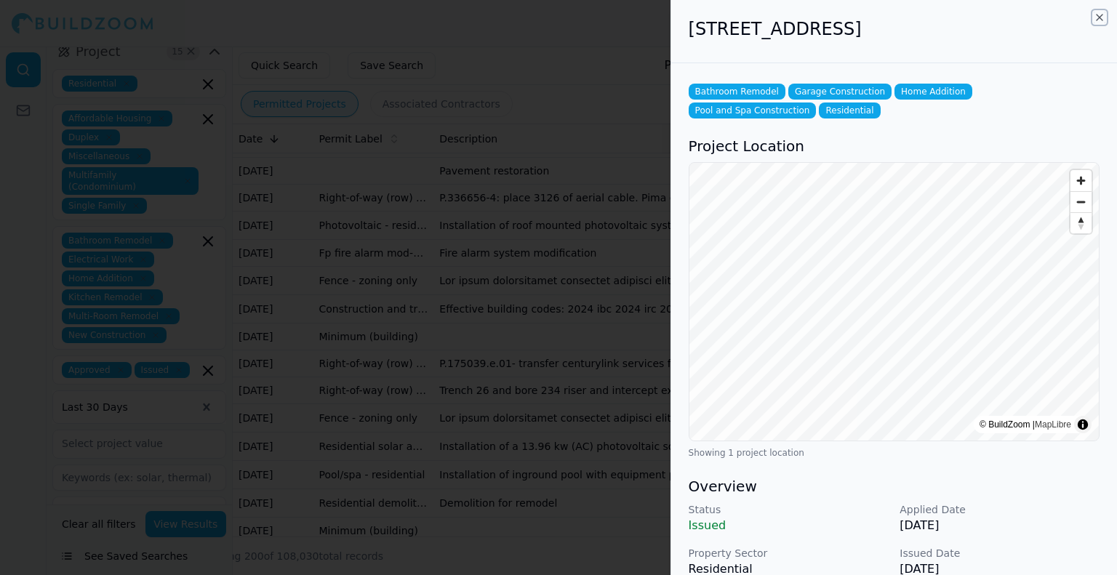
click at [1101, 19] on icon "button" at bounding box center [1099, 18] width 12 height 12
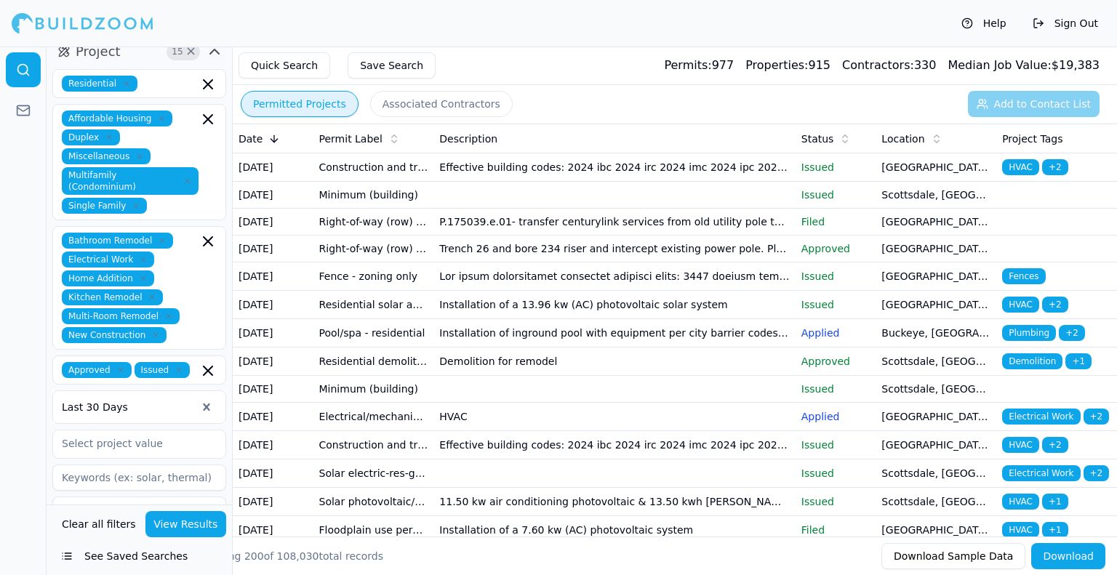
scroll to position [1672, 0]
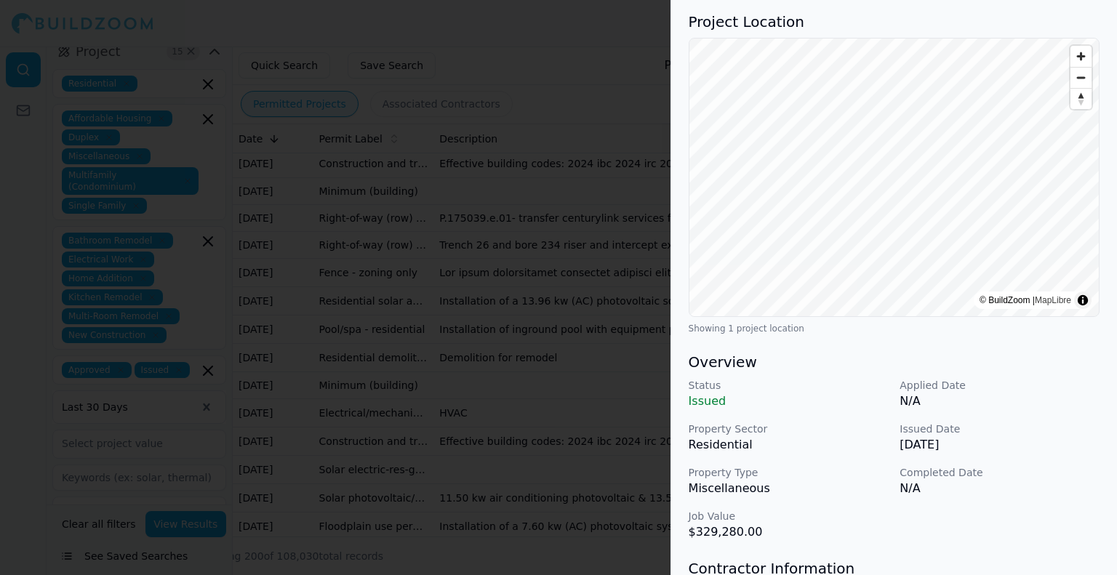
scroll to position [291, 0]
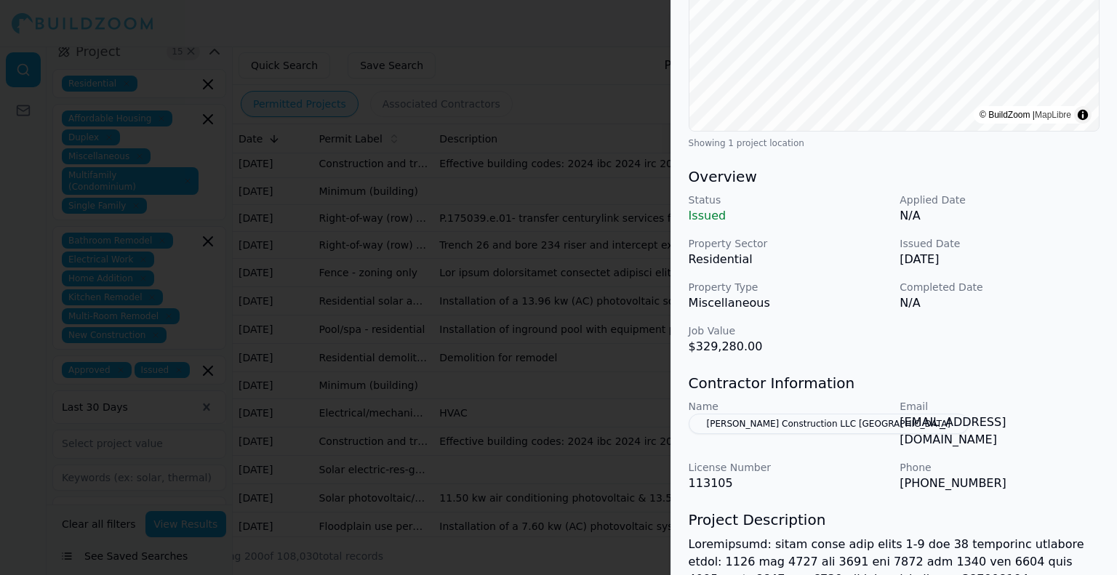
drag, startPoint x: 869, startPoint y: 427, endPoint x: 913, endPoint y: 382, distance: 62.7
click at [913, 382] on div "Contractor Information Name [PERSON_NAME] Construction LLC [GEOGRAPHIC_DATA] Em…" at bounding box center [893, 432] width 411 height 119
click at [846, 427] on button "[PERSON_NAME] Construction LLC [GEOGRAPHIC_DATA]" at bounding box center [828, 424] width 280 height 20
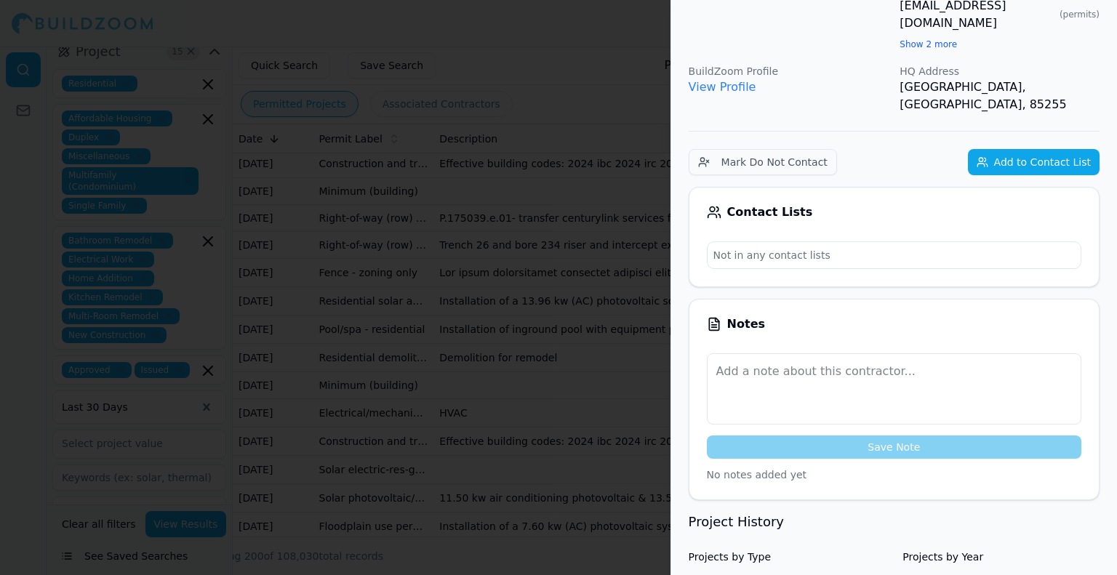
scroll to position [0, 0]
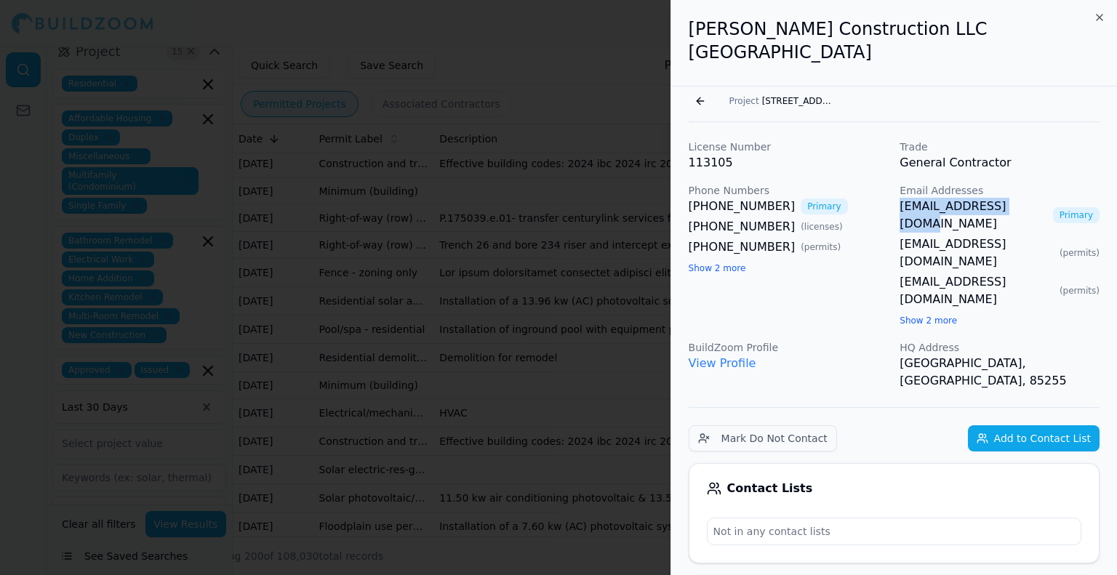
drag, startPoint x: 898, startPoint y: 206, endPoint x: 1015, endPoint y: 204, distance: 117.1
click at [1015, 204] on div "License Number 113105 Trade General Contractor Phone Numbers [PHONE_NUMBER] Pri…" at bounding box center [893, 265] width 411 height 250
copy link "[EMAIL_ADDRESS][DOMAIN_NAME]"
click at [1101, 19] on icon "button" at bounding box center [1099, 18] width 12 height 12
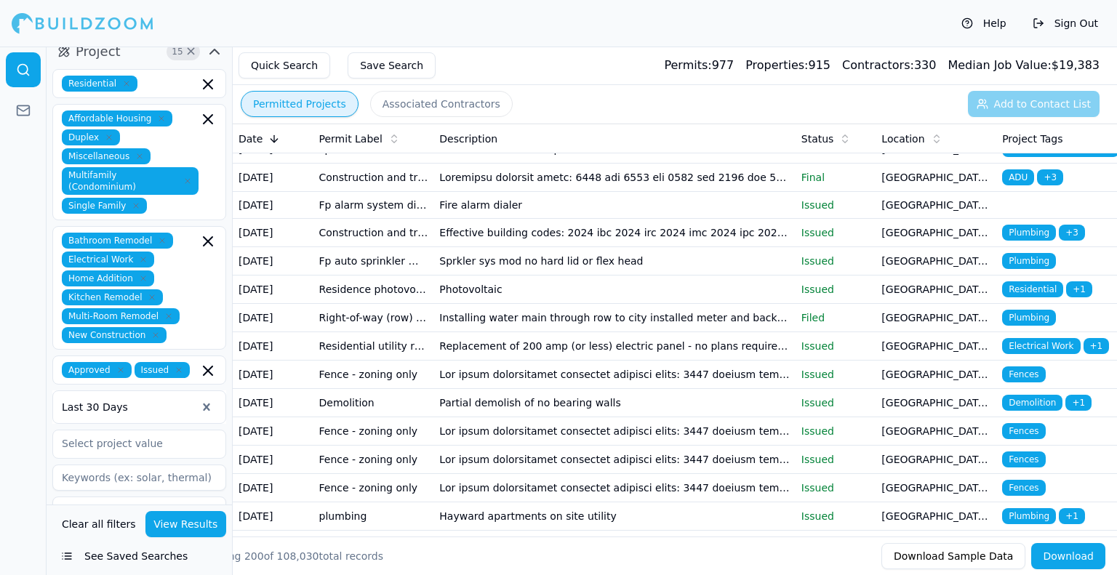
scroll to position [2108, 0]
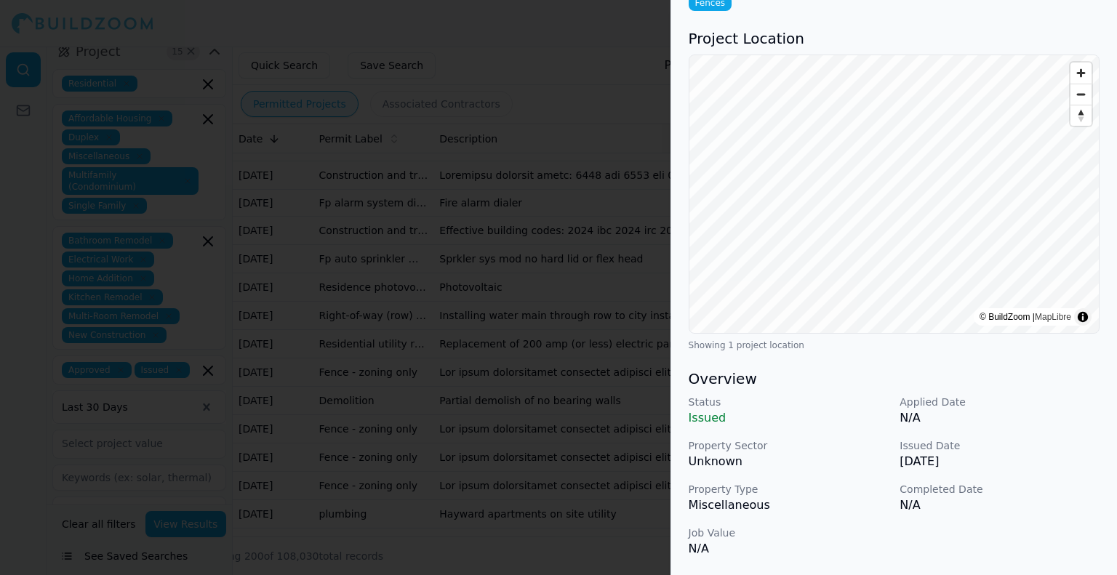
scroll to position [0, 0]
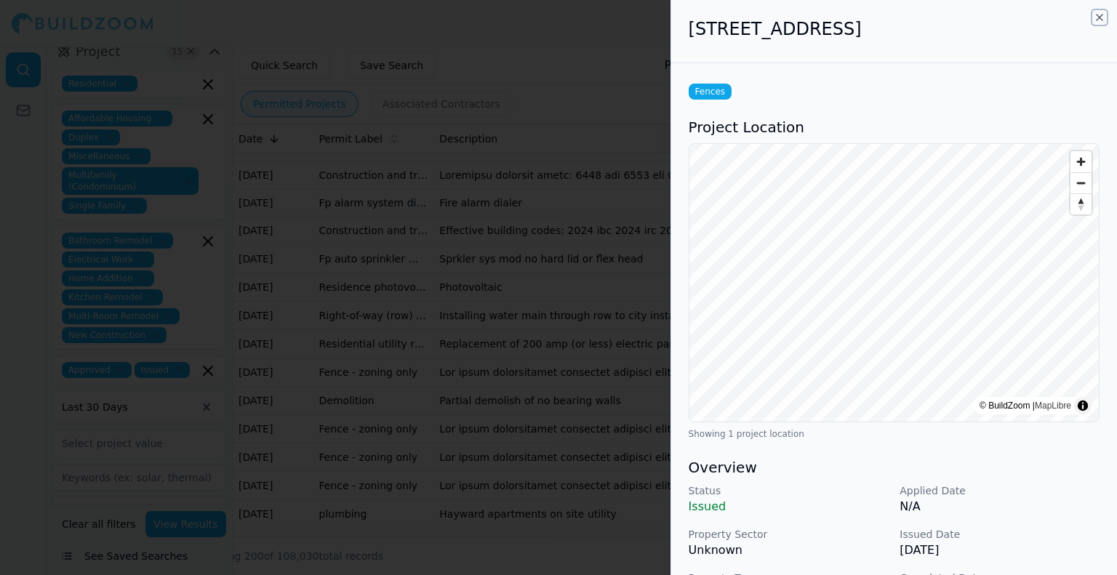
click at [1097, 19] on icon "button" at bounding box center [1099, 18] width 6 height 6
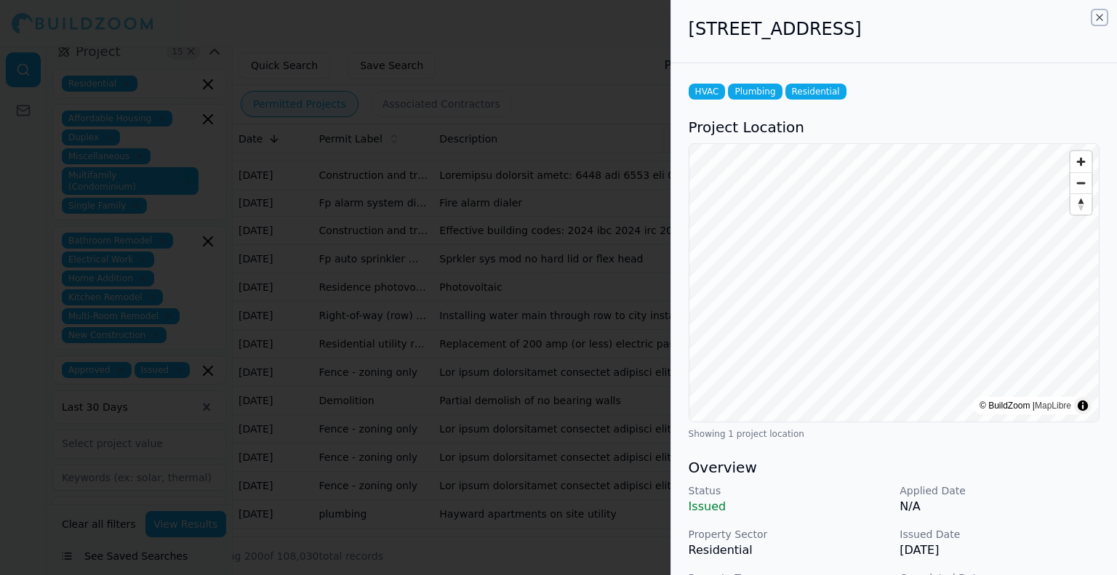
click at [1103, 17] on icon "button" at bounding box center [1099, 18] width 12 height 12
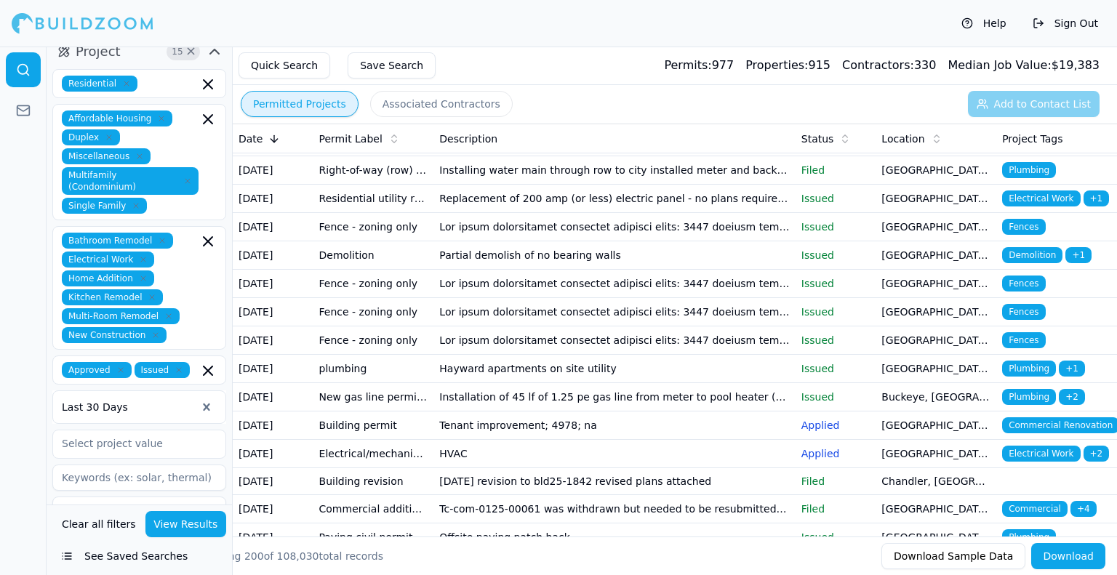
scroll to position [2326, 0]
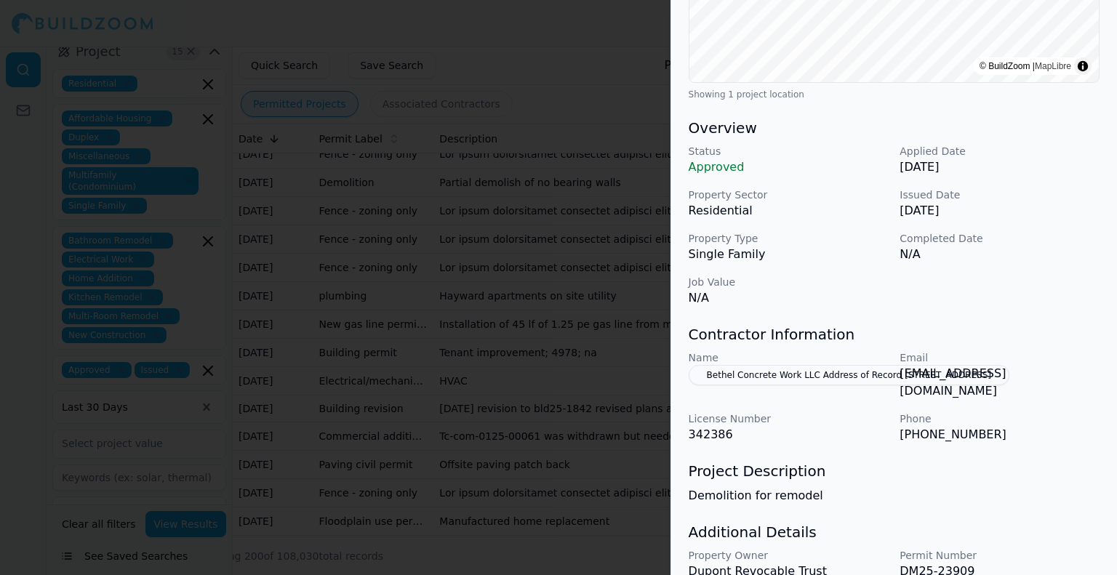
scroll to position [363, 0]
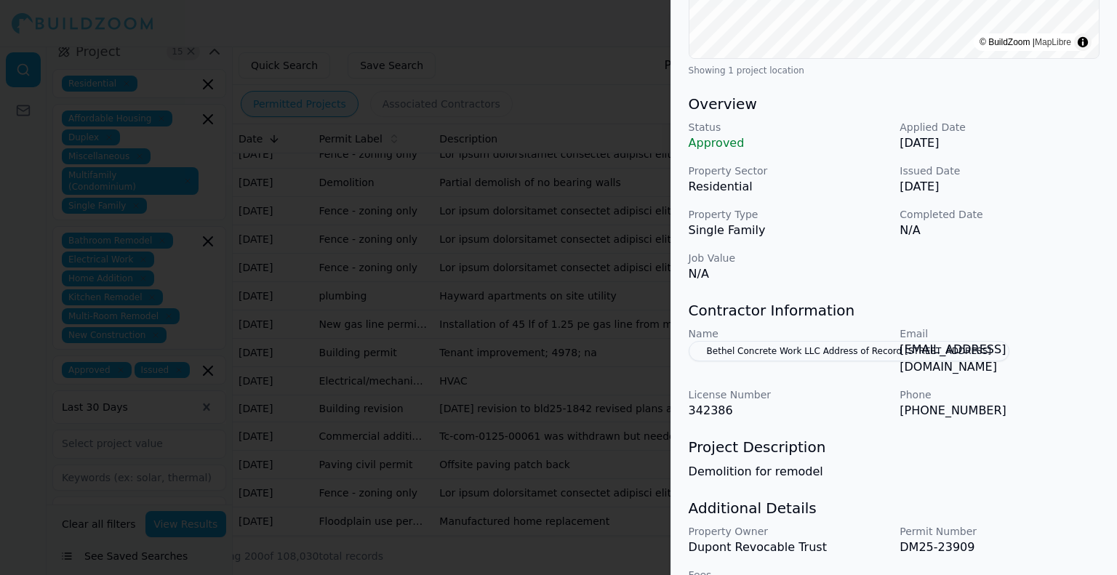
click at [789, 346] on button "Bethel Concrete Work LLC Address of Record [STREET_ADDRESS]" at bounding box center [848, 351] width 321 height 20
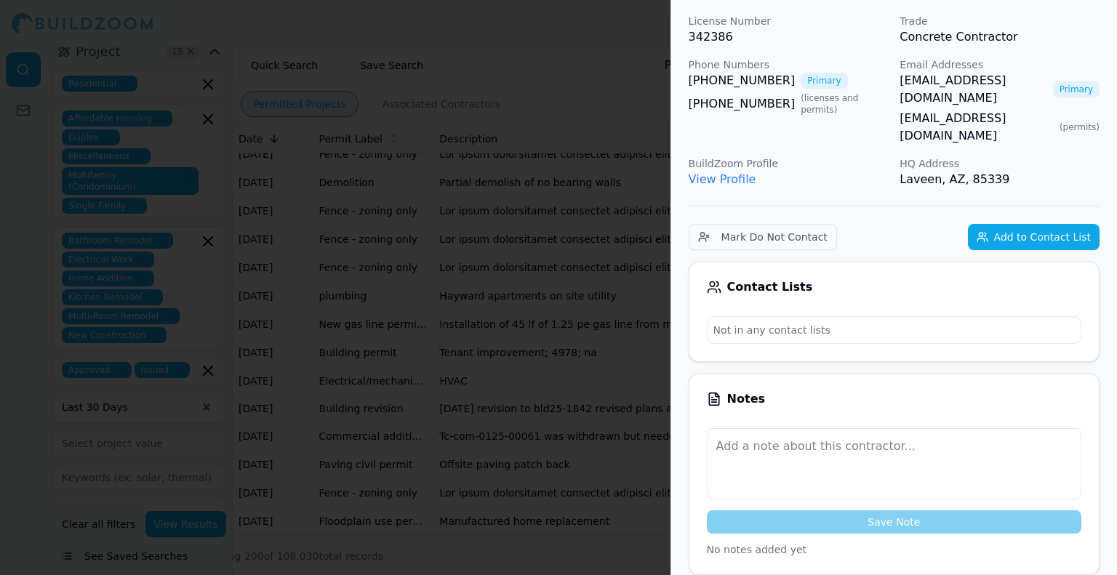
scroll to position [0, 0]
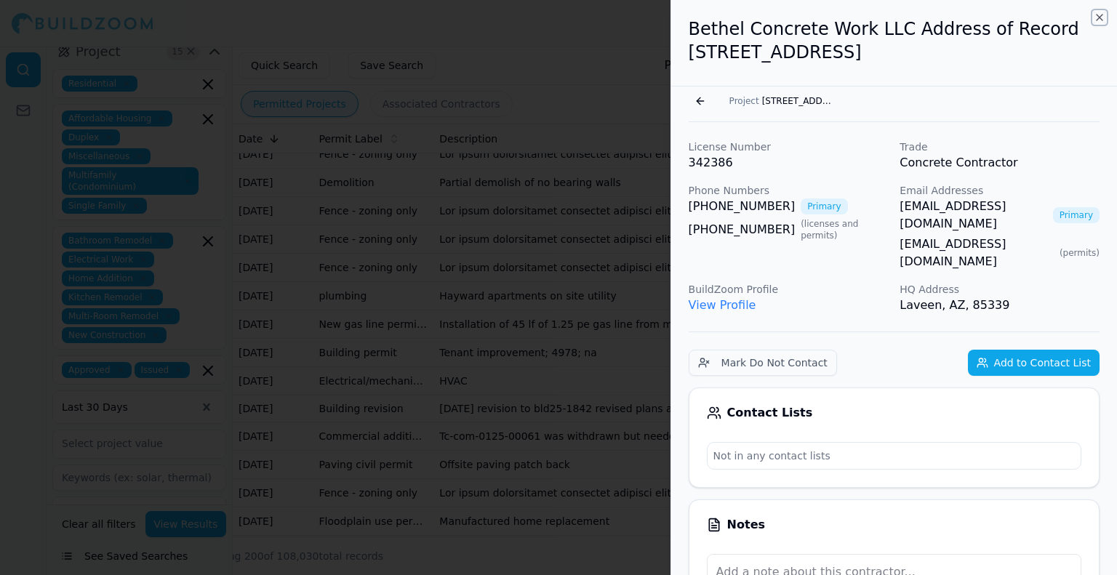
click at [1102, 20] on icon "button" at bounding box center [1099, 18] width 12 height 12
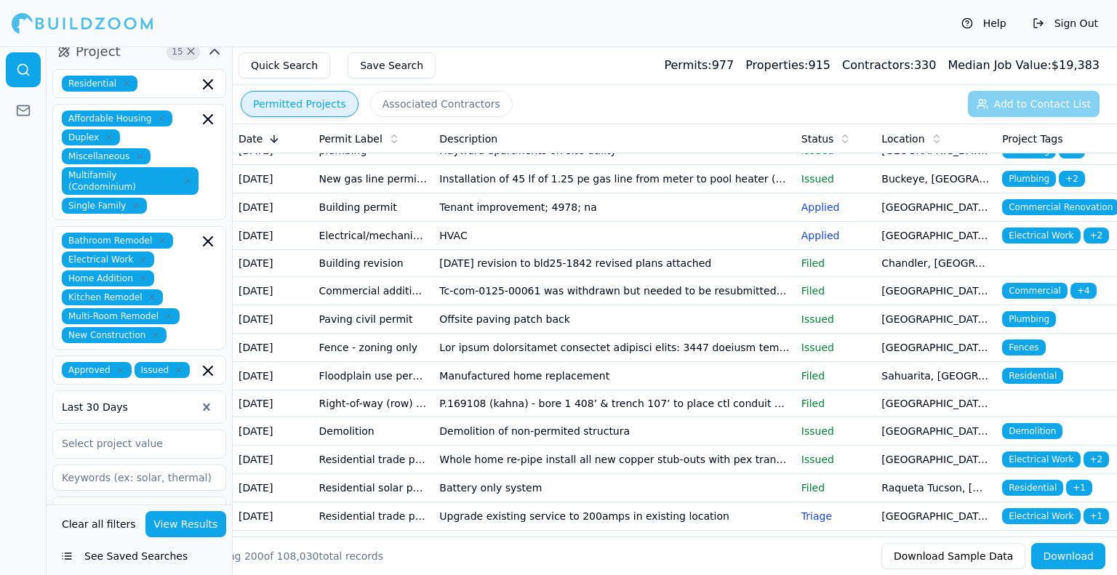
scroll to position [2544, 0]
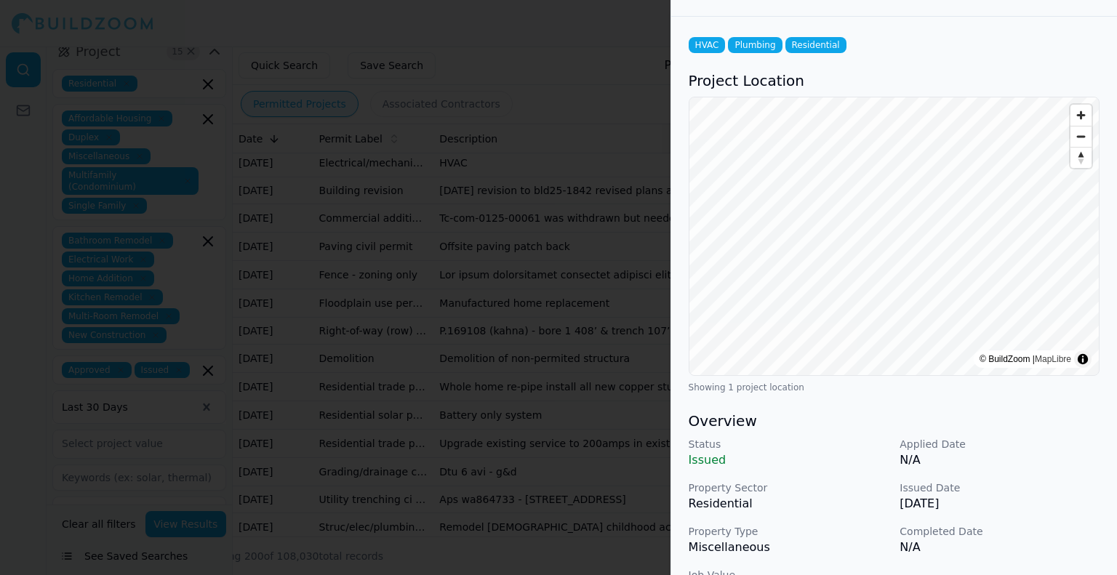
scroll to position [0, 0]
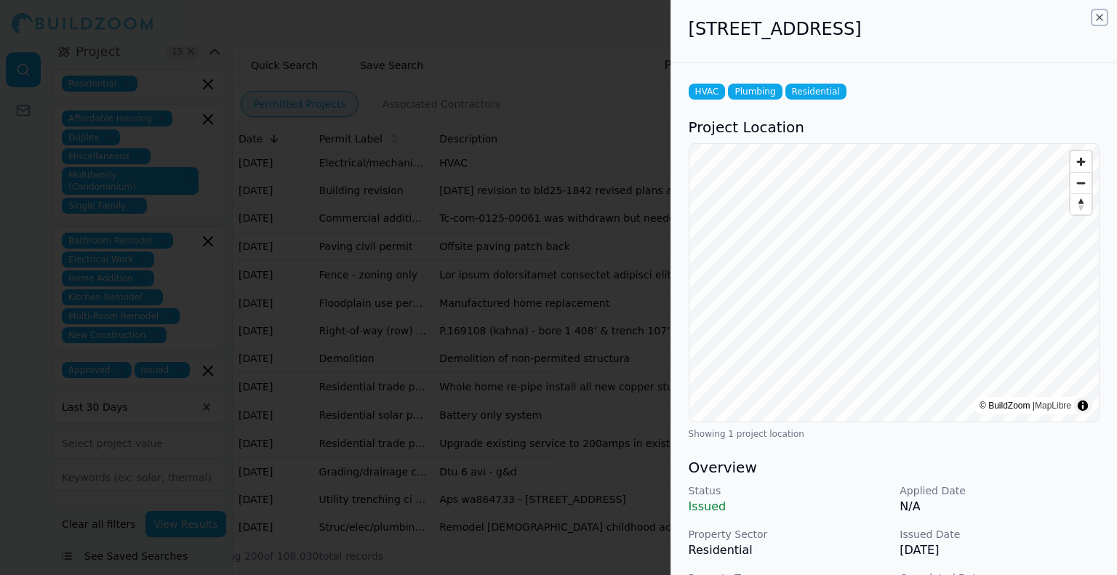
click at [1102, 20] on icon "button" at bounding box center [1099, 18] width 12 height 12
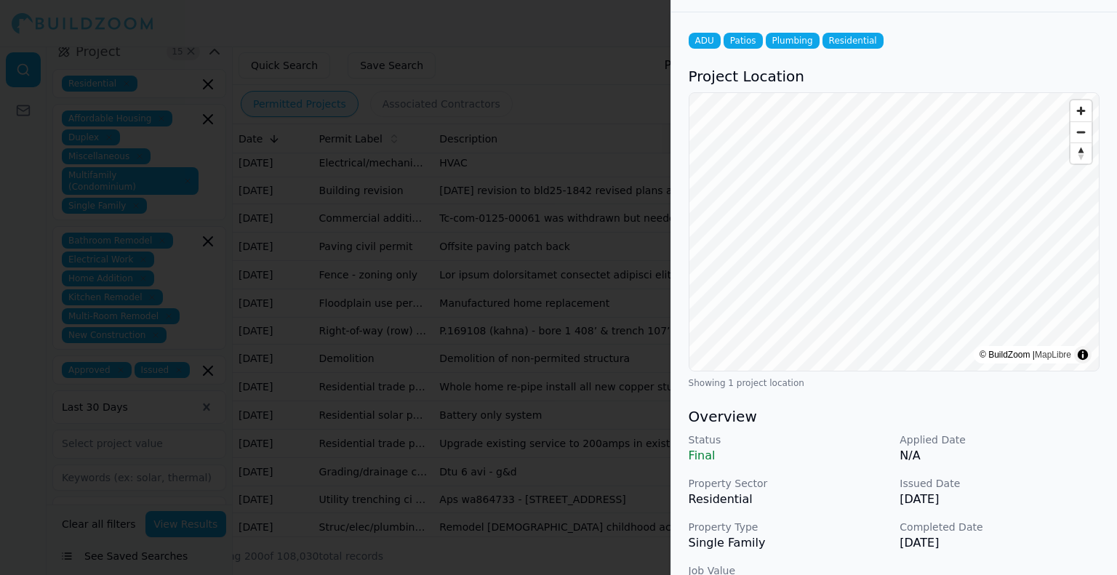
scroll to position [291, 0]
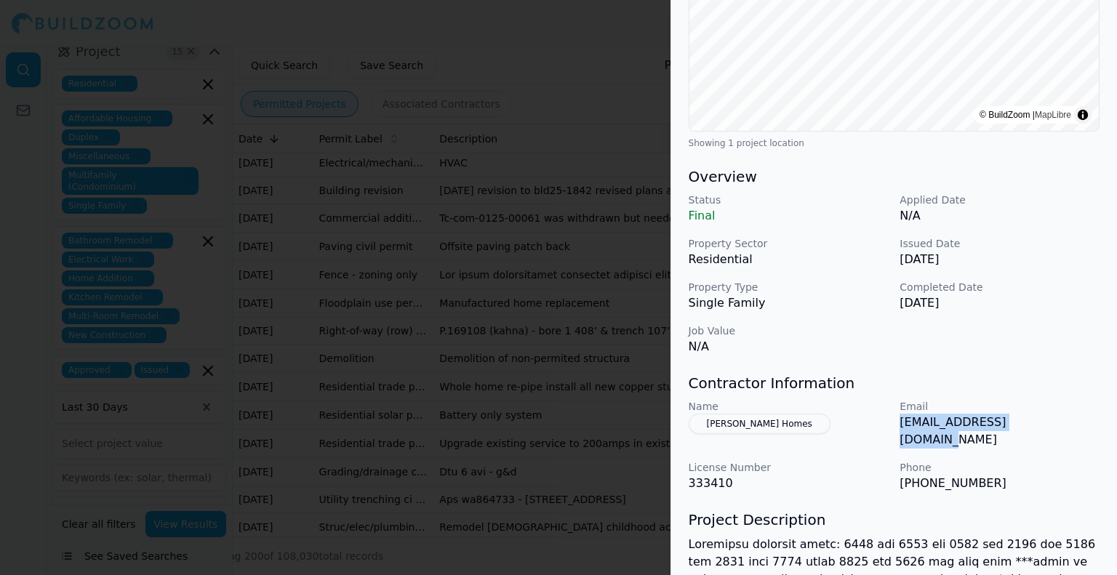
drag, startPoint x: 1029, startPoint y: 421, endPoint x: 899, endPoint y: 431, distance: 130.5
click at [900, 431] on div "Email [EMAIL_ADDRESS][DOMAIN_NAME]" at bounding box center [999, 423] width 200 height 49
copy p "[EMAIL_ADDRESS][DOMAIN_NAME]"
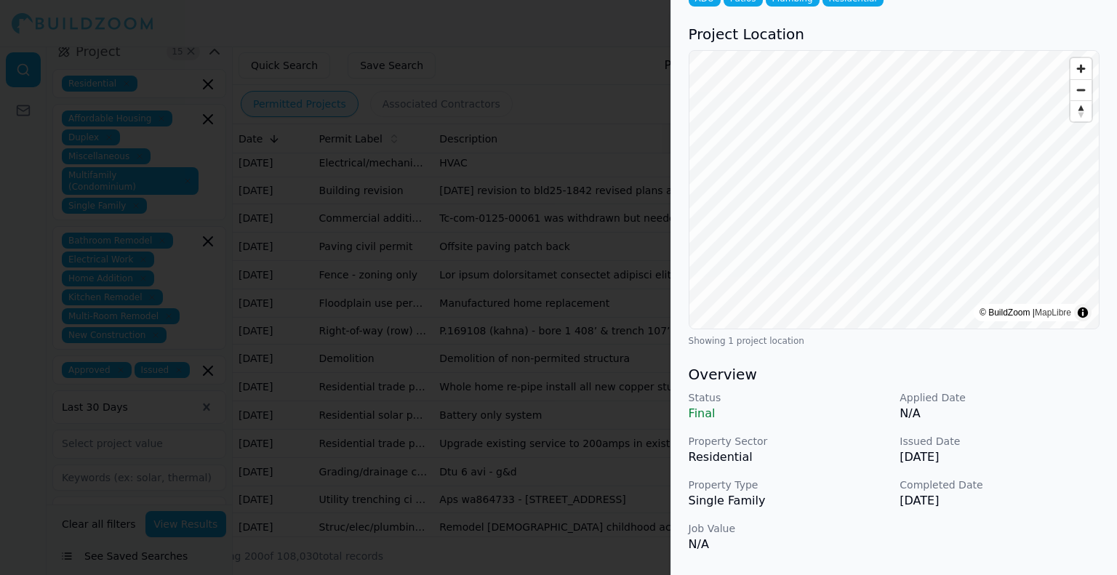
scroll to position [0, 0]
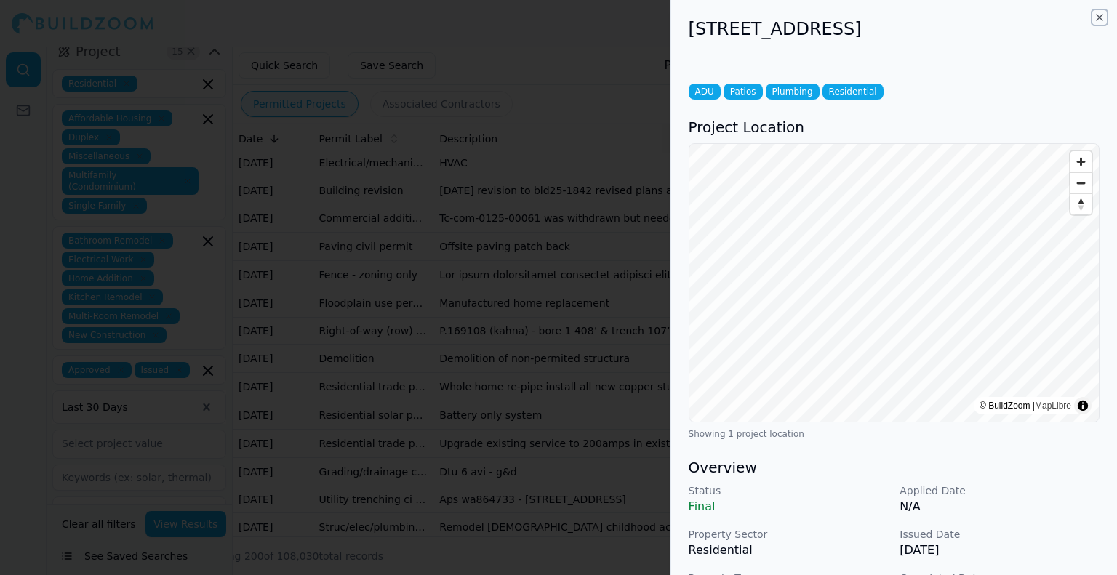
click at [1101, 20] on icon "button" at bounding box center [1099, 18] width 12 height 12
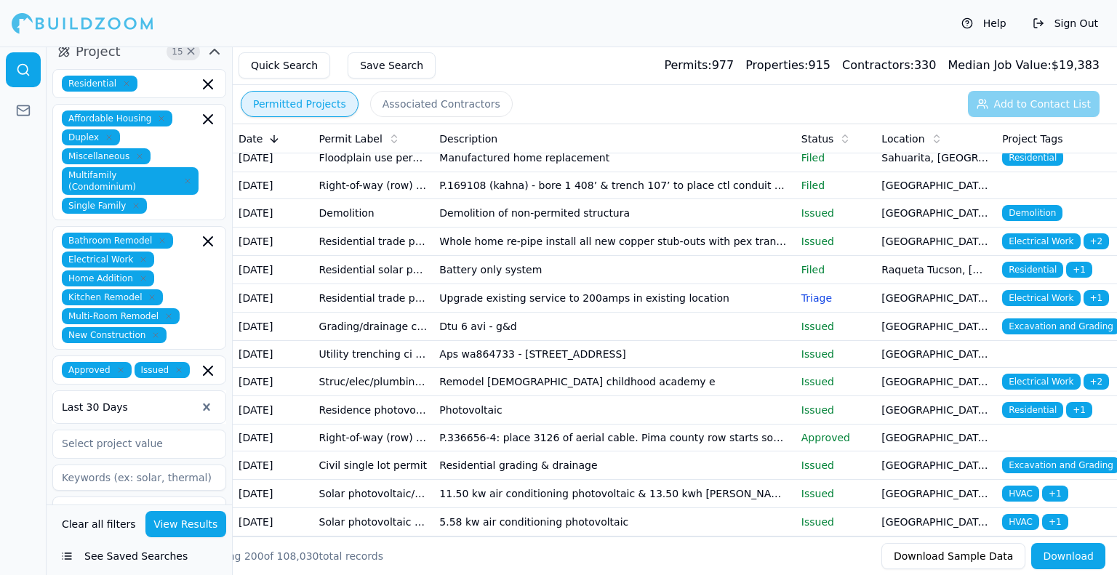
scroll to position [2762, 0]
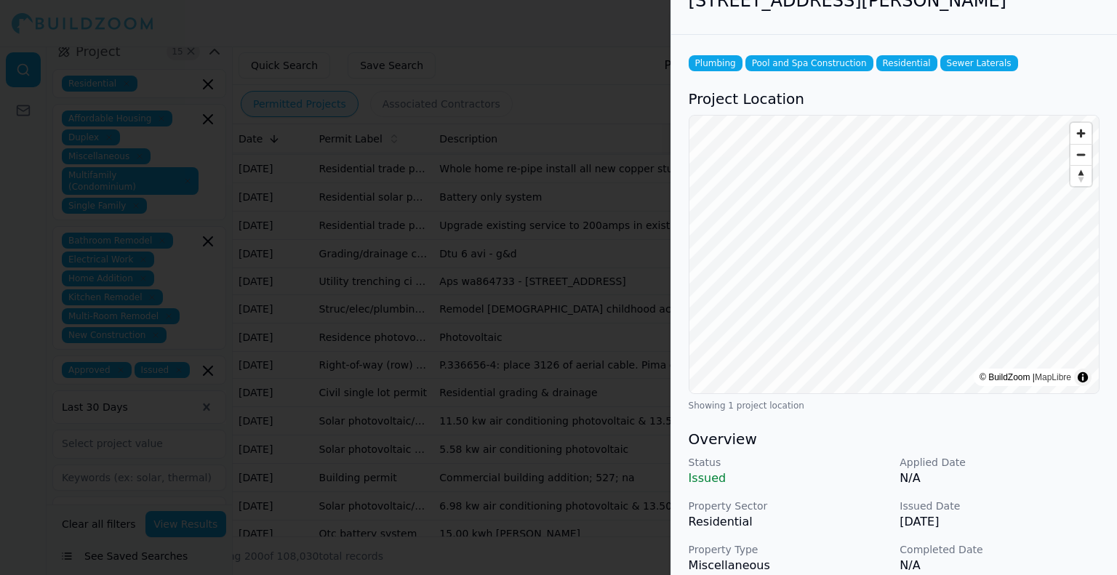
scroll to position [0, 0]
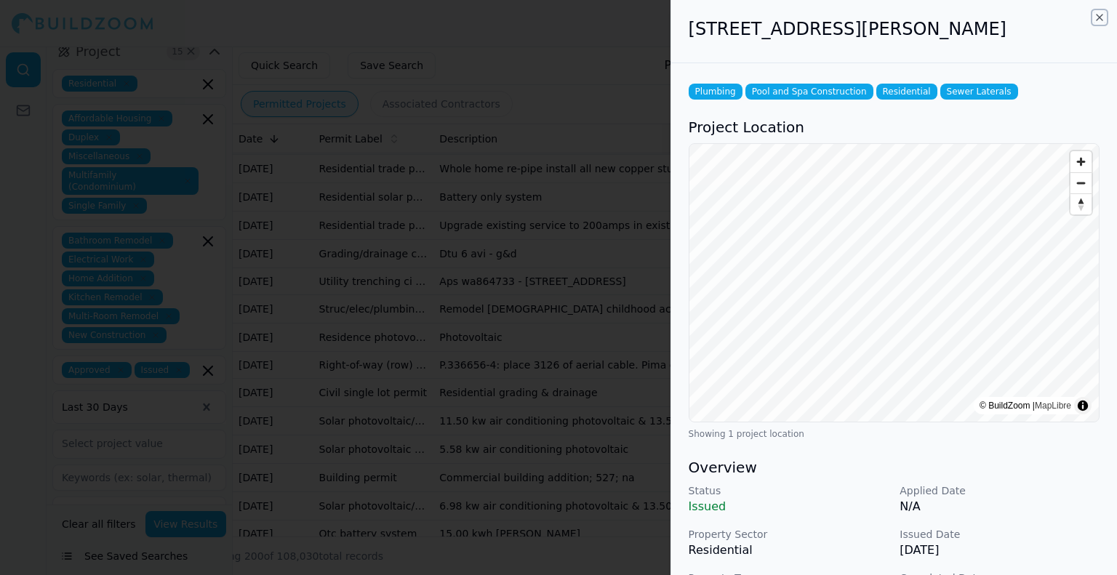
click at [1102, 16] on icon "button" at bounding box center [1099, 18] width 12 height 12
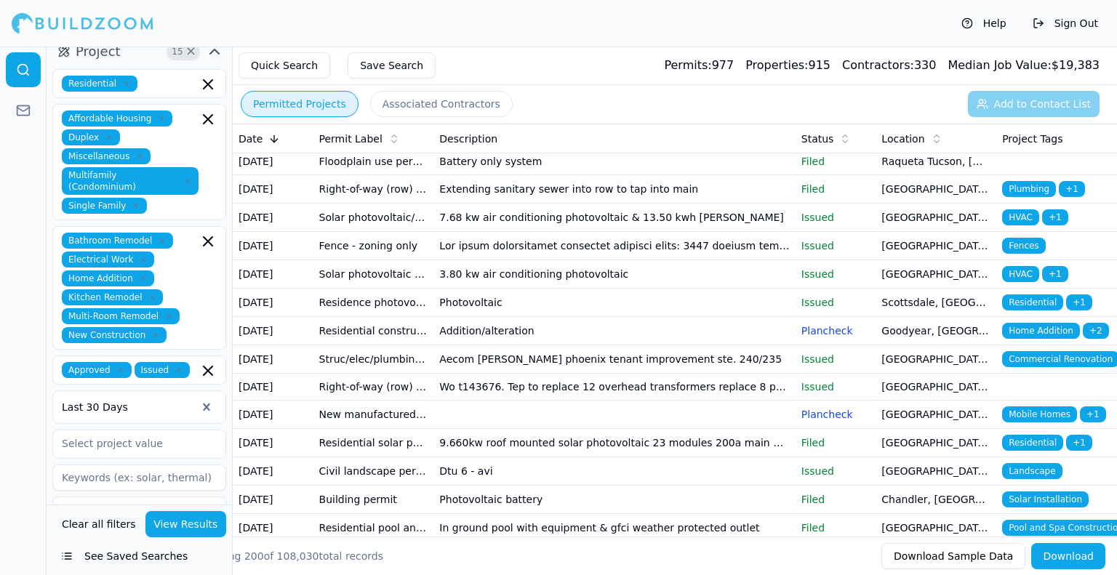
scroll to position [3344, 0]
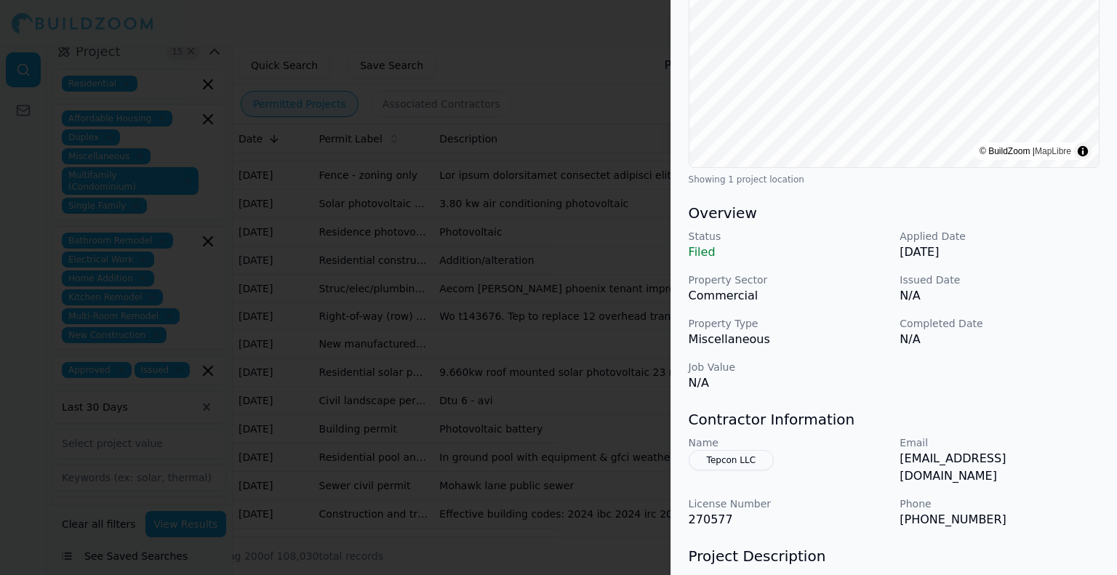
scroll to position [0, 0]
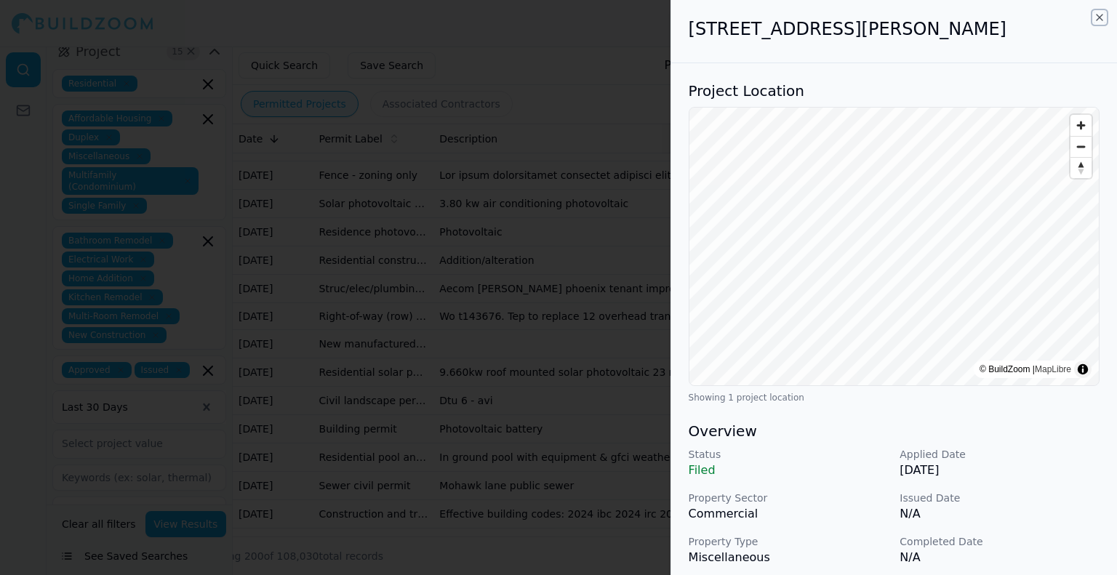
click at [1103, 15] on icon "button" at bounding box center [1099, 18] width 12 height 12
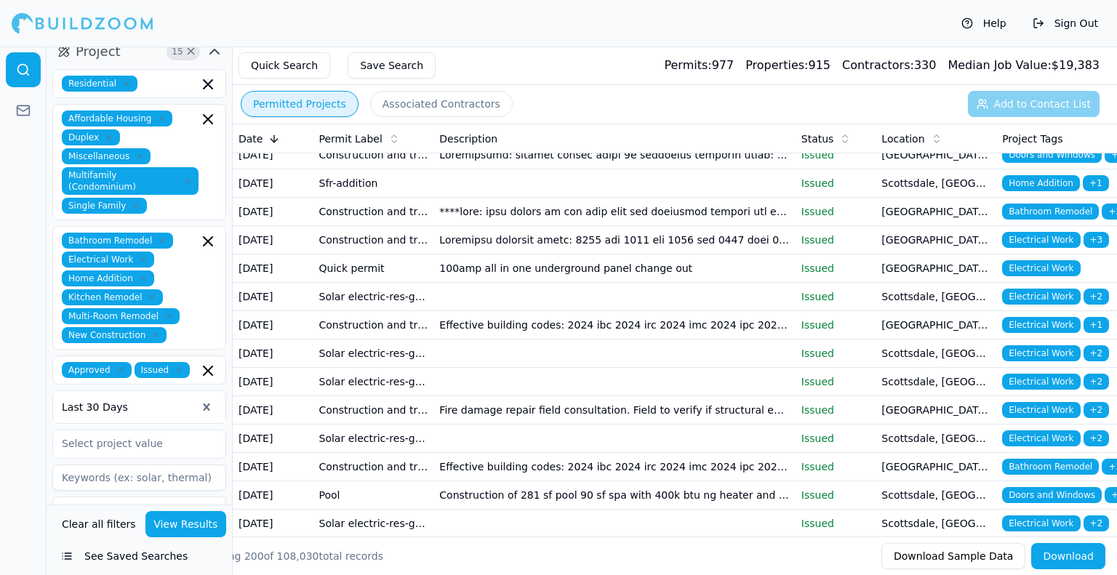
scroll to position [4507, 0]
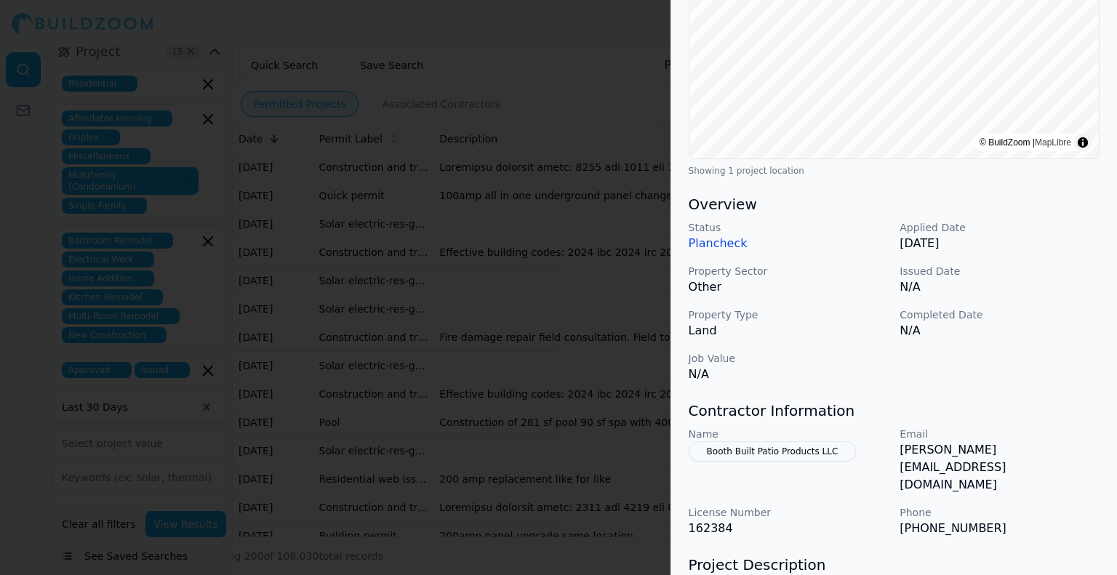
scroll to position [291, 0]
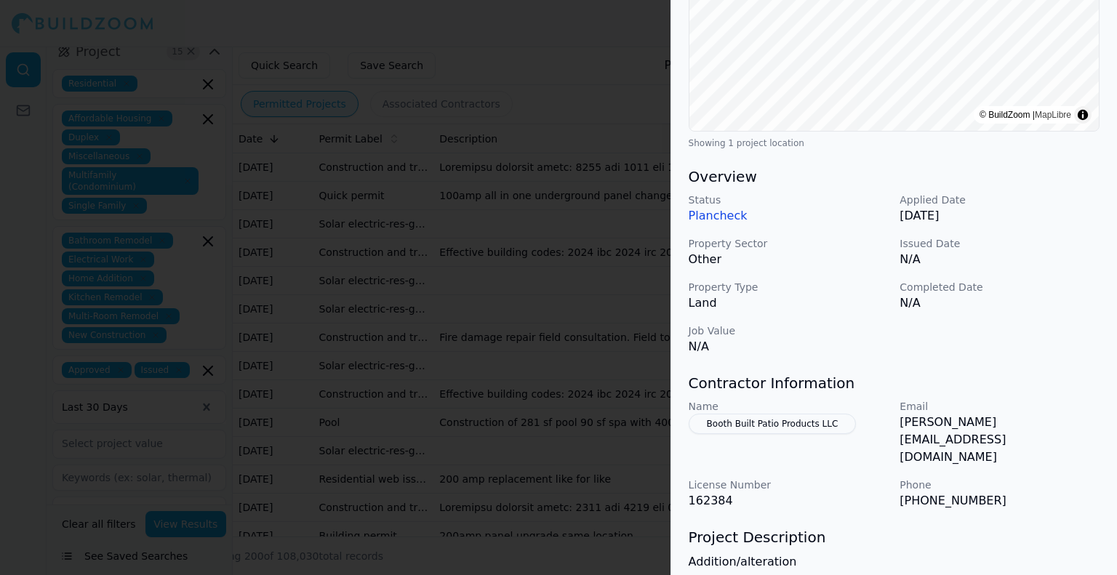
click at [784, 427] on button "Booth Built Patio Products LLC" at bounding box center [772, 424] width 168 height 20
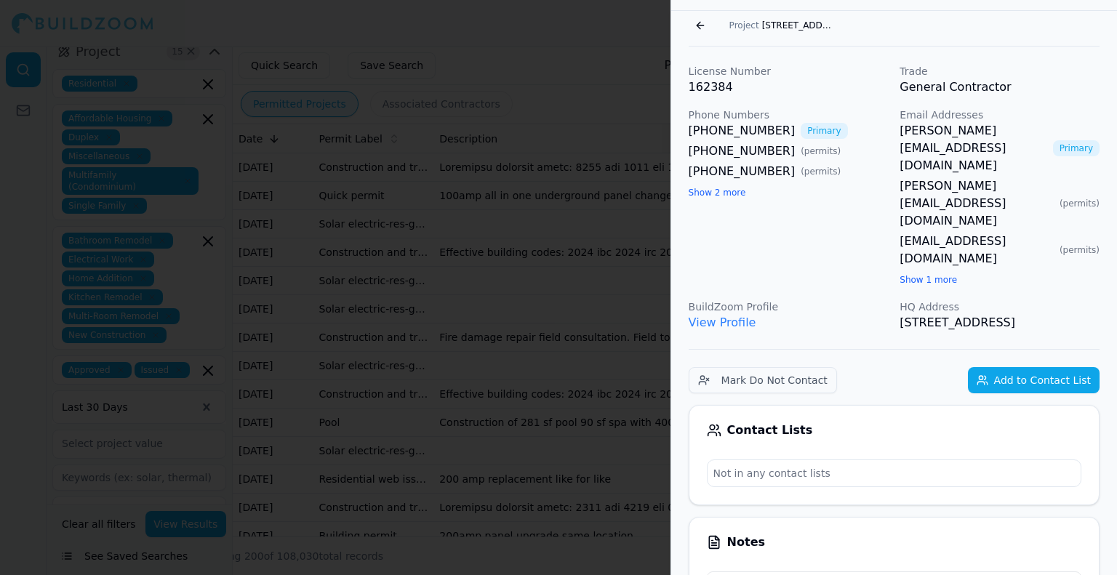
scroll to position [0, 0]
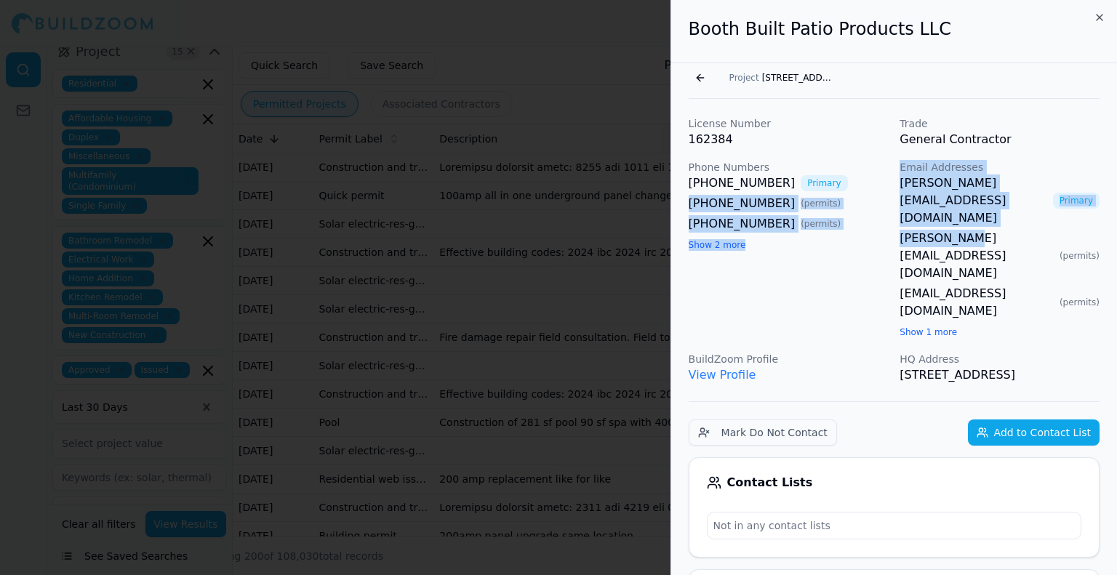
drag, startPoint x: 892, startPoint y: 183, endPoint x: 965, endPoint y: 193, distance: 74.0
click at [965, 197] on div "License Number 162384 Trade General Contractor Phone Numbers [PHONE_NUMBER] Pri…" at bounding box center [893, 250] width 411 height 268
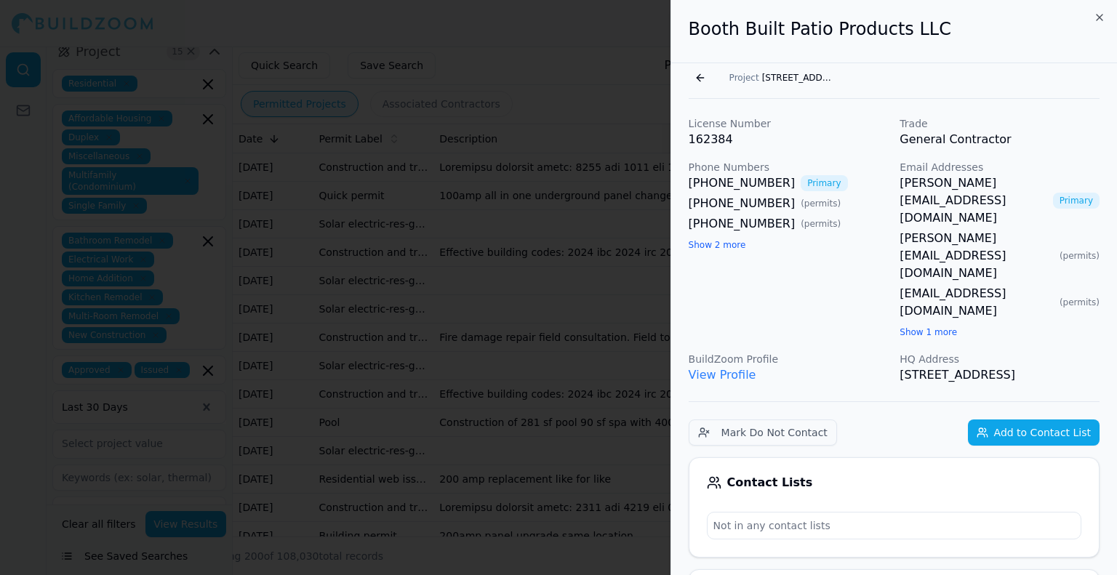
click at [1094, 137] on p "General Contractor" at bounding box center [999, 139] width 200 height 17
drag, startPoint x: 1009, startPoint y: 185, endPoint x: 924, endPoint y: 188, distance: 85.1
click at [933, 191] on div "[PERSON_NAME][EMAIL_ADDRESS][DOMAIN_NAME] Primary" at bounding box center [999, 200] width 200 height 52
click at [920, 188] on link "[PERSON_NAME][EMAIL_ADDRESS][DOMAIN_NAME]" at bounding box center [972, 200] width 147 height 52
click at [1047, 137] on p "General Contractor" at bounding box center [999, 139] width 200 height 17
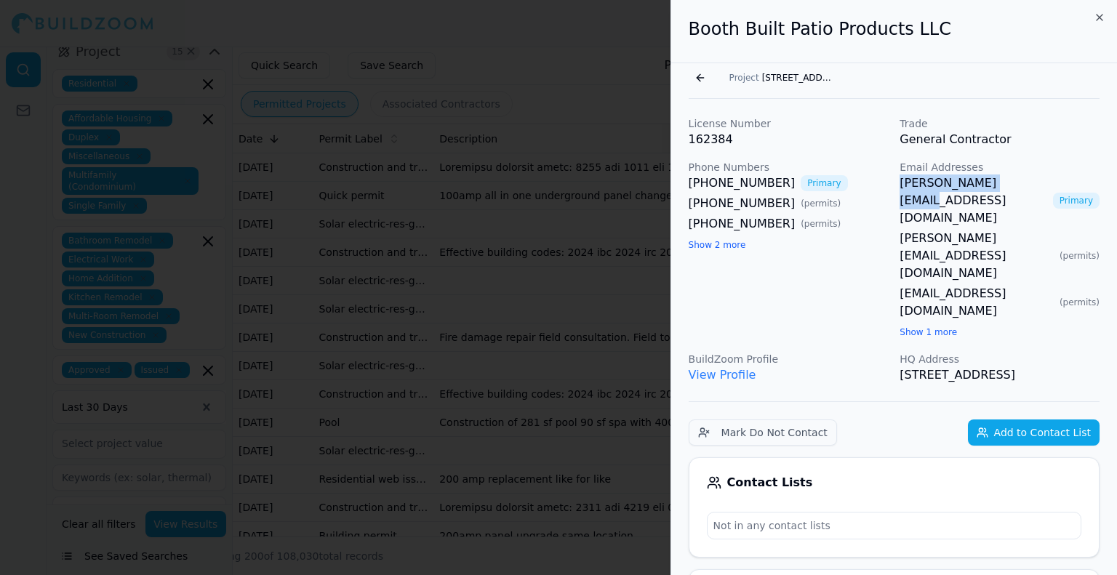
drag, startPoint x: 1009, startPoint y: 185, endPoint x: 900, endPoint y: 188, distance: 109.1
click at [900, 188] on div "[PERSON_NAME][EMAIL_ADDRESS][DOMAIN_NAME] Primary" at bounding box center [999, 200] width 200 height 52
copy link "[PERSON_NAME][EMAIL_ADDRESS][DOMAIN_NAME]"
click at [1101, 15] on icon "button" at bounding box center [1099, 18] width 12 height 12
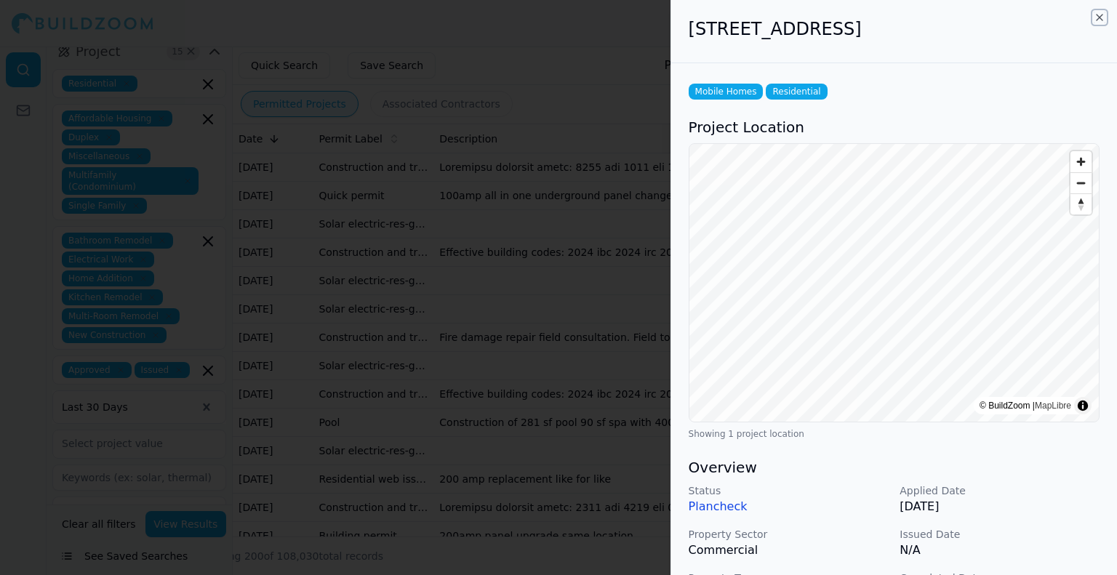
click at [1098, 20] on icon "button" at bounding box center [1099, 18] width 12 height 12
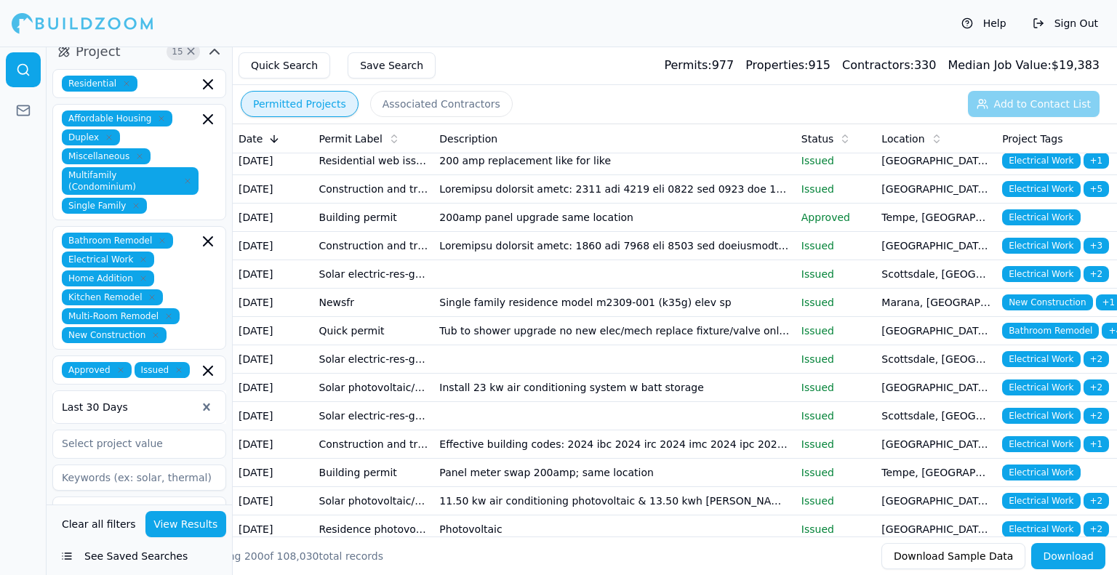
scroll to position [4871, 0]
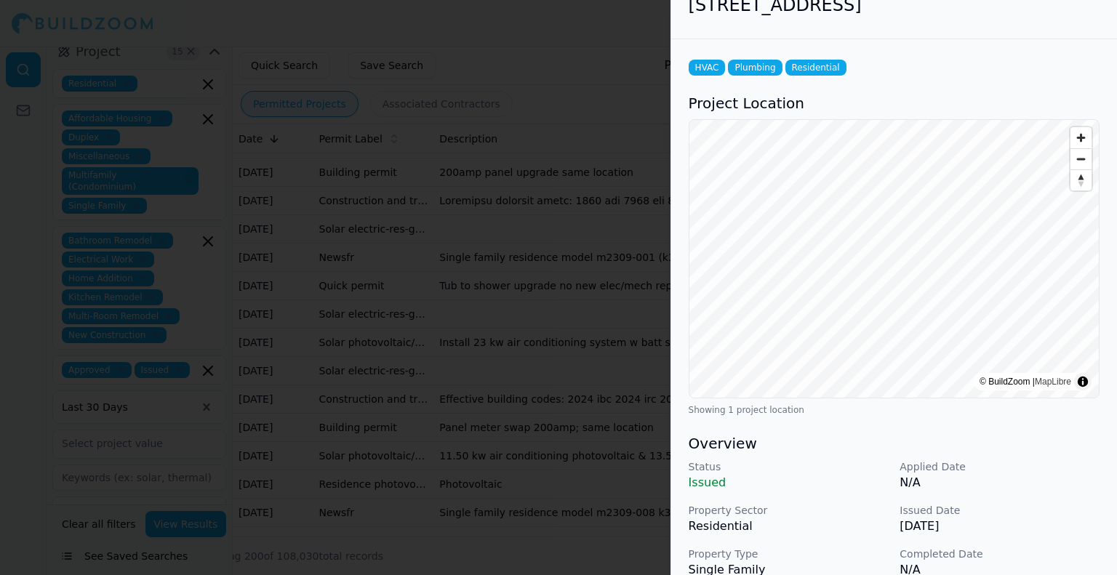
scroll to position [0, 0]
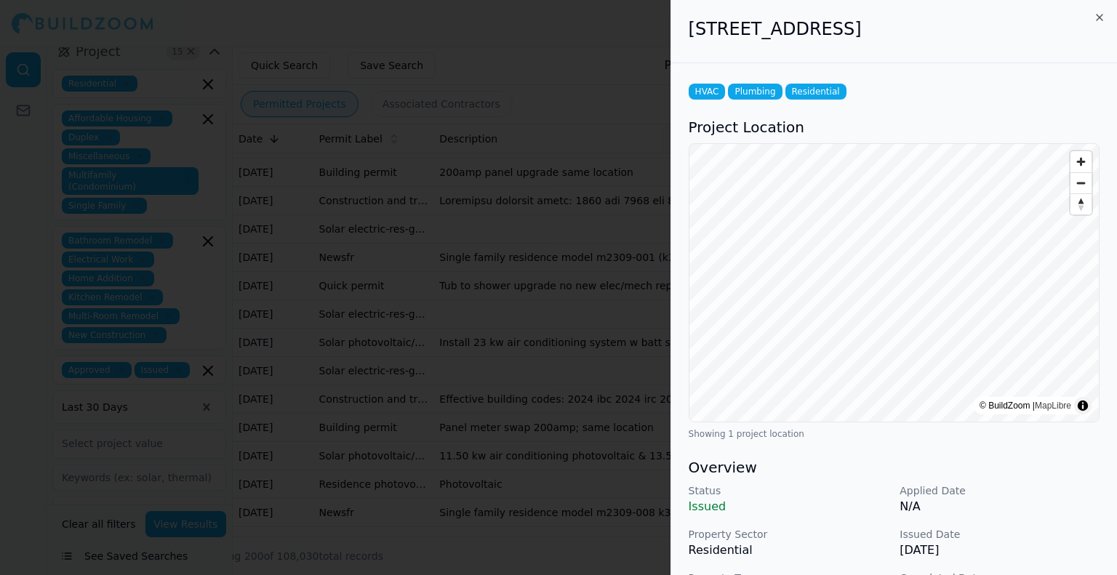
click at [1101, 9] on div "[STREET_ADDRESS]" at bounding box center [894, 31] width 446 height 63
click at [1098, 16] on icon "button" at bounding box center [1099, 18] width 12 height 12
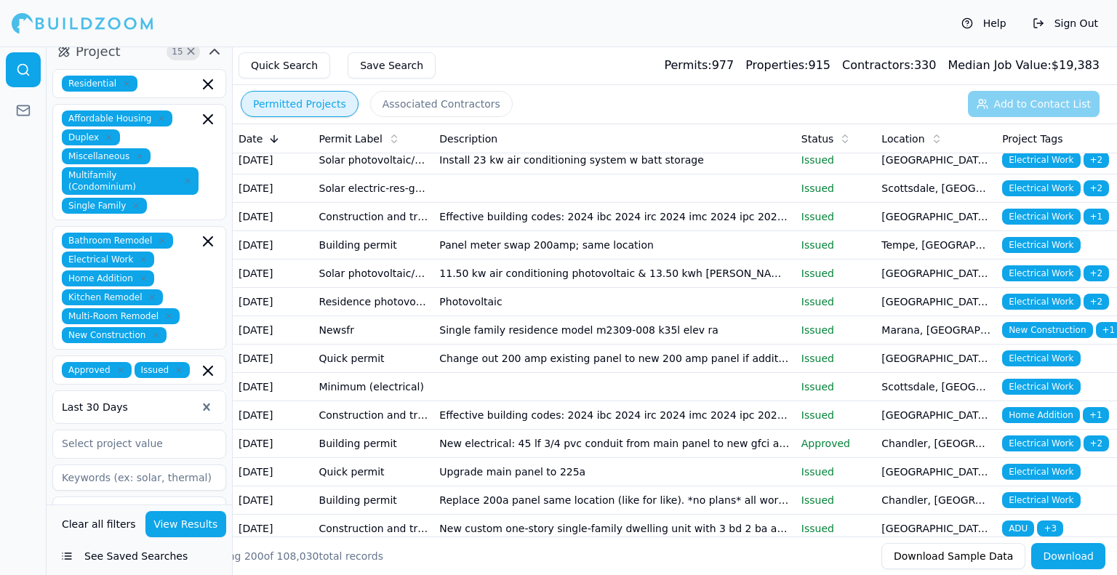
scroll to position [5089, 0]
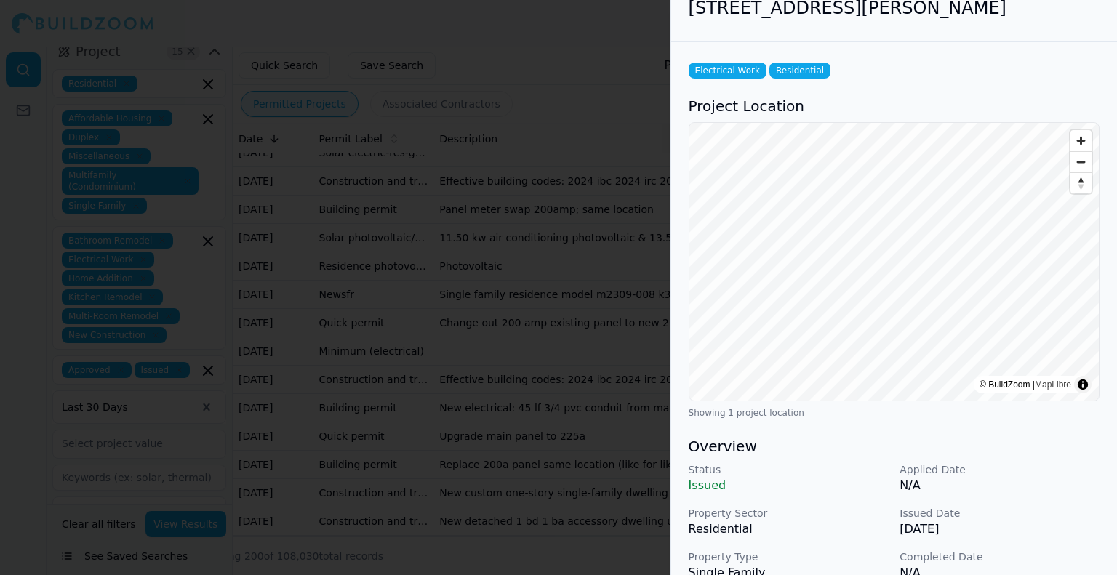
scroll to position [0, 0]
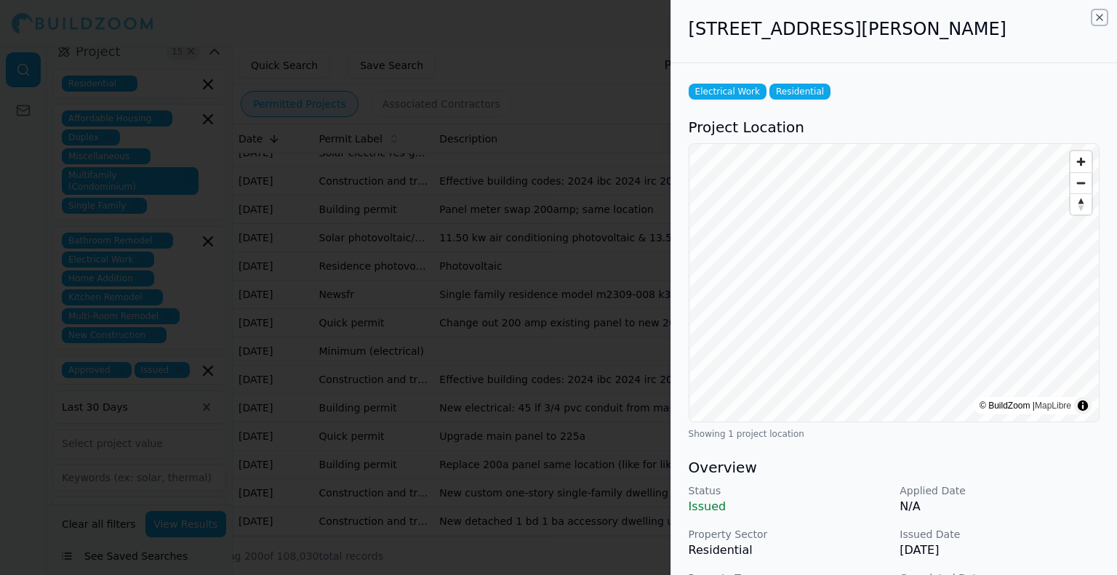
click at [1099, 19] on icon "button" at bounding box center [1099, 18] width 12 height 12
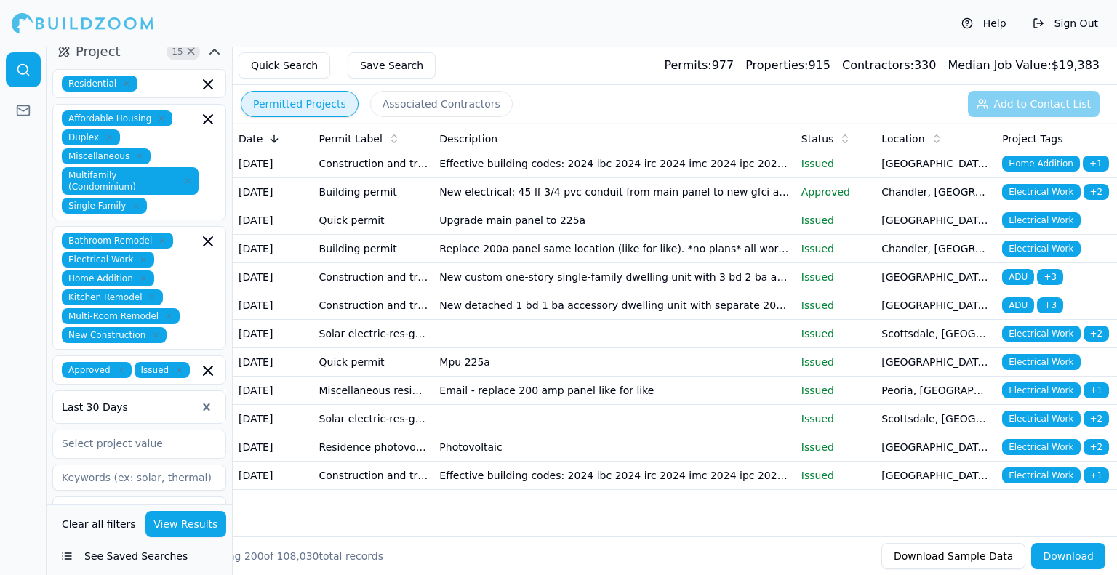
scroll to position [5670, 0]
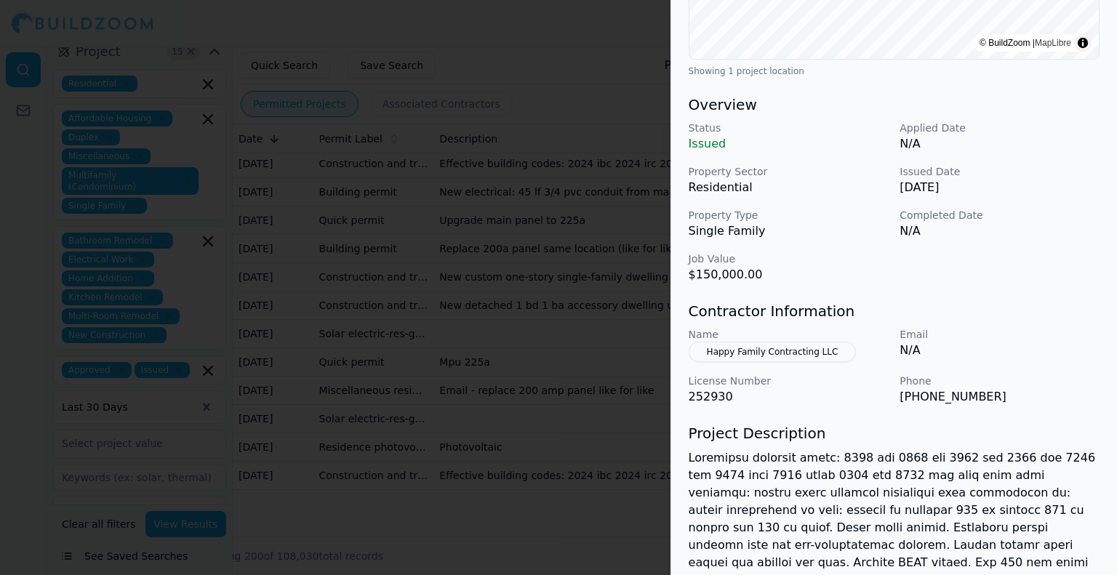
scroll to position [363, 0]
click at [786, 348] on button "Happy Family Contracting LLC" at bounding box center [772, 351] width 168 height 20
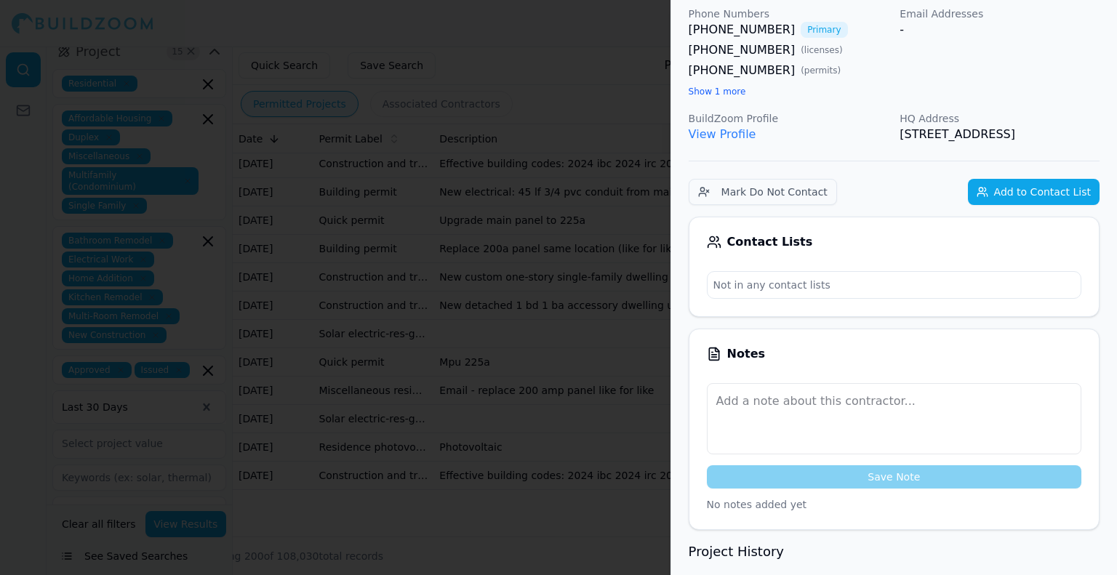
scroll to position [0, 0]
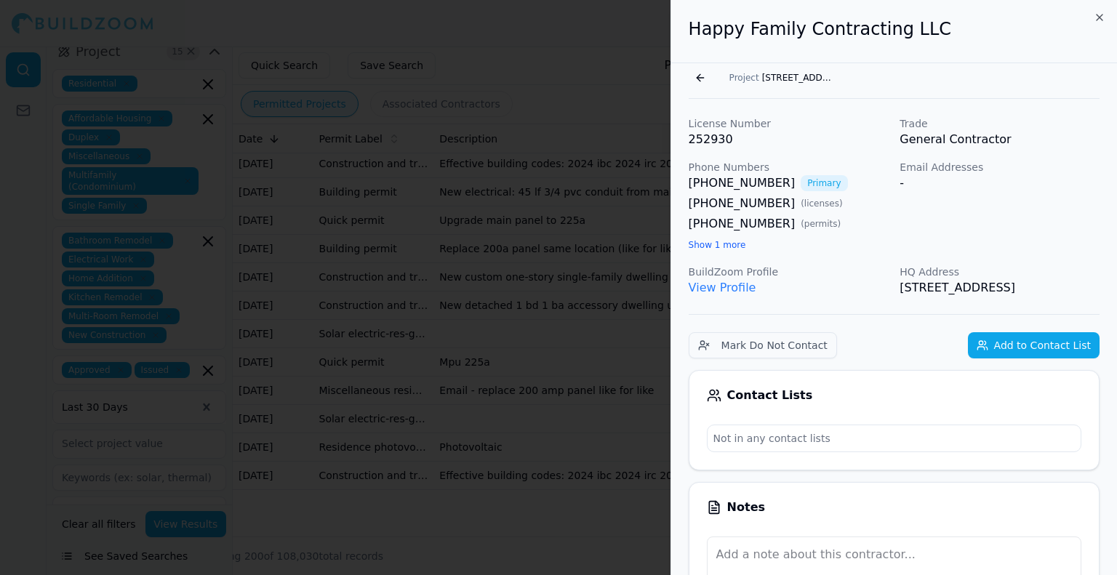
click at [1105, 11] on div "Happy Family Contracting LLC" at bounding box center [894, 31] width 446 height 63
click at [1098, 20] on icon "button" at bounding box center [1099, 18] width 12 height 12
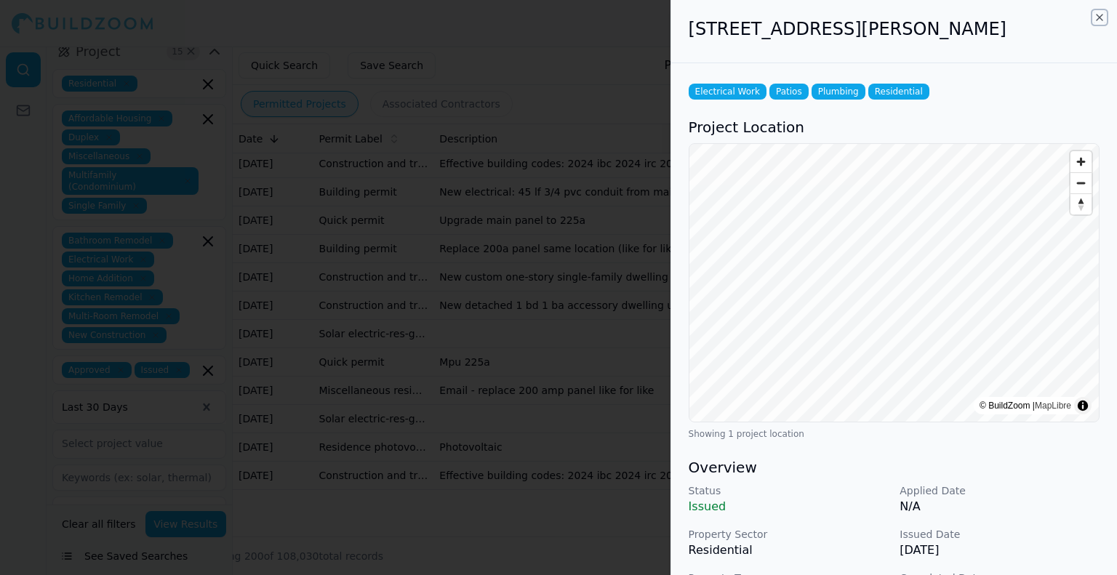
click at [1101, 14] on icon "button" at bounding box center [1099, 18] width 12 height 12
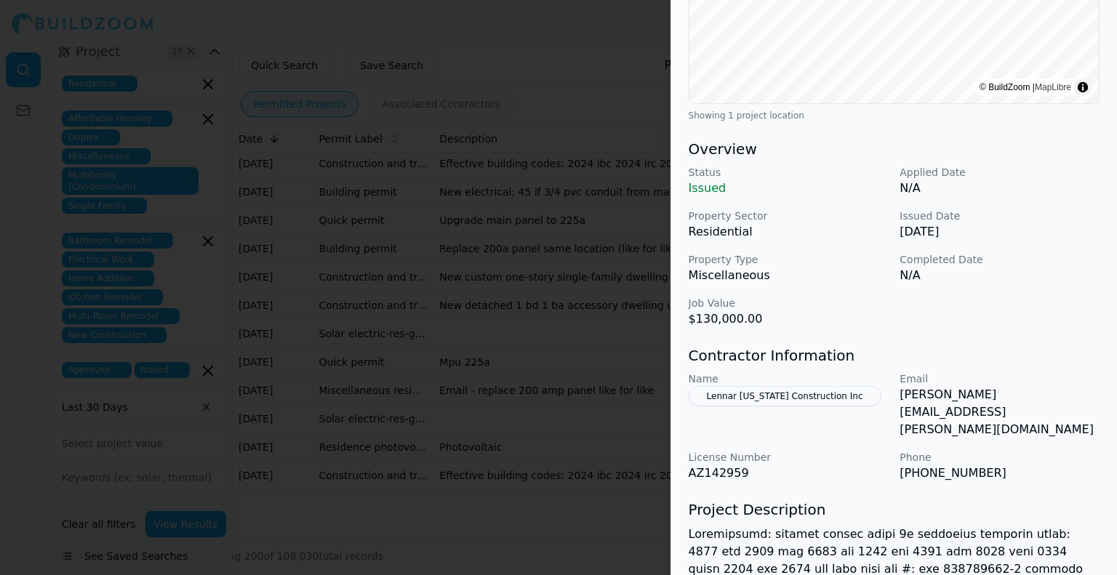
scroll to position [363, 0]
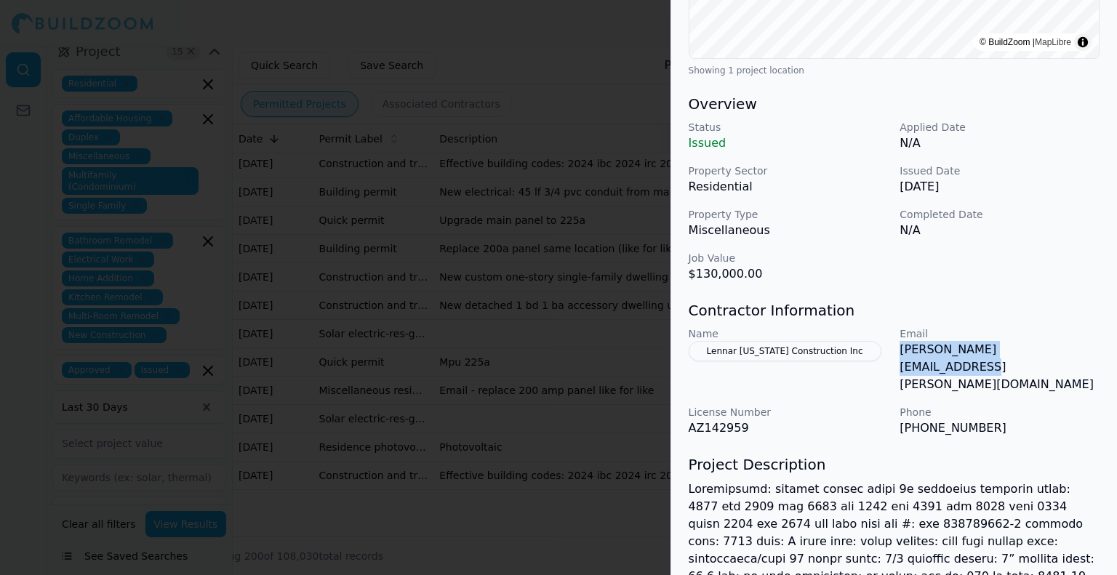
drag, startPoint x: 899, startPoint y: 350, endPoint x: 1061, endPoint y: 349, distance: 162.8
click at [1061, 349] on div "Name Lennar [US_STATE] Construction Inc Email [PERSON_NAME][EMAIL_ADDRESS][PERS…" at bounding box center [893, 381] width 411 height 110
copy p "[PERSON_NAME][EMAIL_ADDRESS][PERSON_NAME][DOMAIN_NAME]"
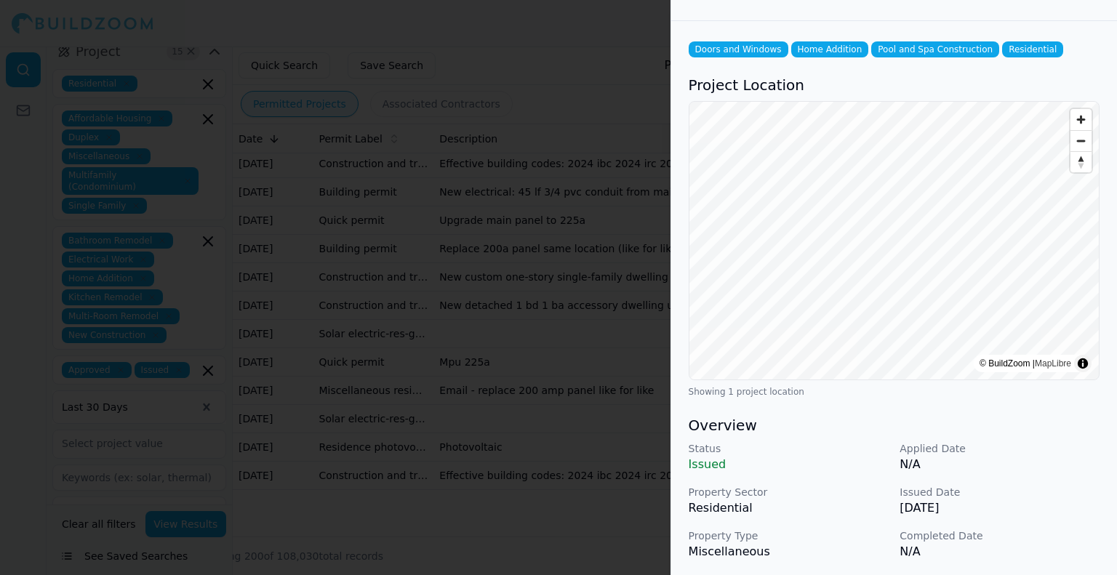
scroll to position [0, 0]
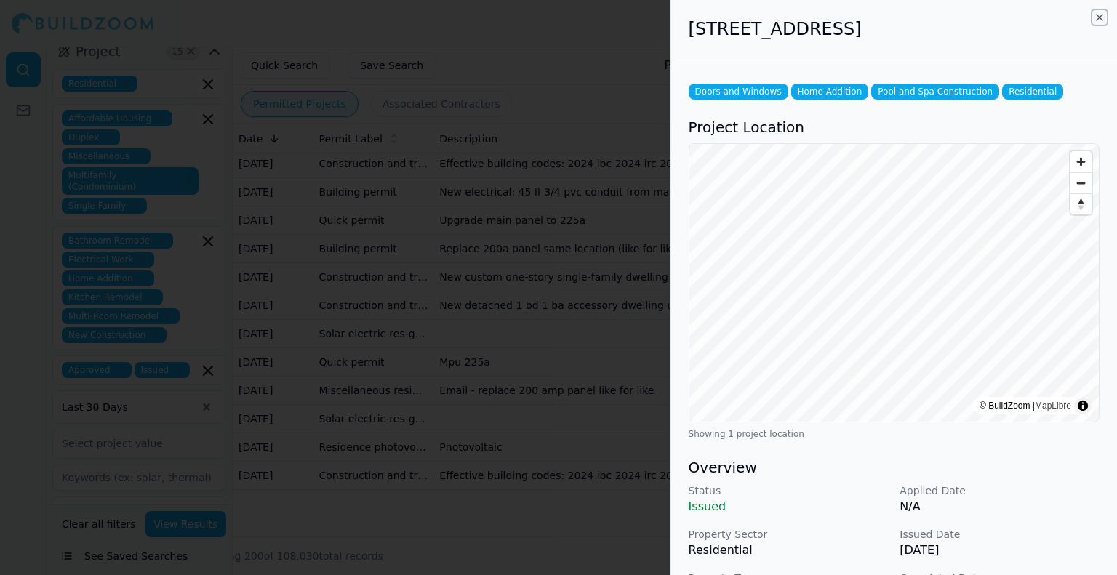
click at [1098, 16] on icon "button" at bounding box center [1099, 18] width 12 height 12
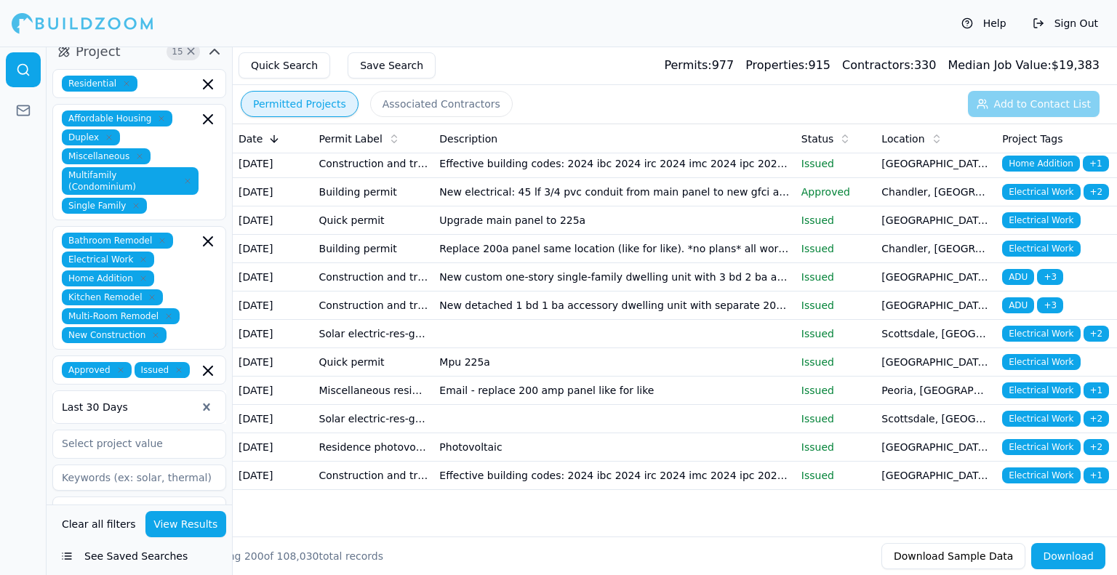
scroll to position [5888, 0]
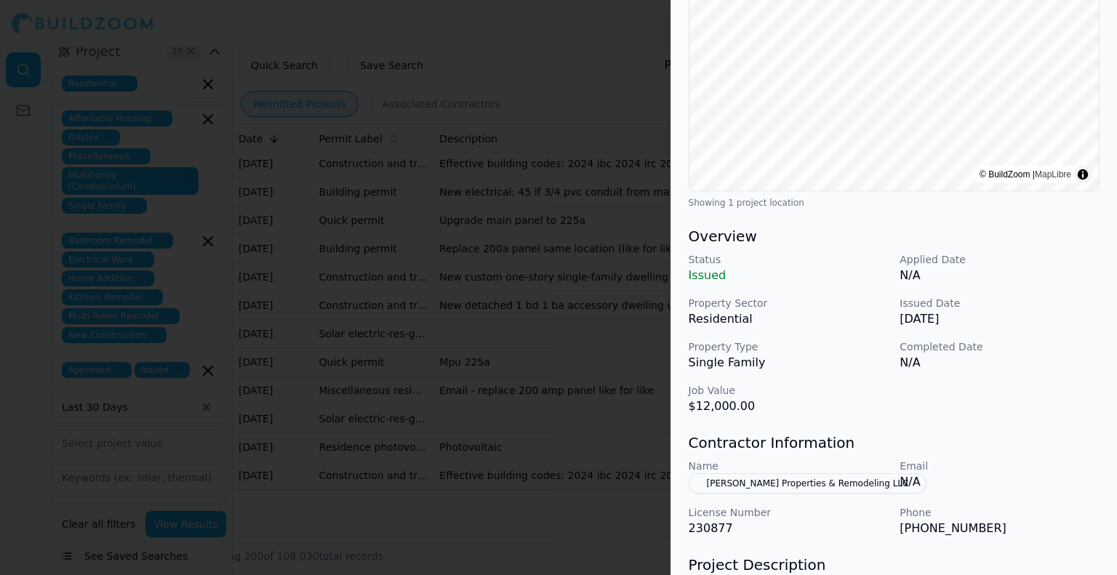
scroll to position [291, 0]
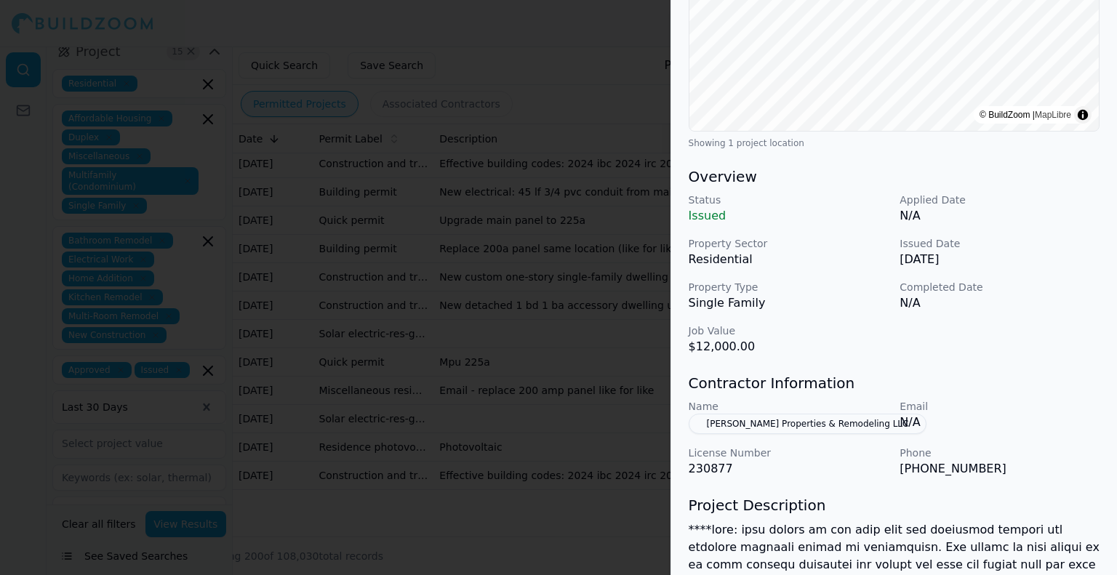
click at [786, 428] on button "[PERSON_NAME] Properties & Remodeling LLC" at bounding box center [807, 424] width 238 height 20
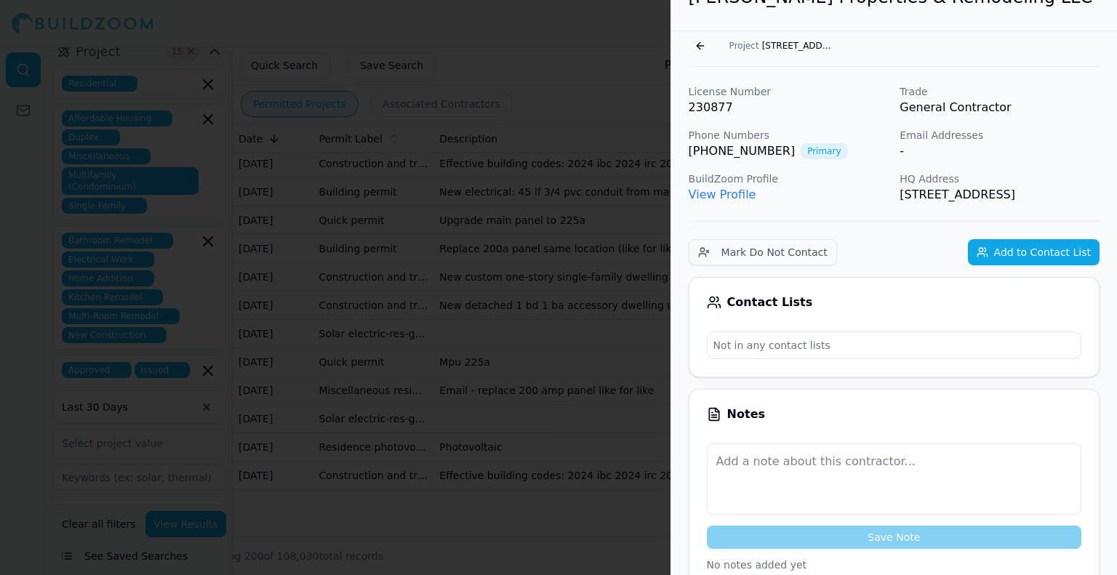
scroll to position [0, 0]
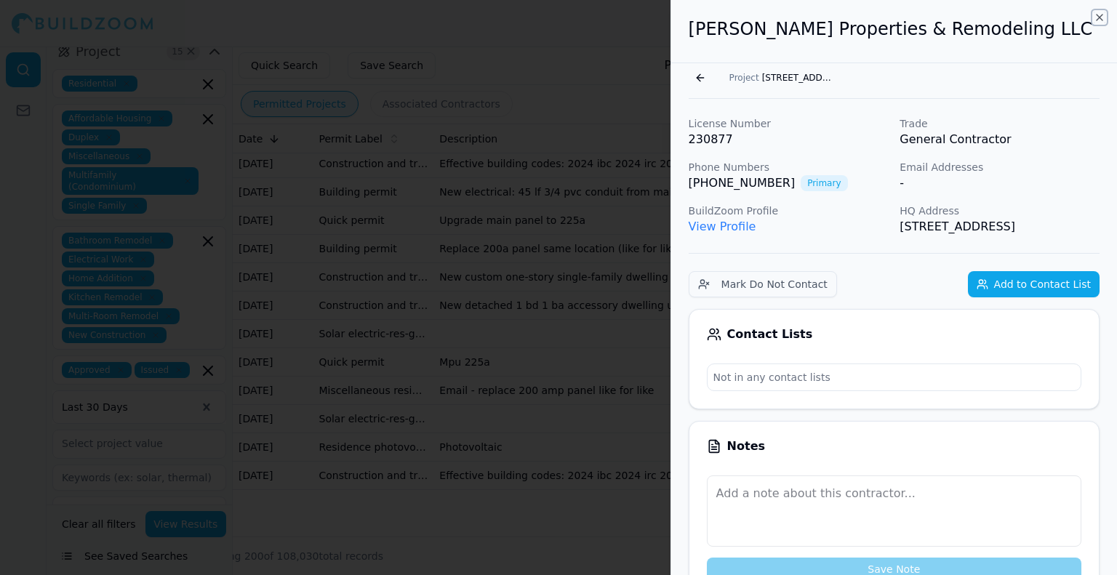
click at [1098, 20] on icon "button" at bounding box center [1099, 18] width 12 height 12
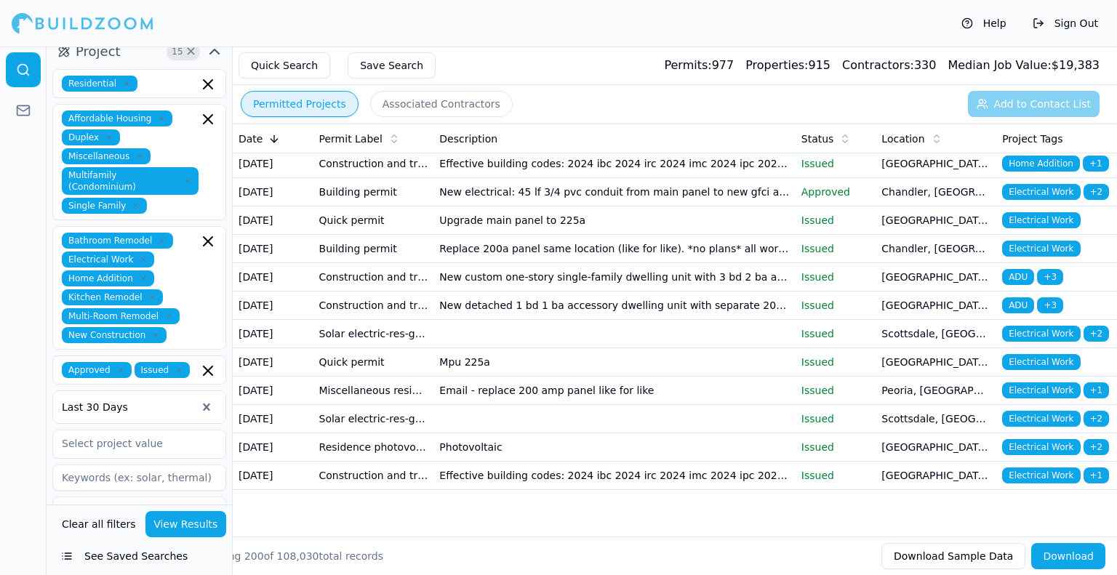
scroll to position [6107, 0]
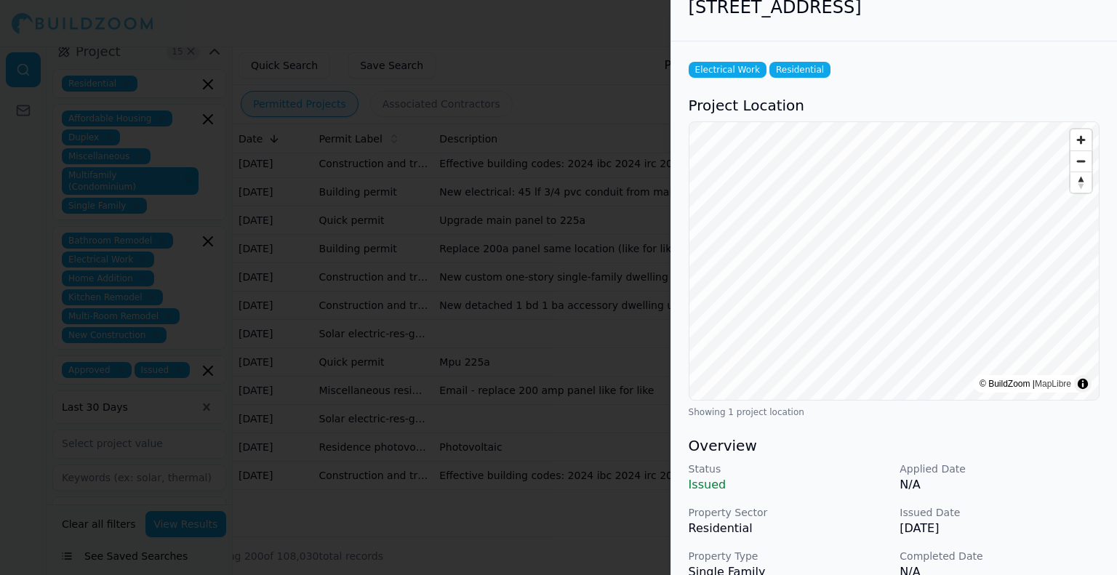
scroll to position [0, 0]
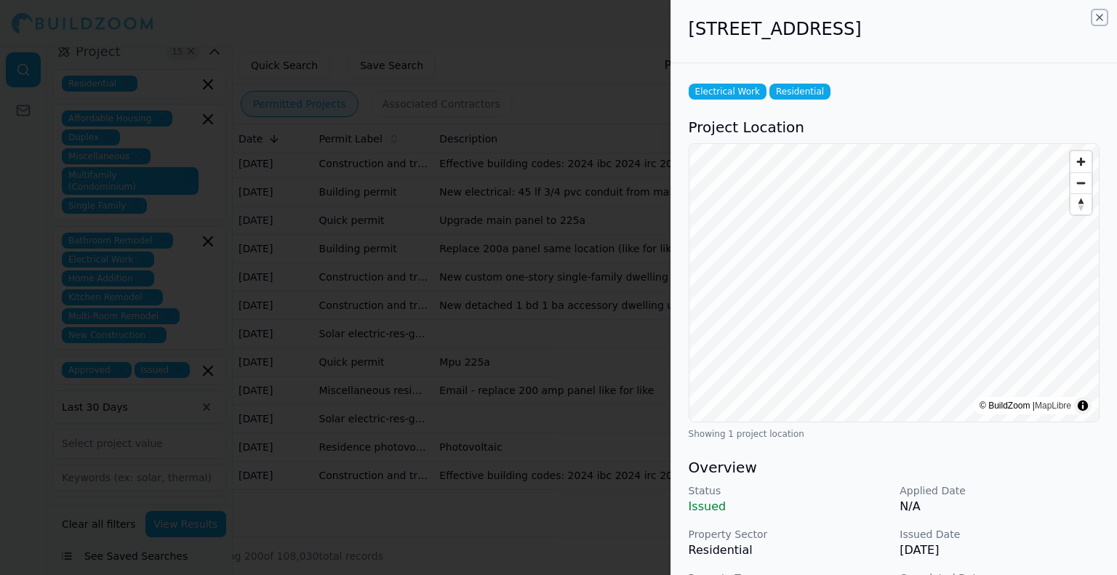
click at [1098, 17] on icon "button" at bounding box center [1099, 18] width 6 height 6
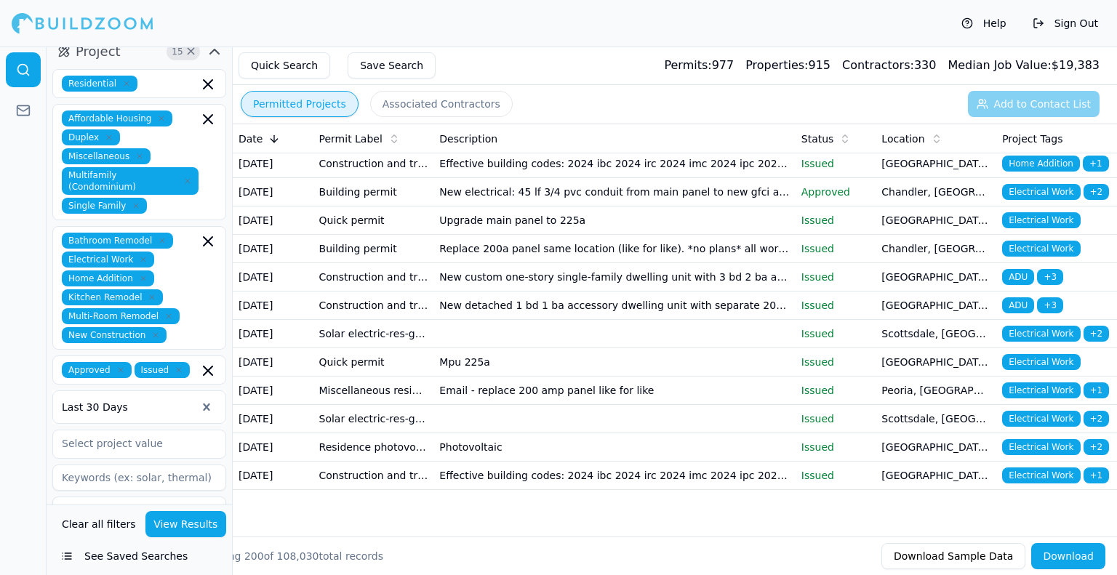
scroll to position [6252, 0]
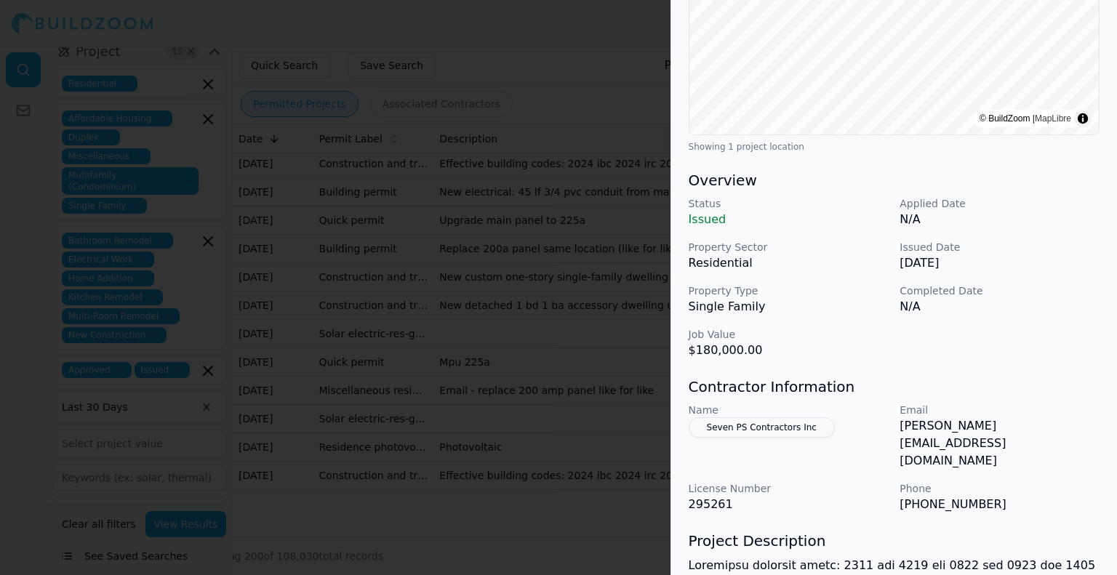
scroll to position [363, 0]
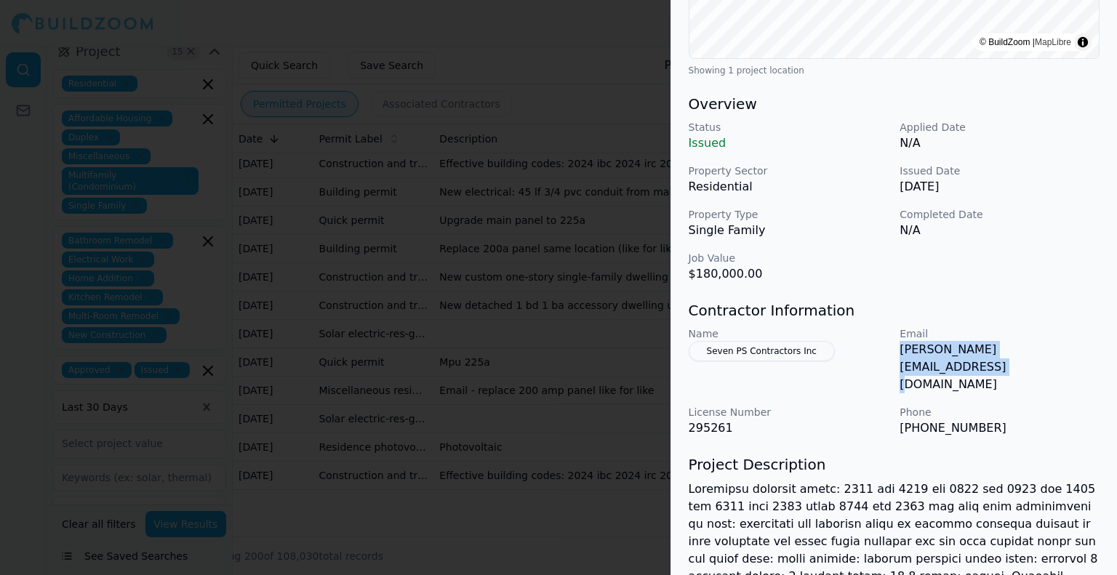
drag, startPoint x: 899, startPoint y: 353, endPoint x: 1077, endPoint y: 351, distance: 177.4
click at [1077, 351] on p "[PERSON_NAME][EMAIL_ADDRESS][DOMAIN_NAME]" at bounding box center [999, 367] width 200 height 52
copy p "[PERSON_NAME][EMAIL_ADDRESS][DOMAIN_NAME]"
